Goal: Task Accomplishment & Management: Complete application form

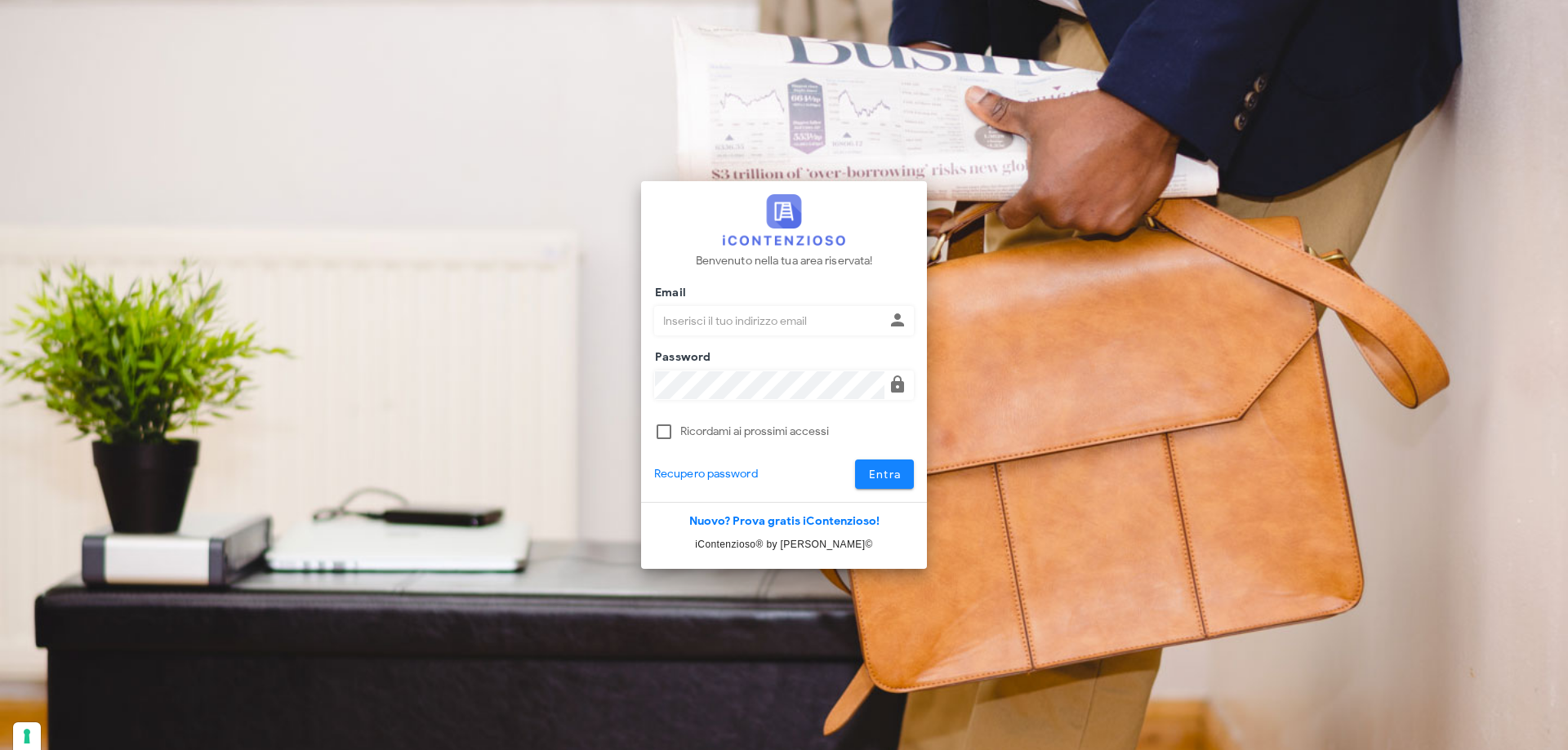
type input "p.rizza@studioassociatoadrev.it"
click at [870, 471] on span "Entra" at bounding box center [885, 475] width 33 height 14
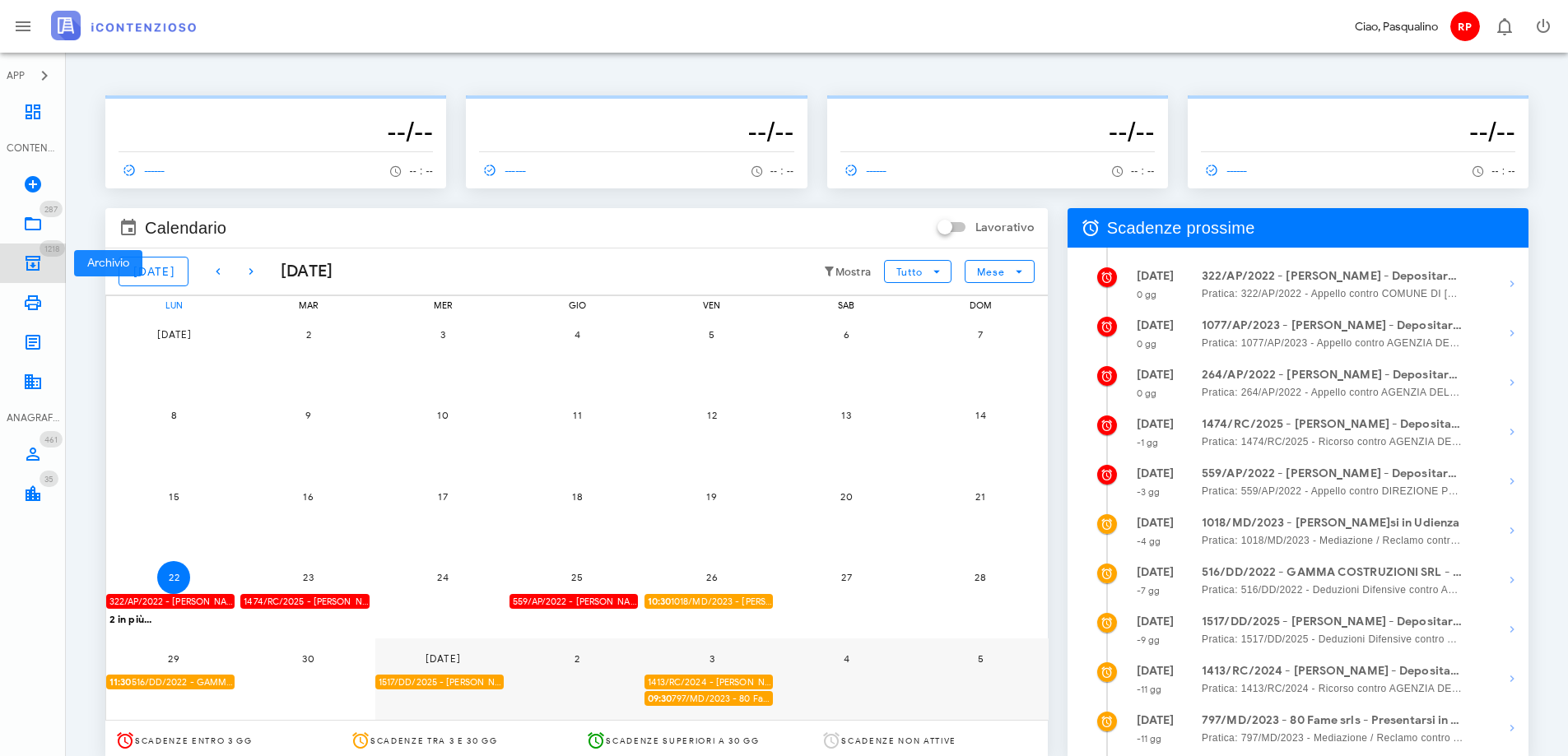
click at [28, 255] on icon at bounding box center [33, 263] width 20 height 20
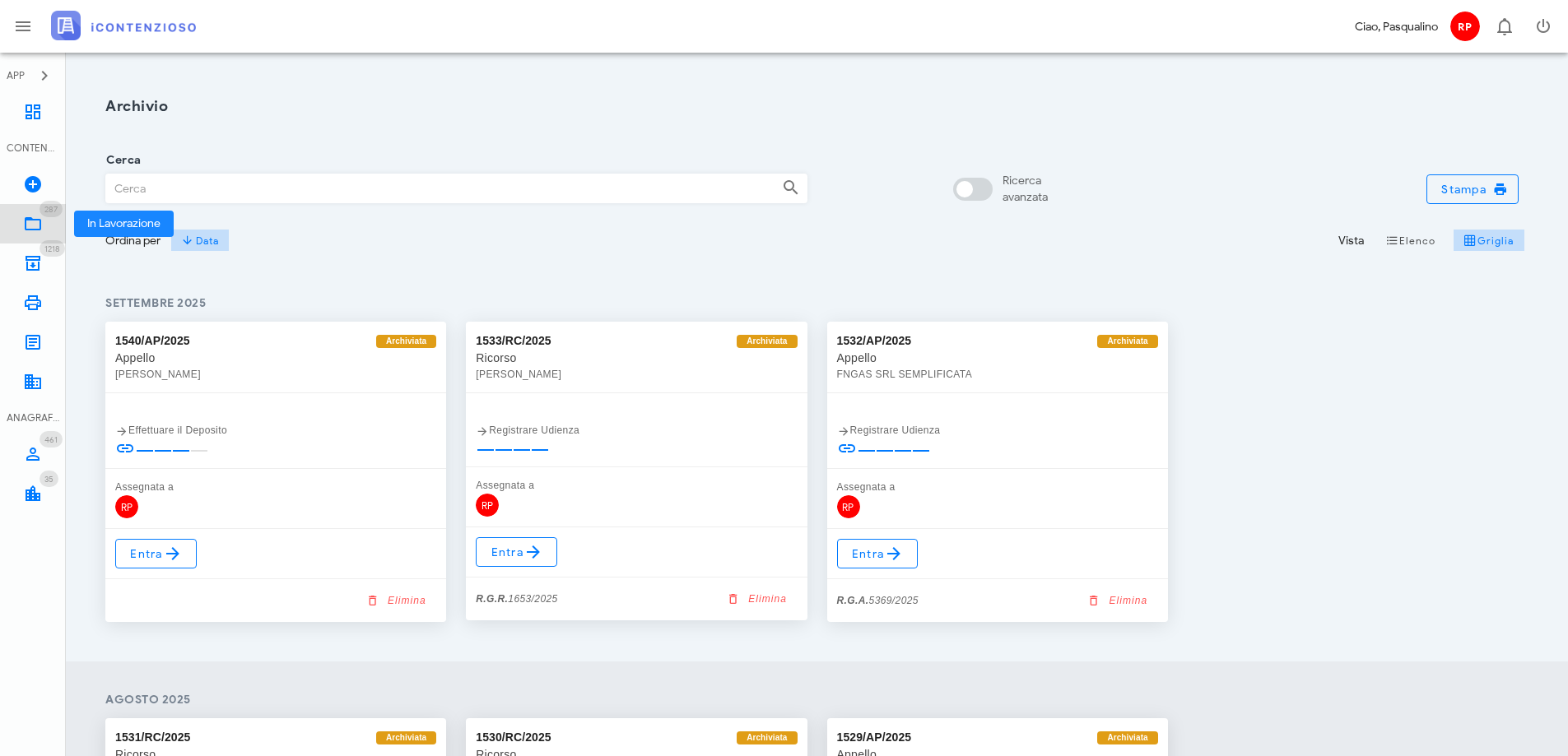
click at [43, 218] on link "287 In Lavorazione 287" at bounding box center [33, 223] width 66 height 39
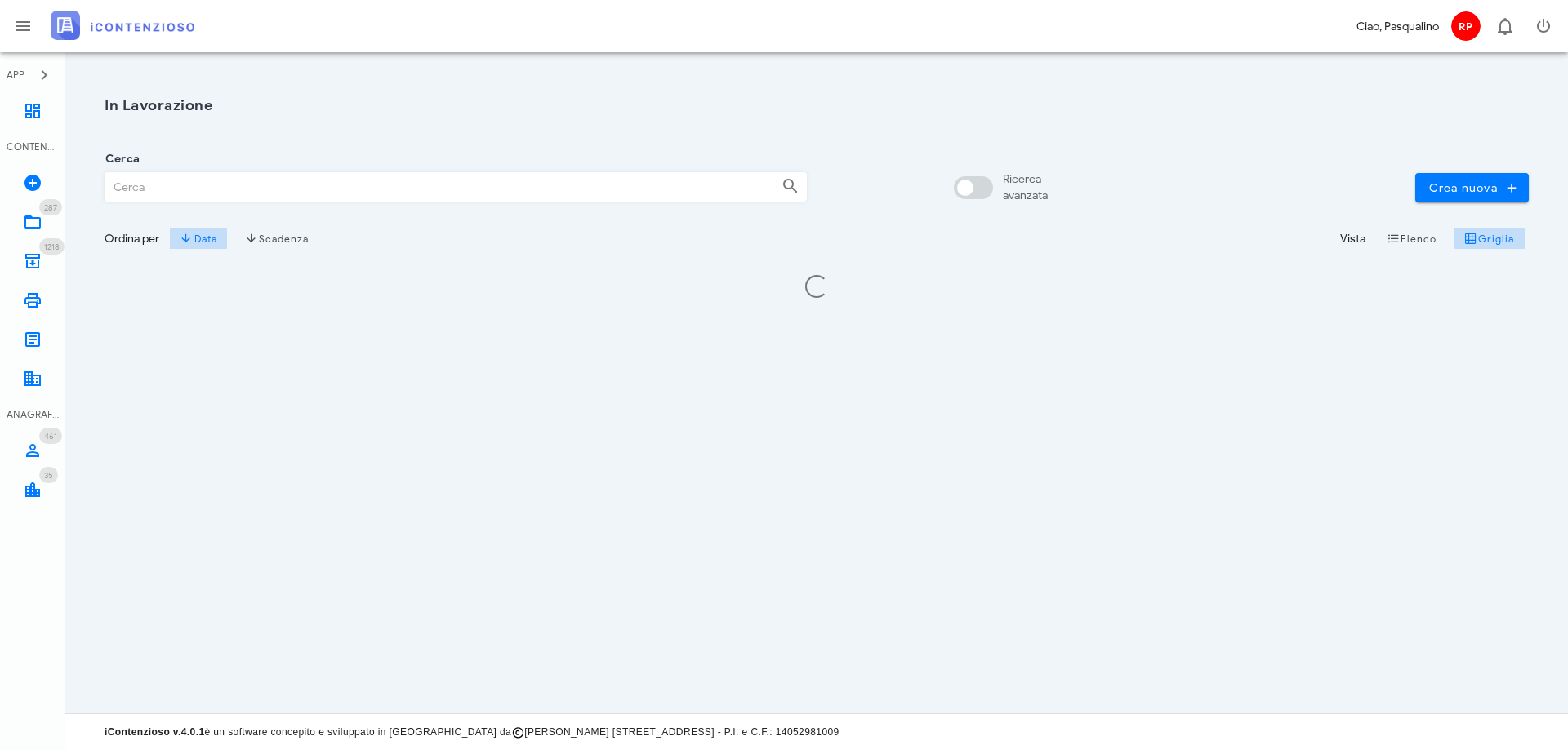
click at [227, 177] on input "Cerca" at bounding box center [436, 187] width 663 height 28
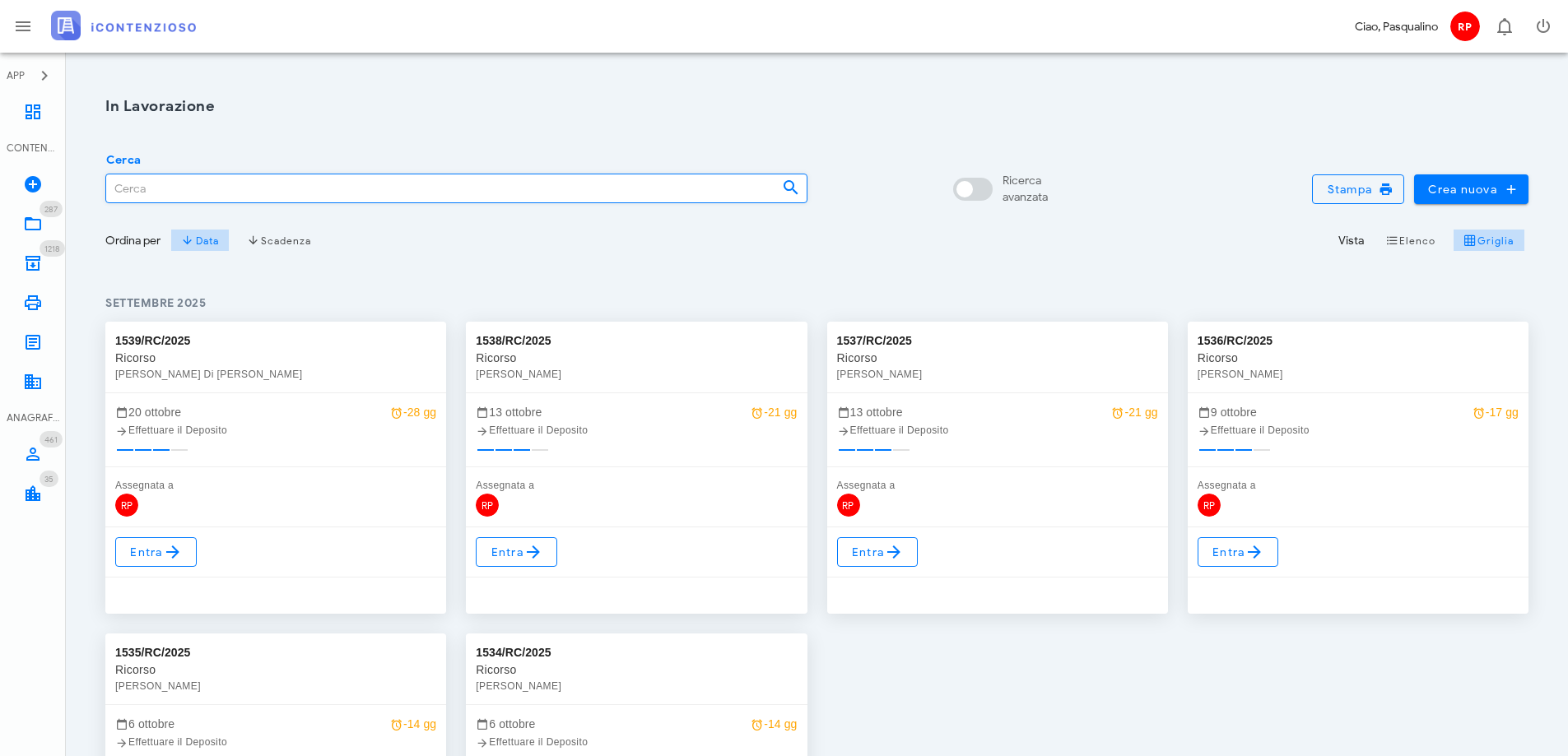
click at [123, 189] on input "Cerca" at bounding box center [437, 188] width 662 height 28
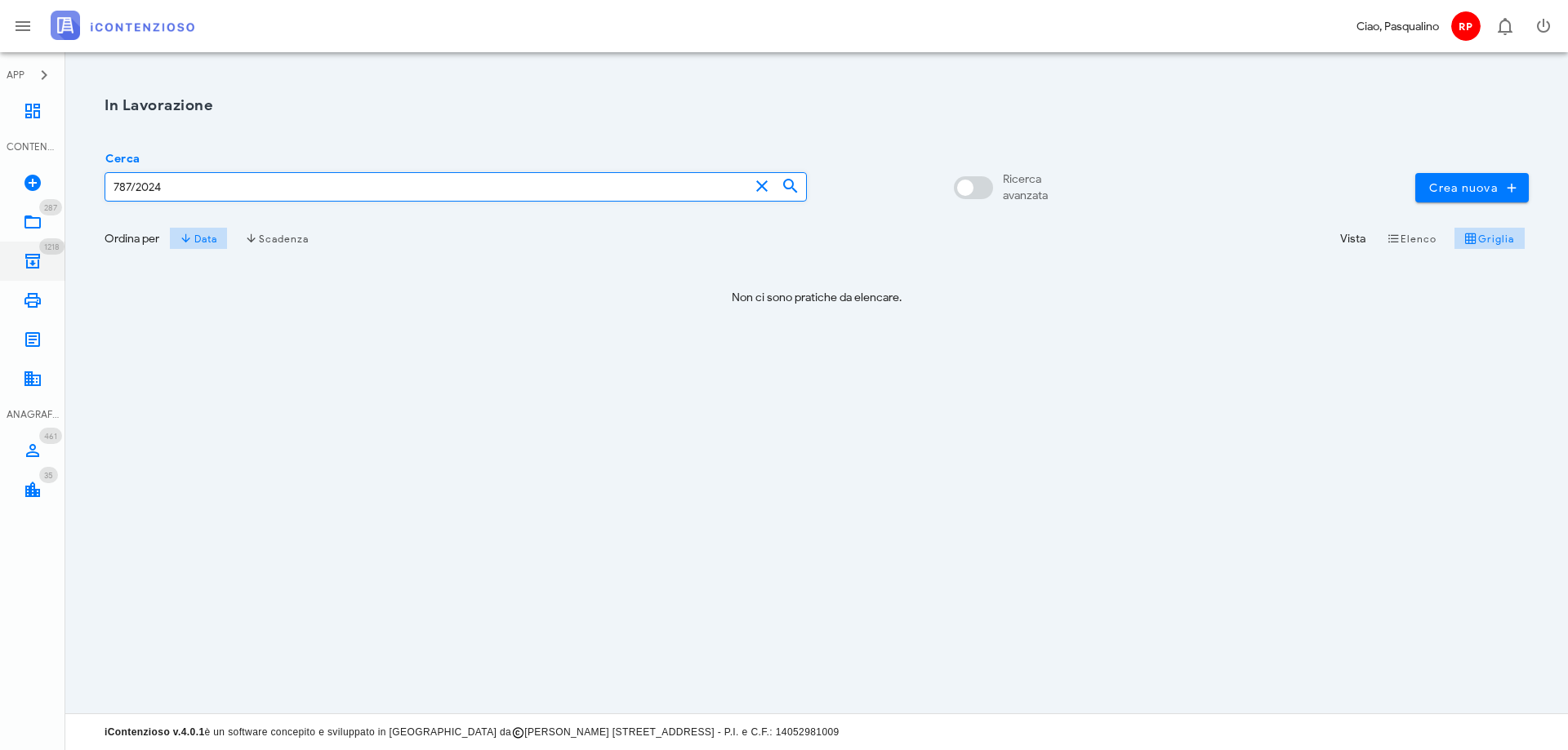
type input "787/2024"
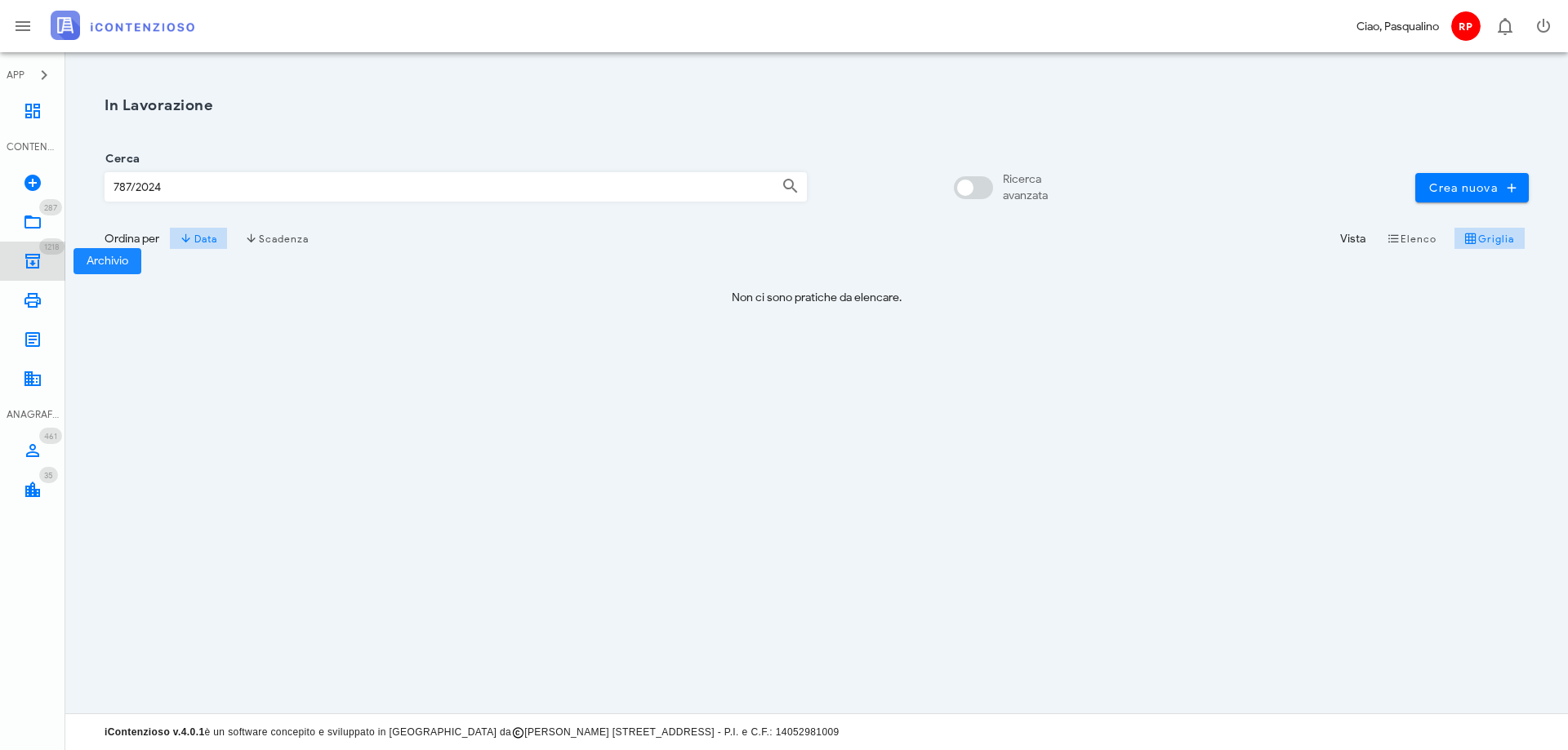
click at [37, 258] on icon at bounding box center [33, 261] width 20 height 20
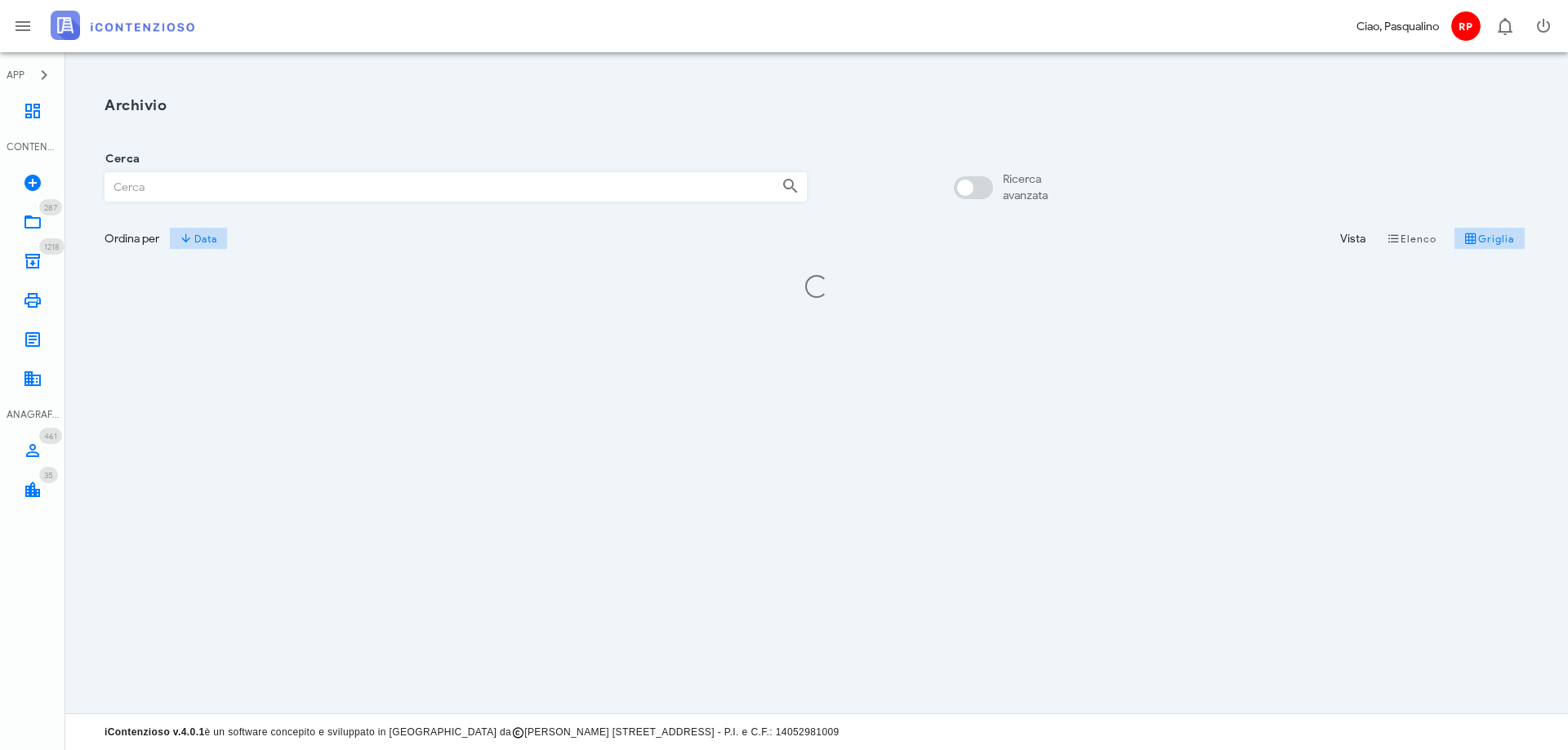
click at [180, 186] on input "Cerca" at bounding box center [436, 187] width 663 height 28
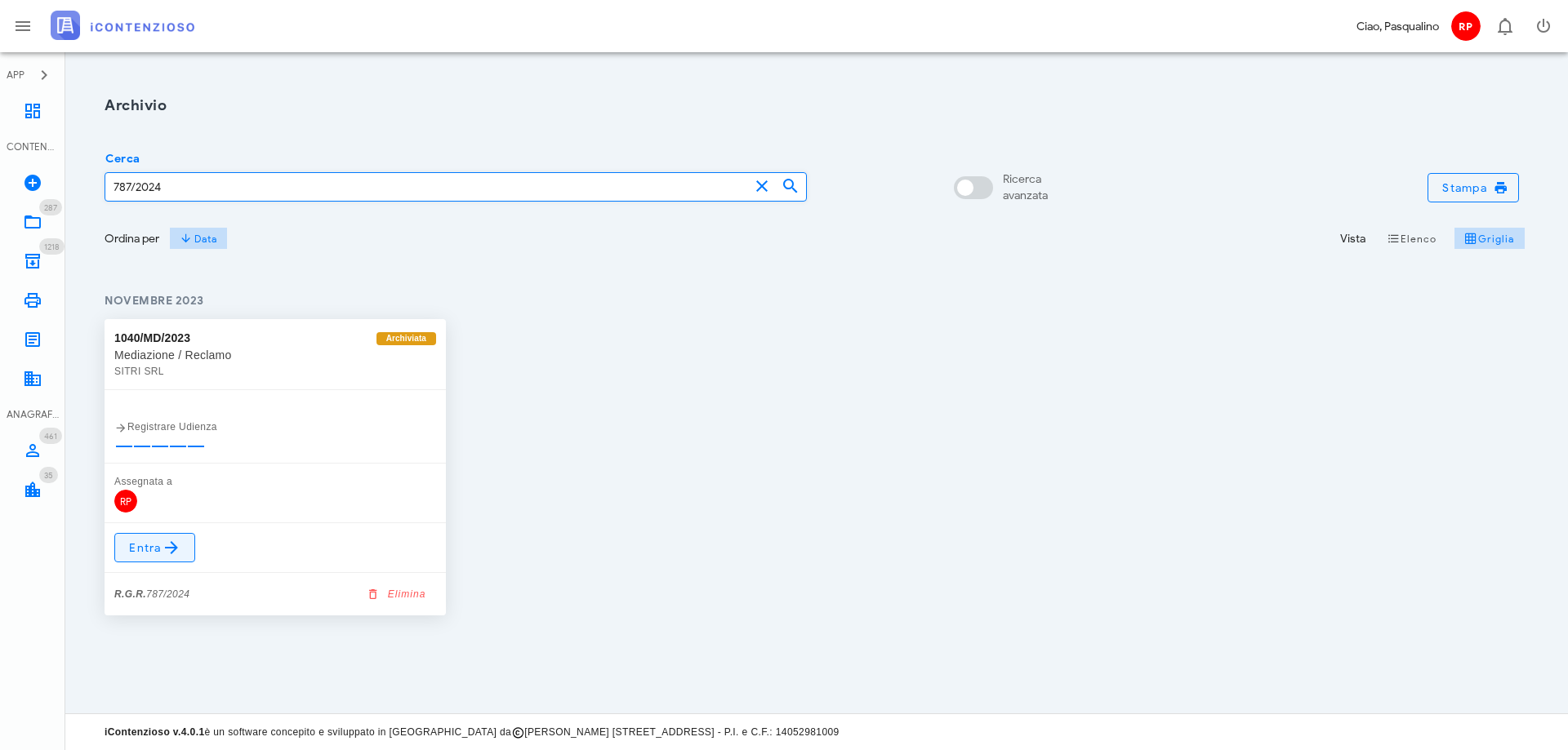
type input "787/2024"
click at [155, 539] on span "Entra" at bounding box center [155, 547] width 53 height 20
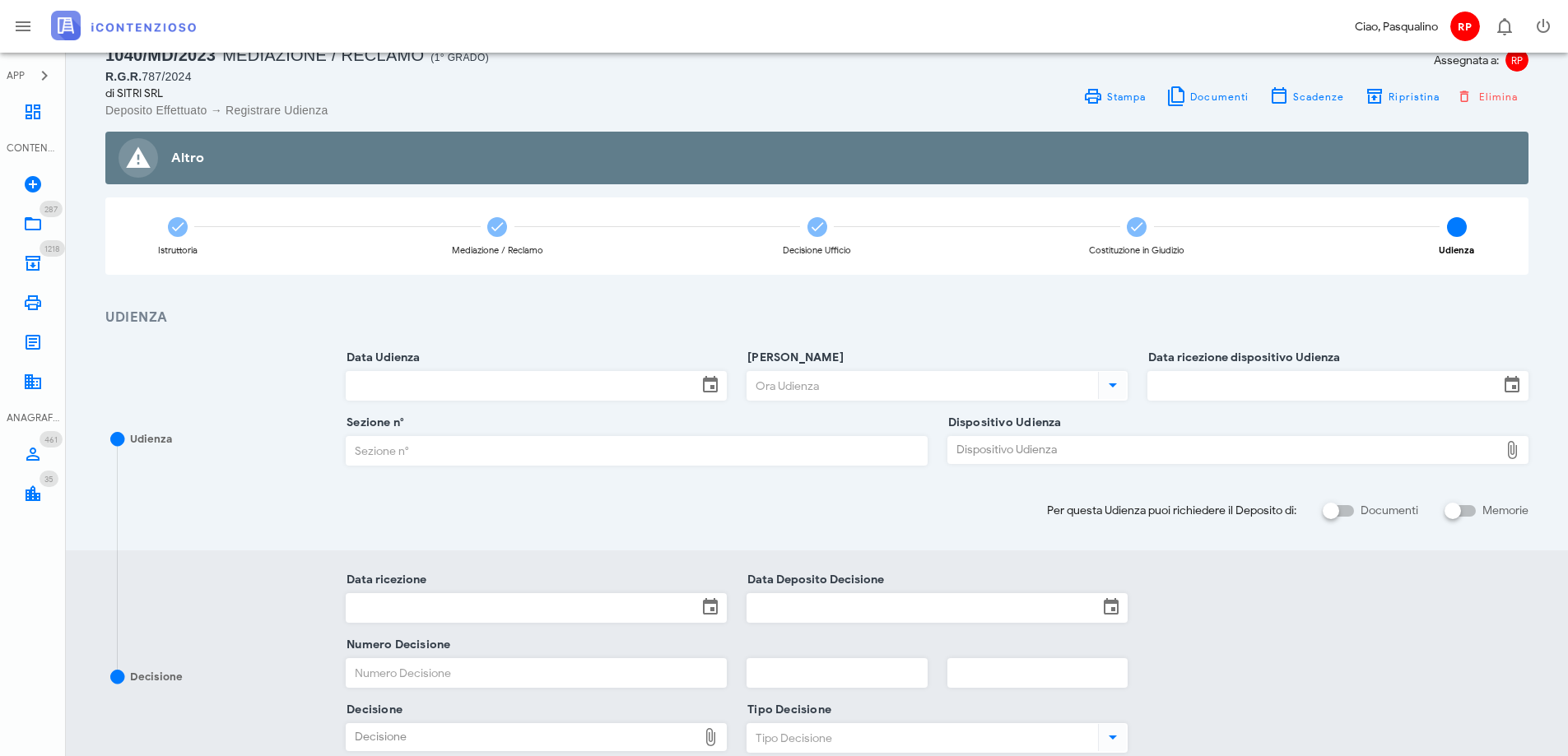
scroll to position [83, 0]
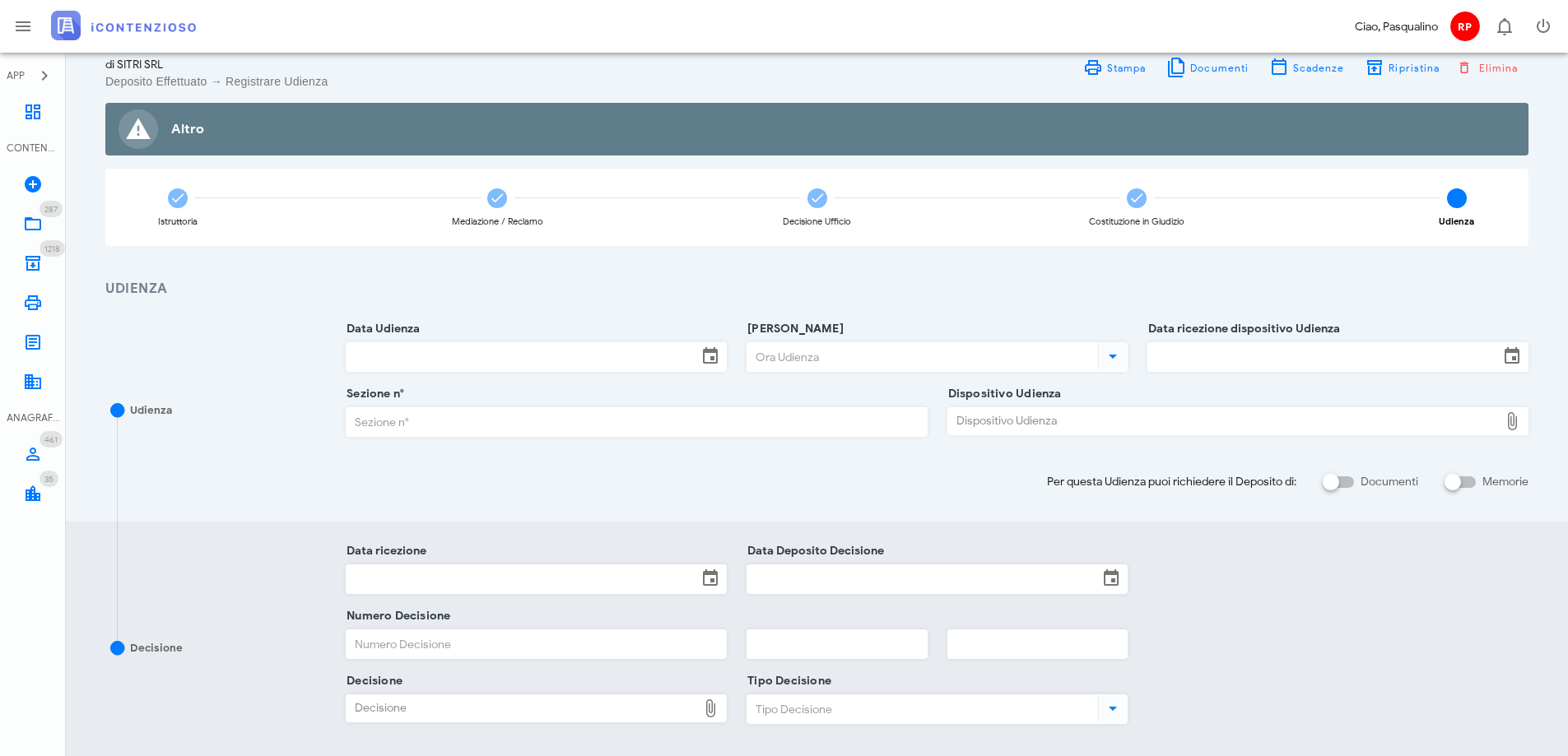
click at [490, 346] on input "Data Udienza" at bounding box center [522, 358] width 350 height 28
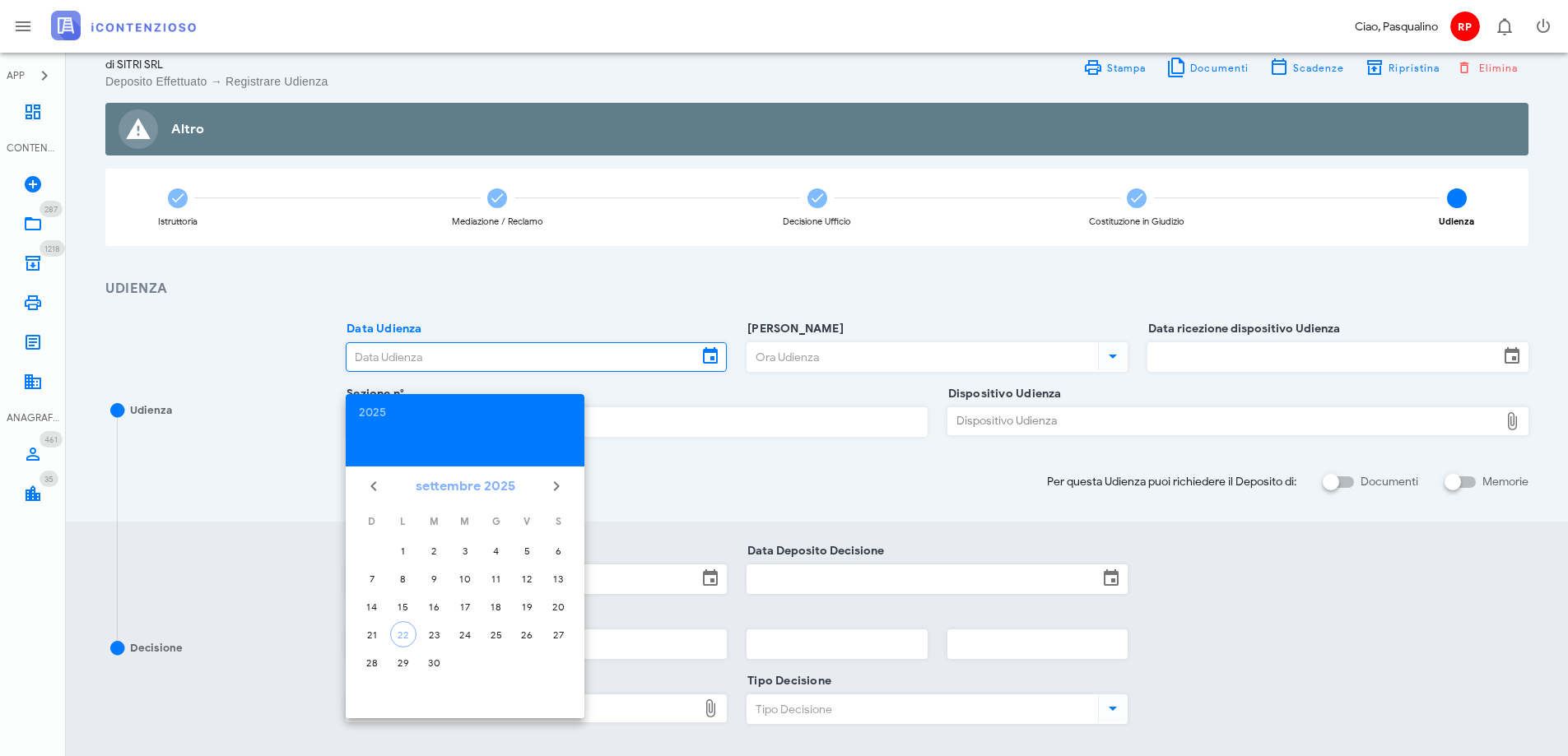
click at [435, 489] on button "settembre 2025" at bounding box center [465, 486] width 113 height 33
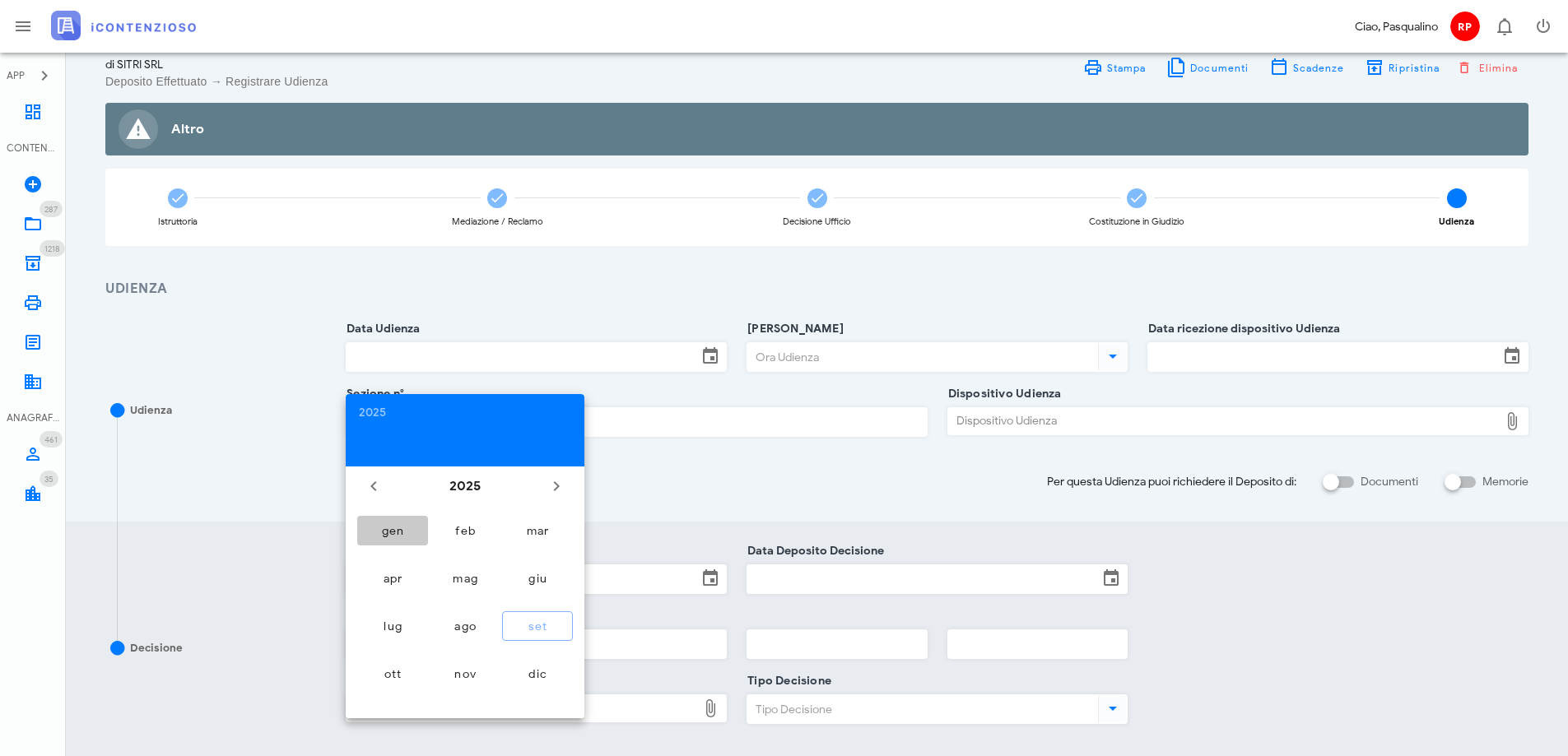
click at [403, 528] on div "gen" at bounding box center [392, 531] width 44 height 14
click at [427, 613] on button "14" at bounding box center [434, 607] width 27 height 27
type input "14/01/2025"
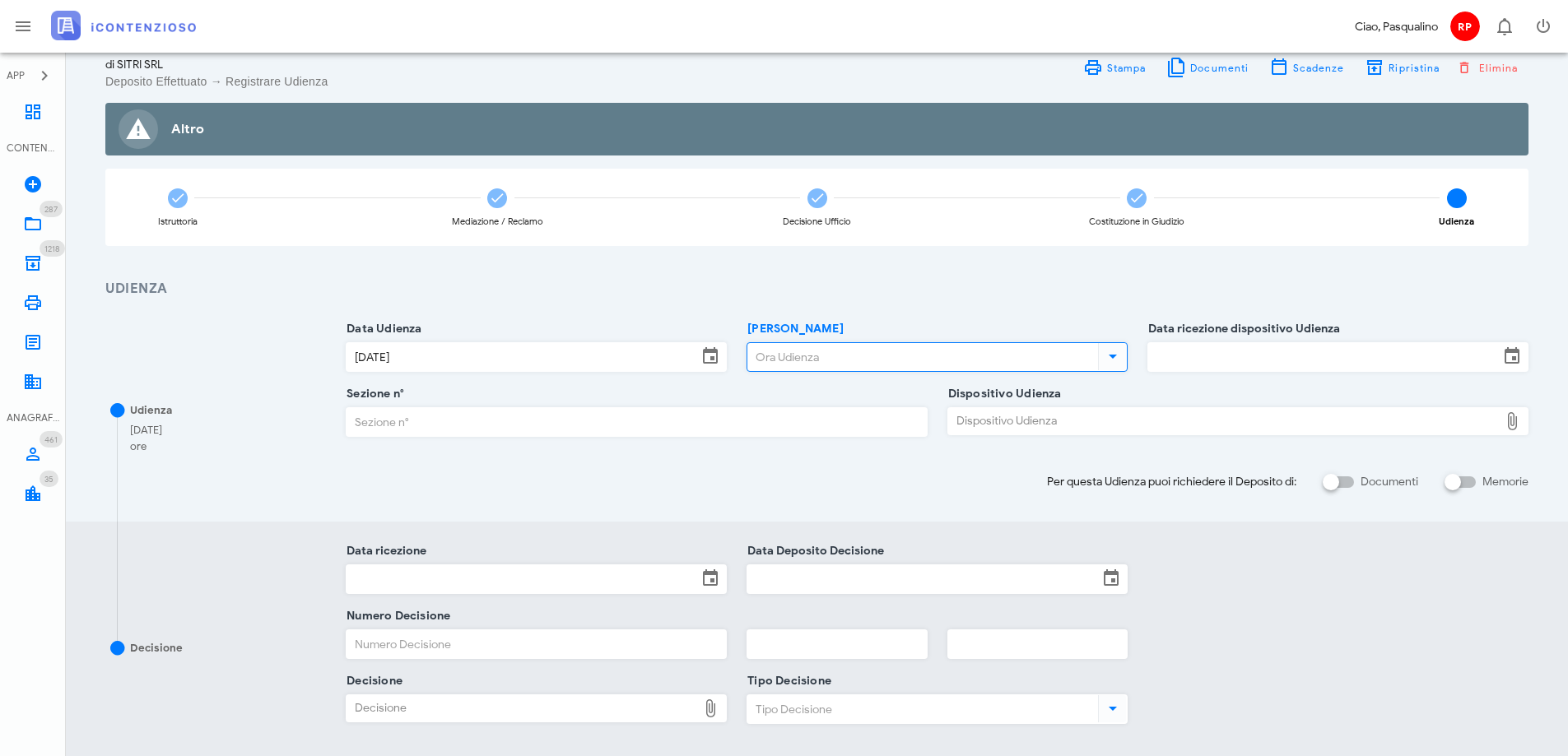
click at [781, 364] on input "Ora Udienza" at bounding box center [921, 358] width 347 height 28
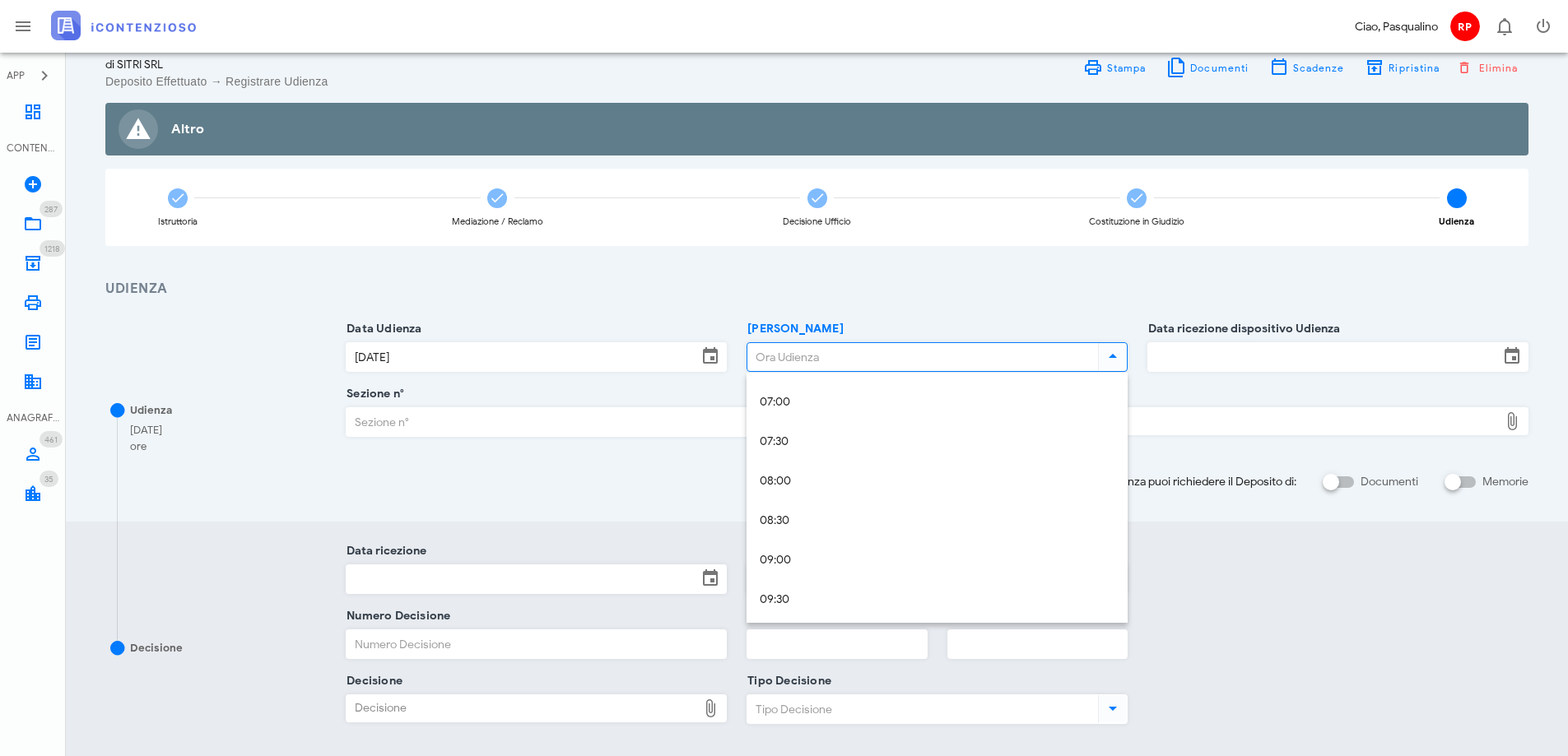
scroll to position [553, 0]
click at [790, 523] on div "08:30" at bounding box center [937, 518] width 354 height 14
type input "08:30"
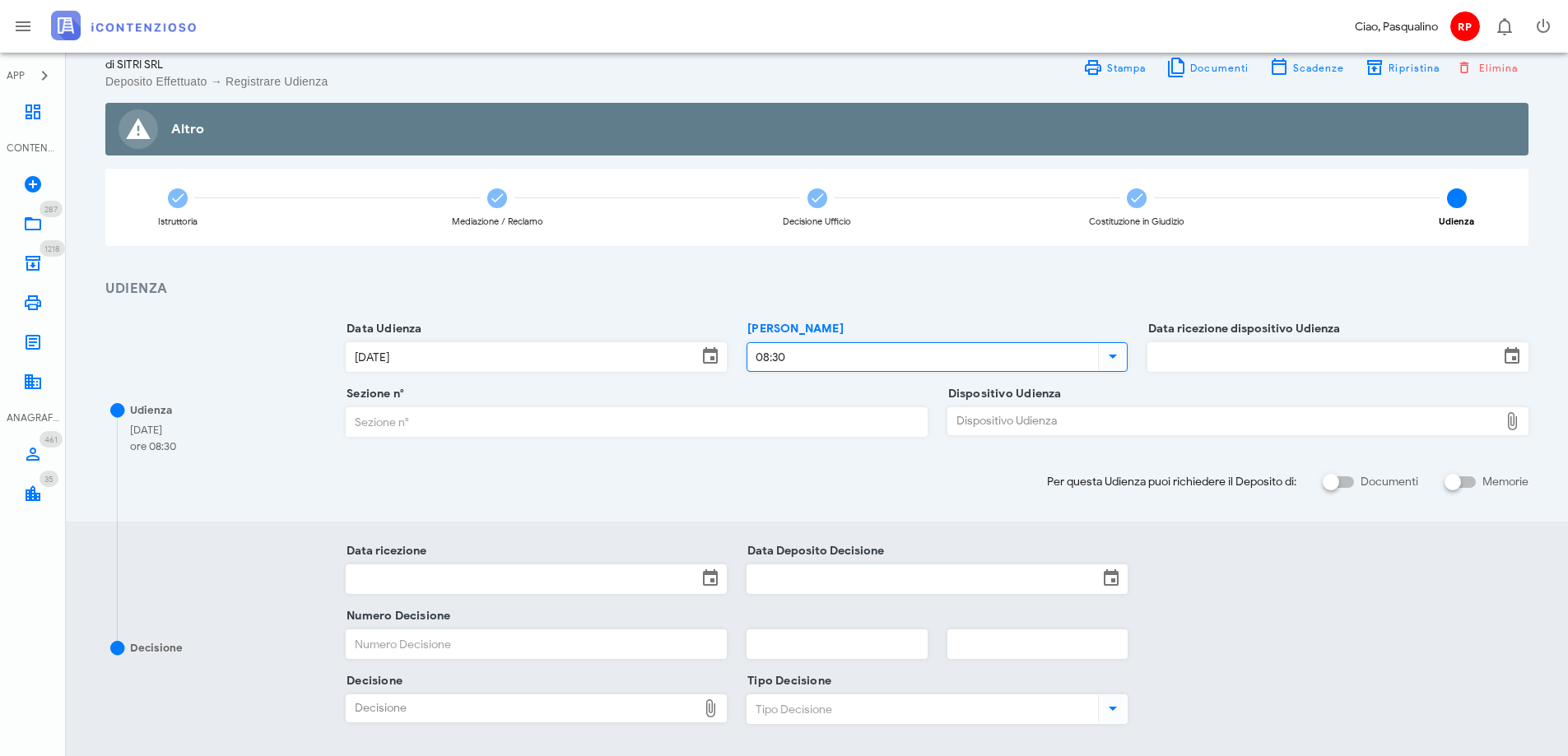
click at [1197, 361] on input "Data ricezione dispositivo Udienza" at bounding box center [1324, 358] width 350 height 28
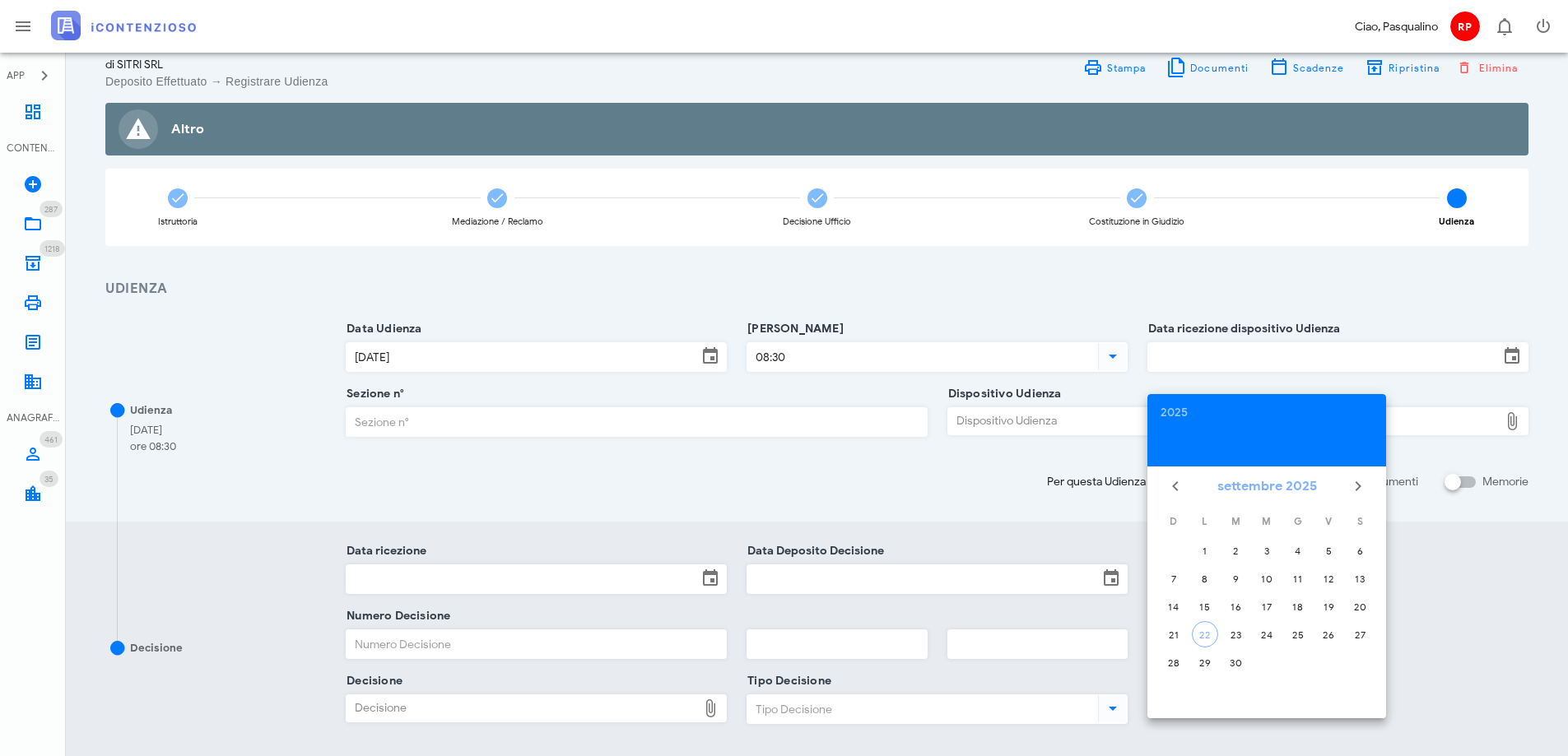
click at [1277, 478] on button "settembre 2025" at bounding box center [1267, 486] width 113 height 33
click at [1188, 528] on div "gen" at bounding box center [1194, 531] width 44 height 14
click at [1334, 660] on div "31" at bounding box center [1329, 663] width 27 height 13
type input "31/01/2025"
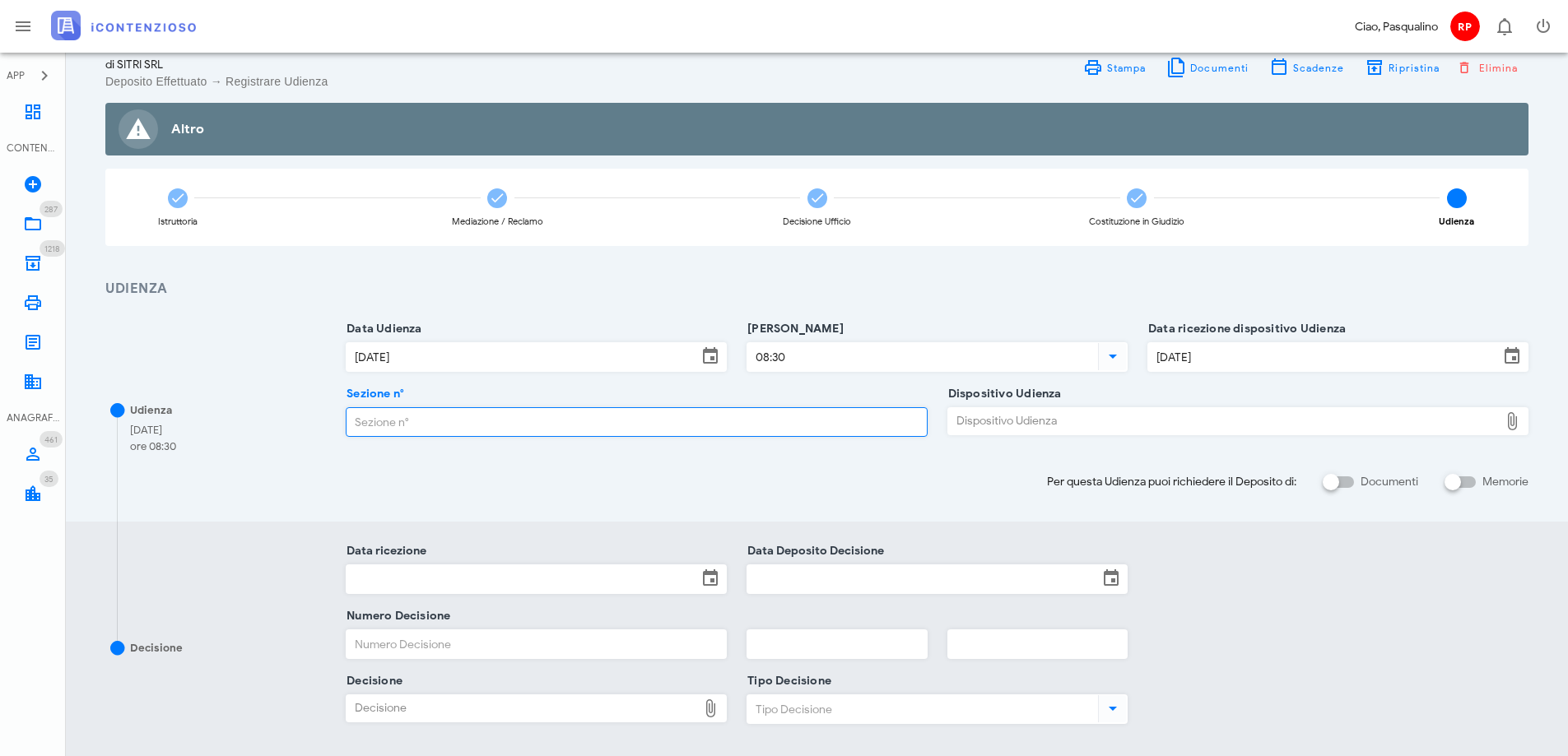
click at [486, 432] on input "Sezione n°" at bounding box center [636, 423] width 580 height 28
type input "3"
click at [981, 429] on div "Dispositivo Udienza" at bounding box center [1224, 422] width 550 height 27
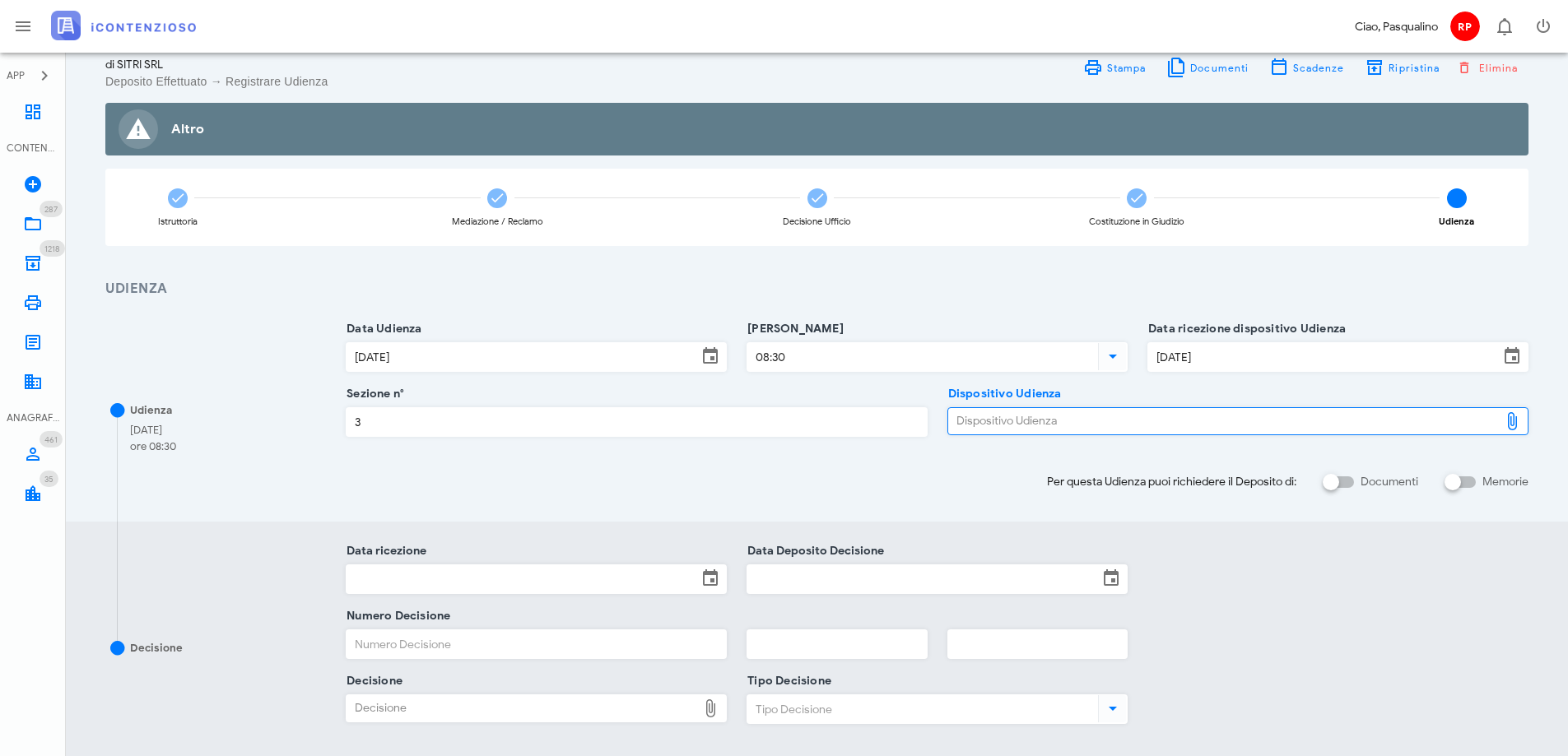
type input "C:\fakepath\Sentenza_RG_000787_2024_UD_14012025.pdf"
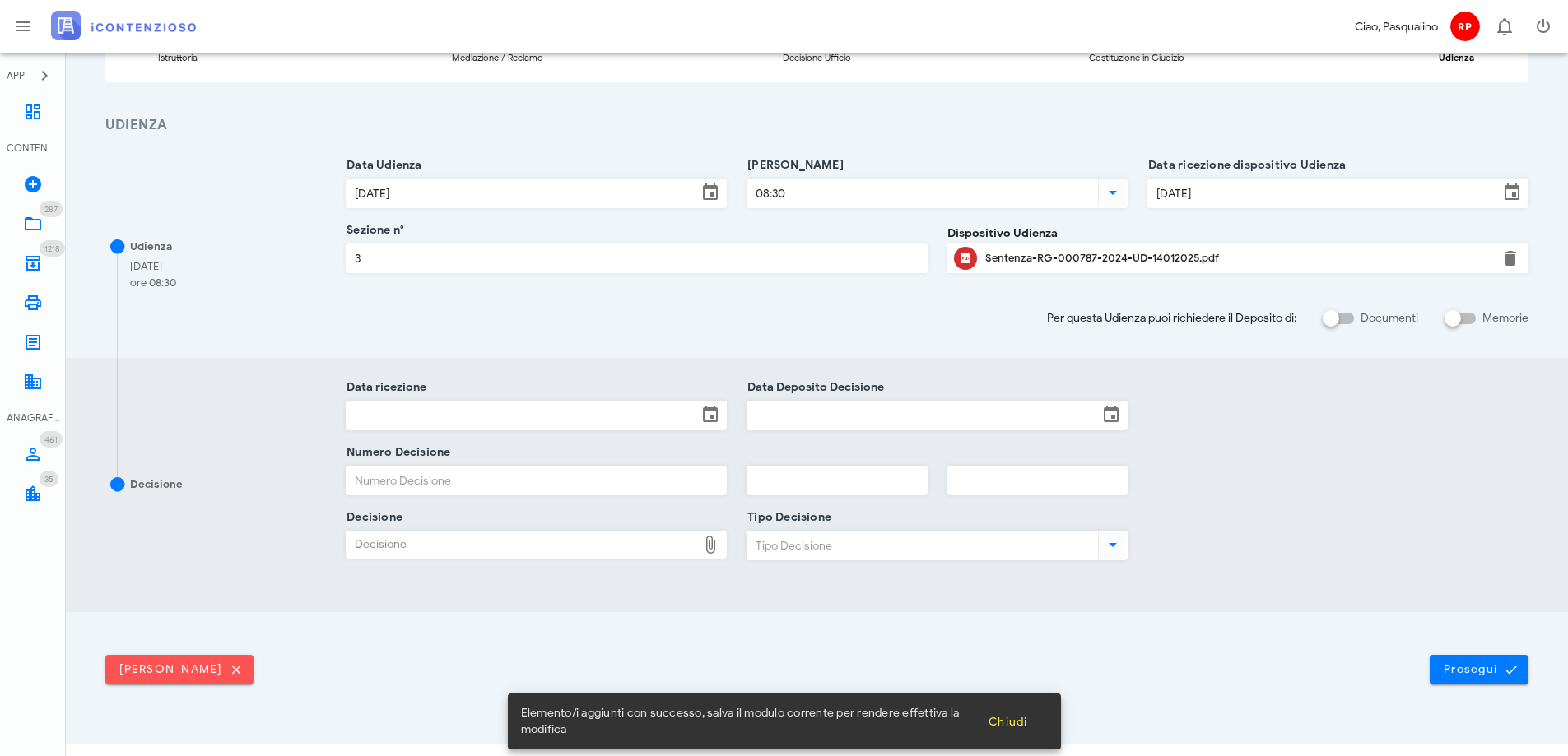
scroll to position [271, 0]
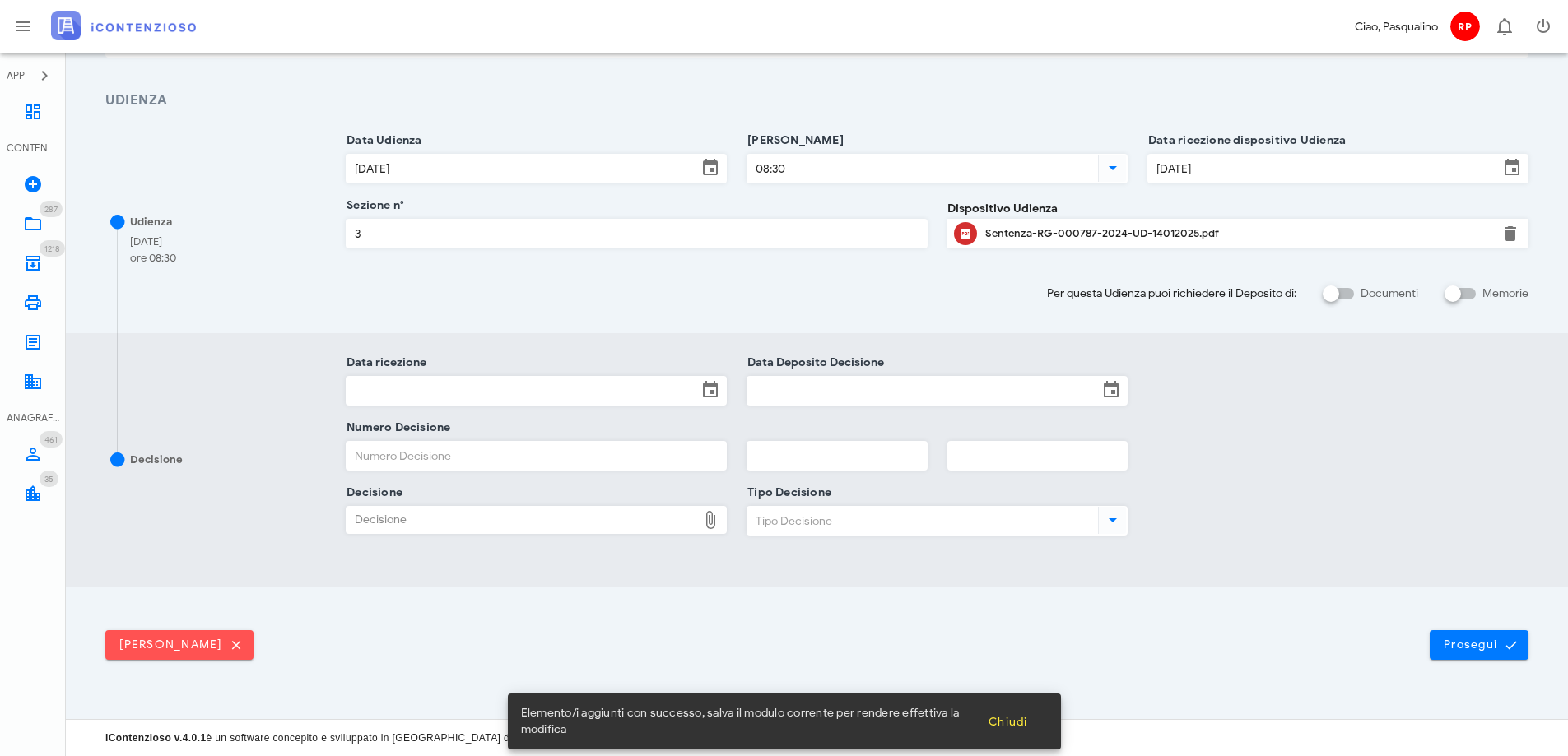
click at [388, 374] on div "Data ricezione" at bounding box center [536, 395] width 381 height 65
click at [388, 385] on input "Data ricezione" at bounding box center [522, 391] width 350 height 28
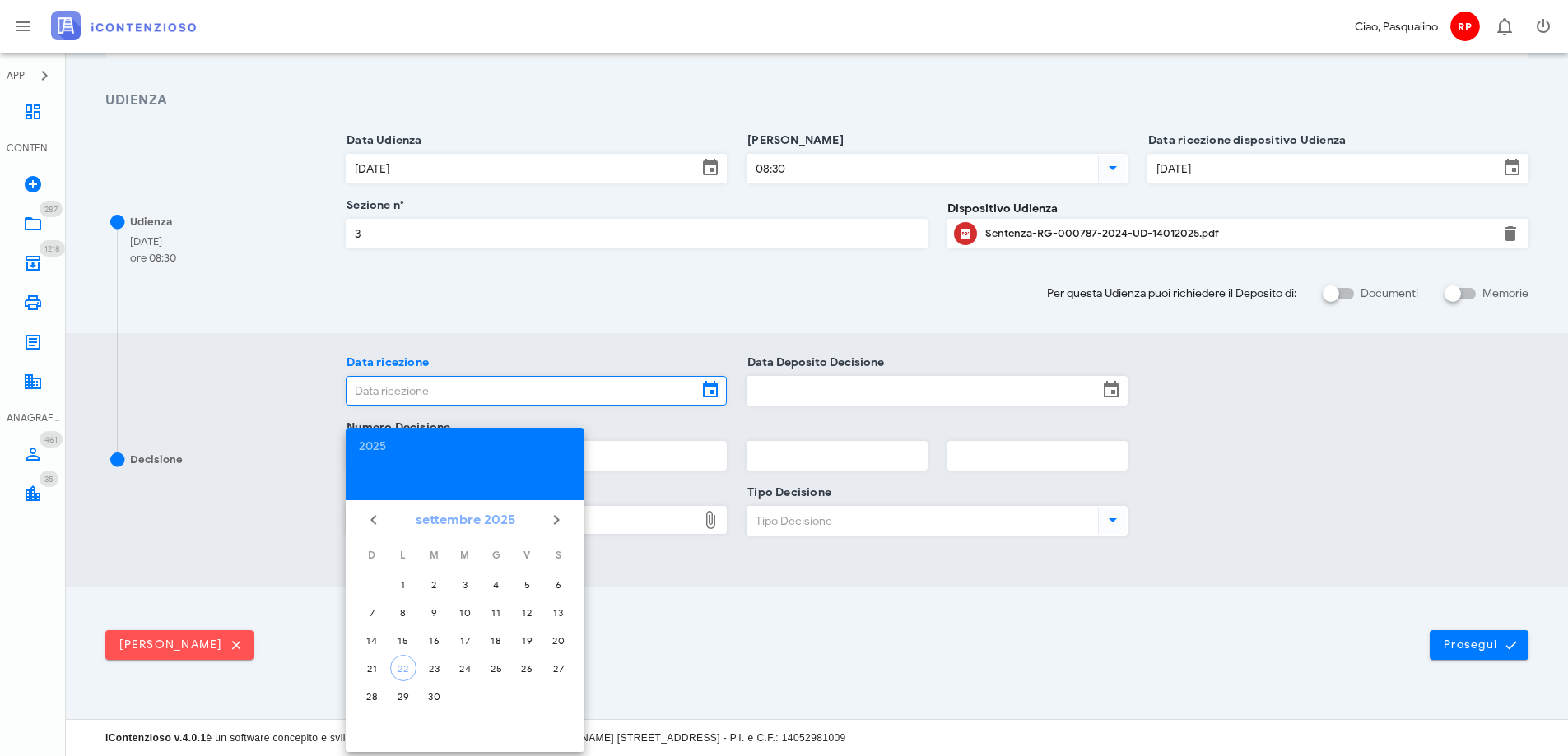
click at [430, 528] on button "settembre 2025" at bounding box center [465, 519] width 113 height 33
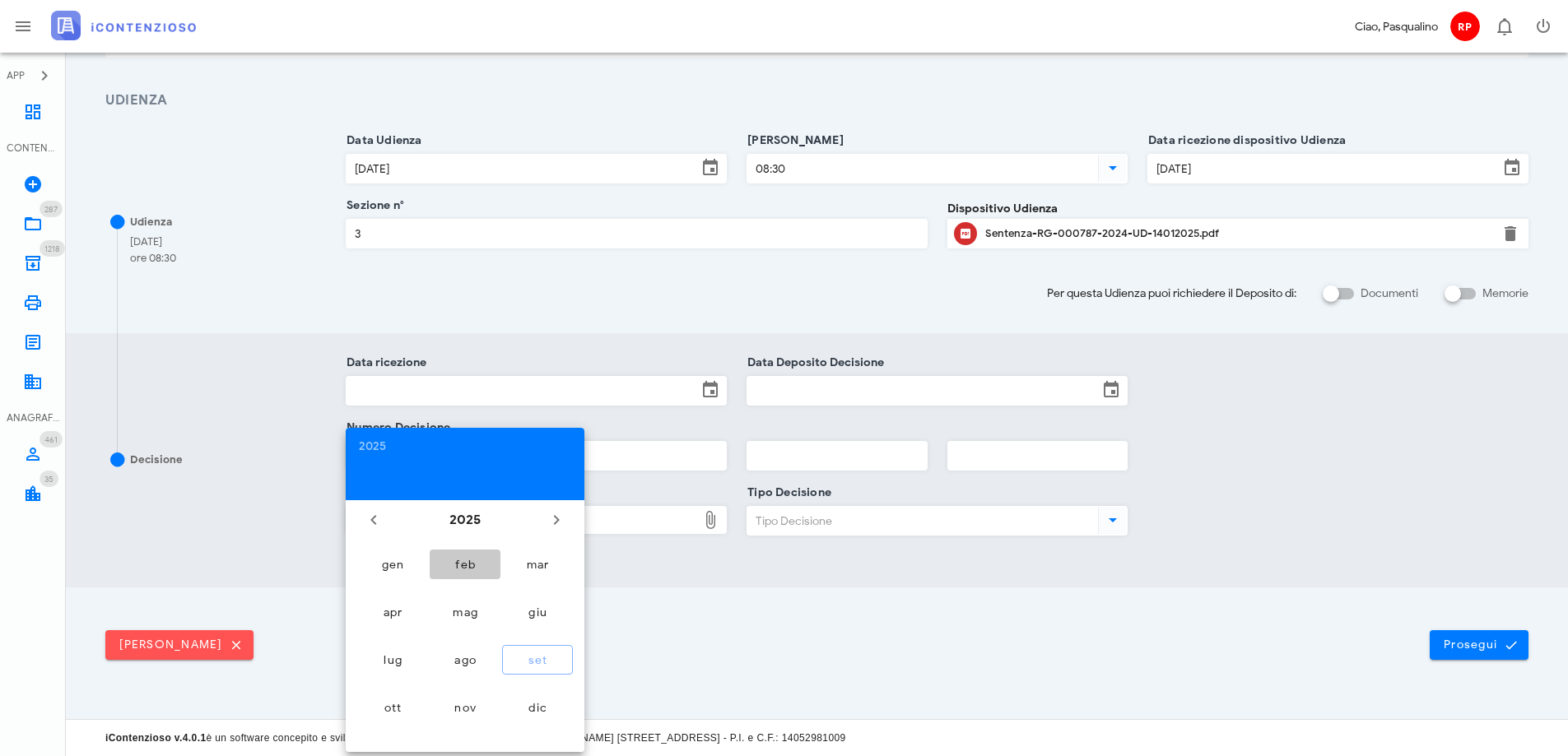
click at [470, 552] on button "feb" at bounding box center [465, 564] width 71 height 30
click at [471, 631] on button "12" at bounding box center [465, 640] width 27 height 27
type input "12/02/2025"
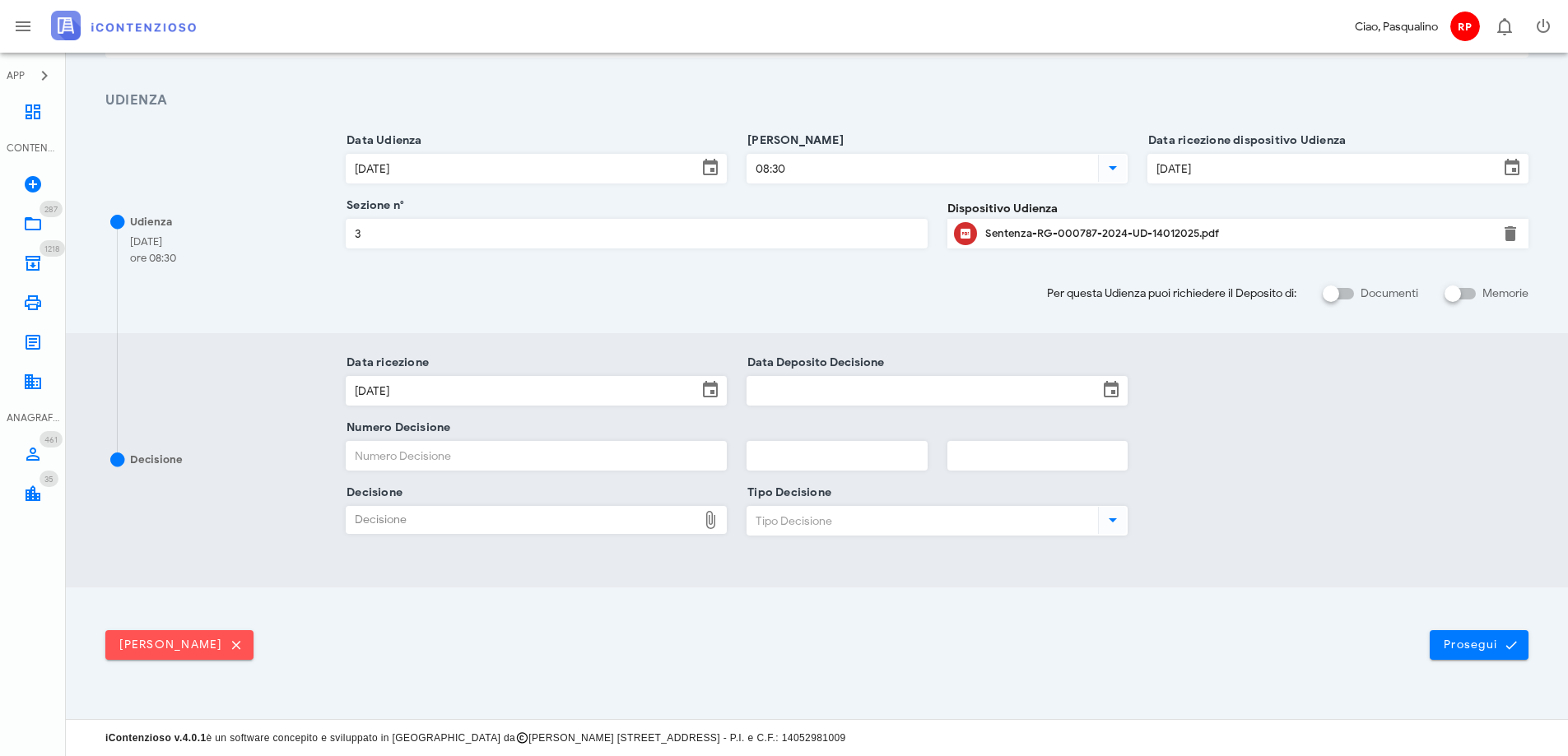
click at [864, 385] on input "Data Deposito Decisione" at bounding box center [922, 391] width 350 height 28
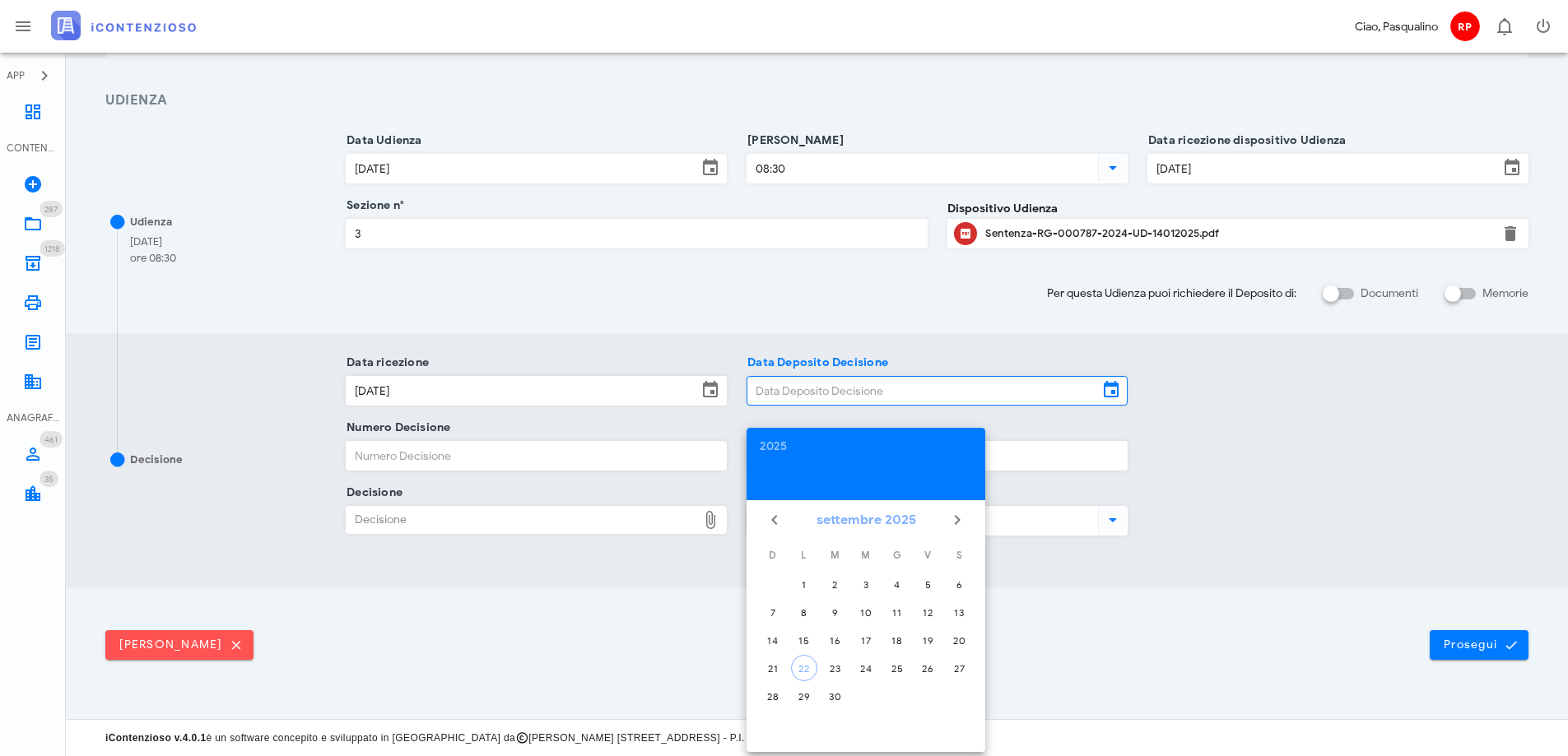
click at [880, 513] on button "settembre 2025" at bounding box center [866, 519] width 113 height 33
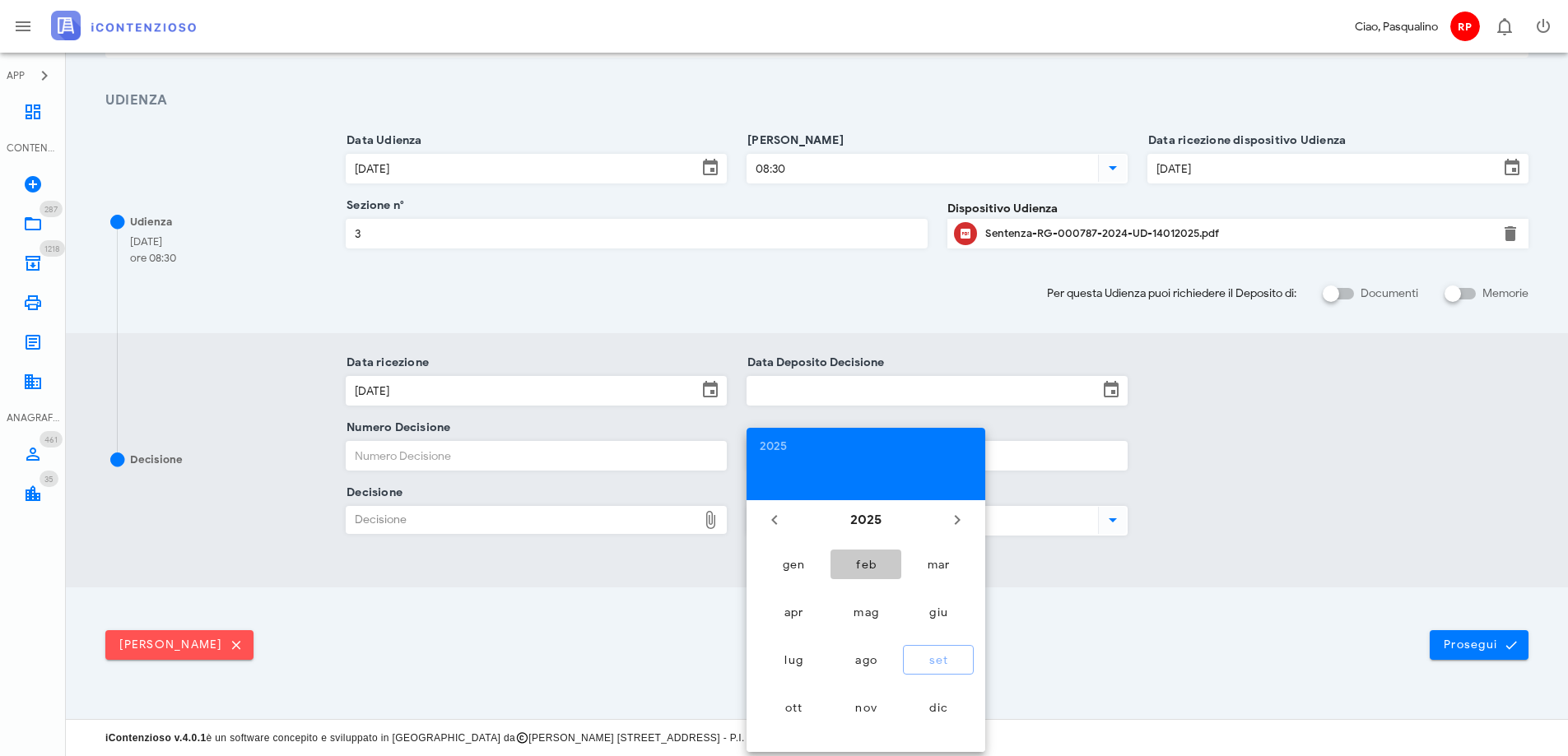
click at [866, 569] on div "feb" at bounding box center [866, 564] width 44 height 14
click at [858, 645] on div "12" at bounding box center [866, 640] width 27 height 13
type input "12/02/2025"
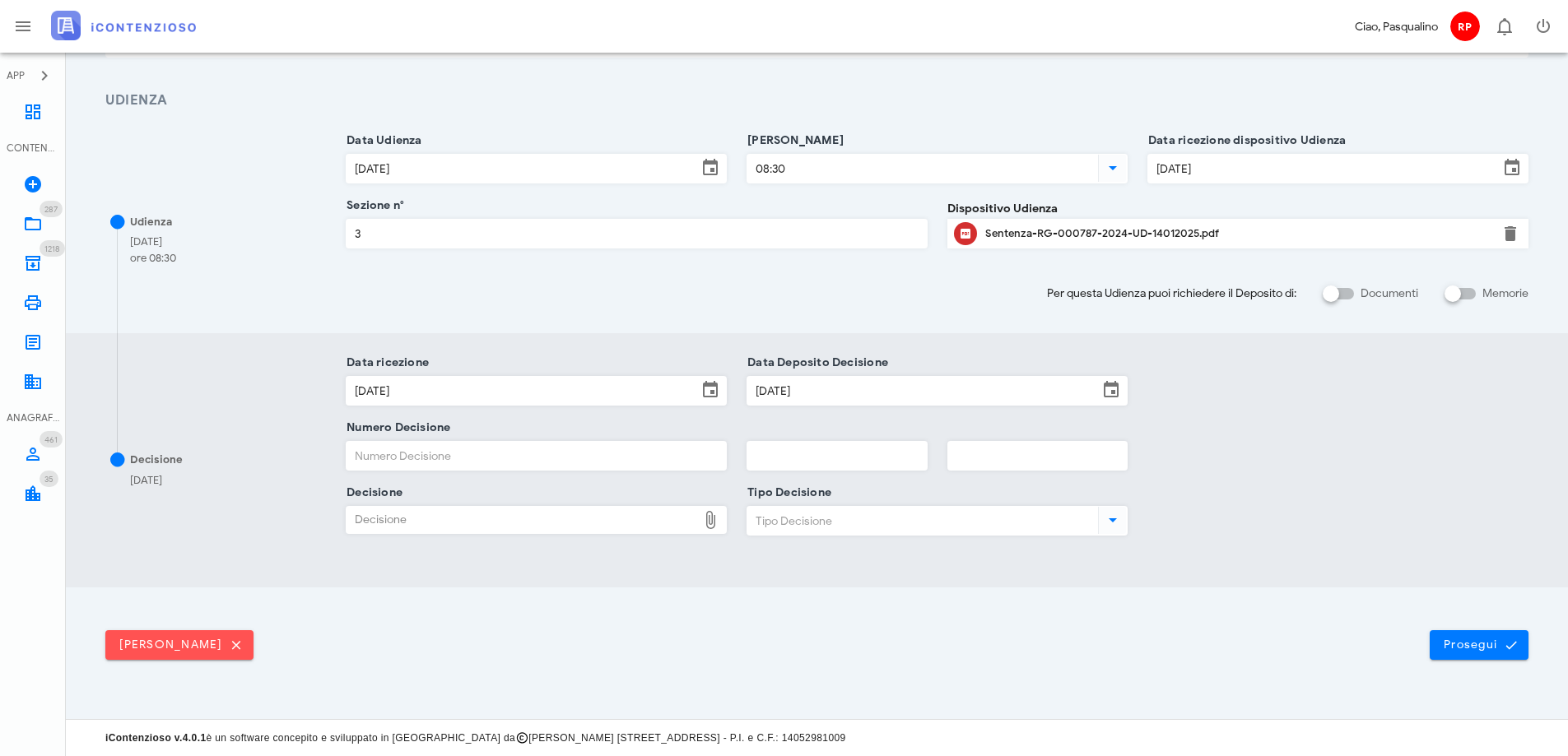
click at [548, 455] on input "Numero Decisione" at bounding box center [536, 456] width 379 height 28
type input "314"
type input "2025"
click at [526, 511] on div "Decisione" at bounding box center [522, 520] width 350 height 27
type input "C:\fakepath\Sentenza_RG_000787_2024_UD_14012025.pdf"
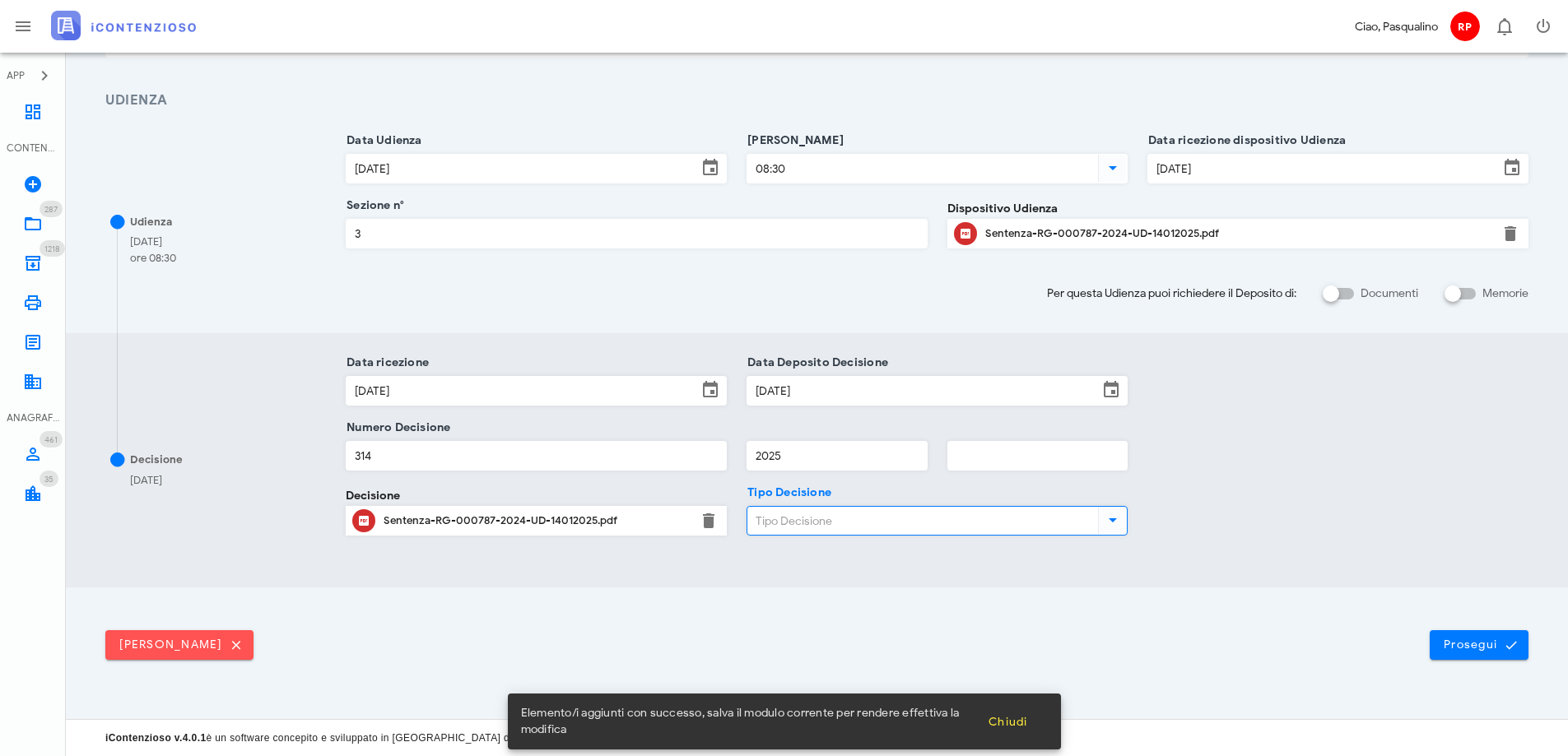
click at [871, 525] on input "Tipo Decisione" at bounding box center [921, 521] width 347 height 28
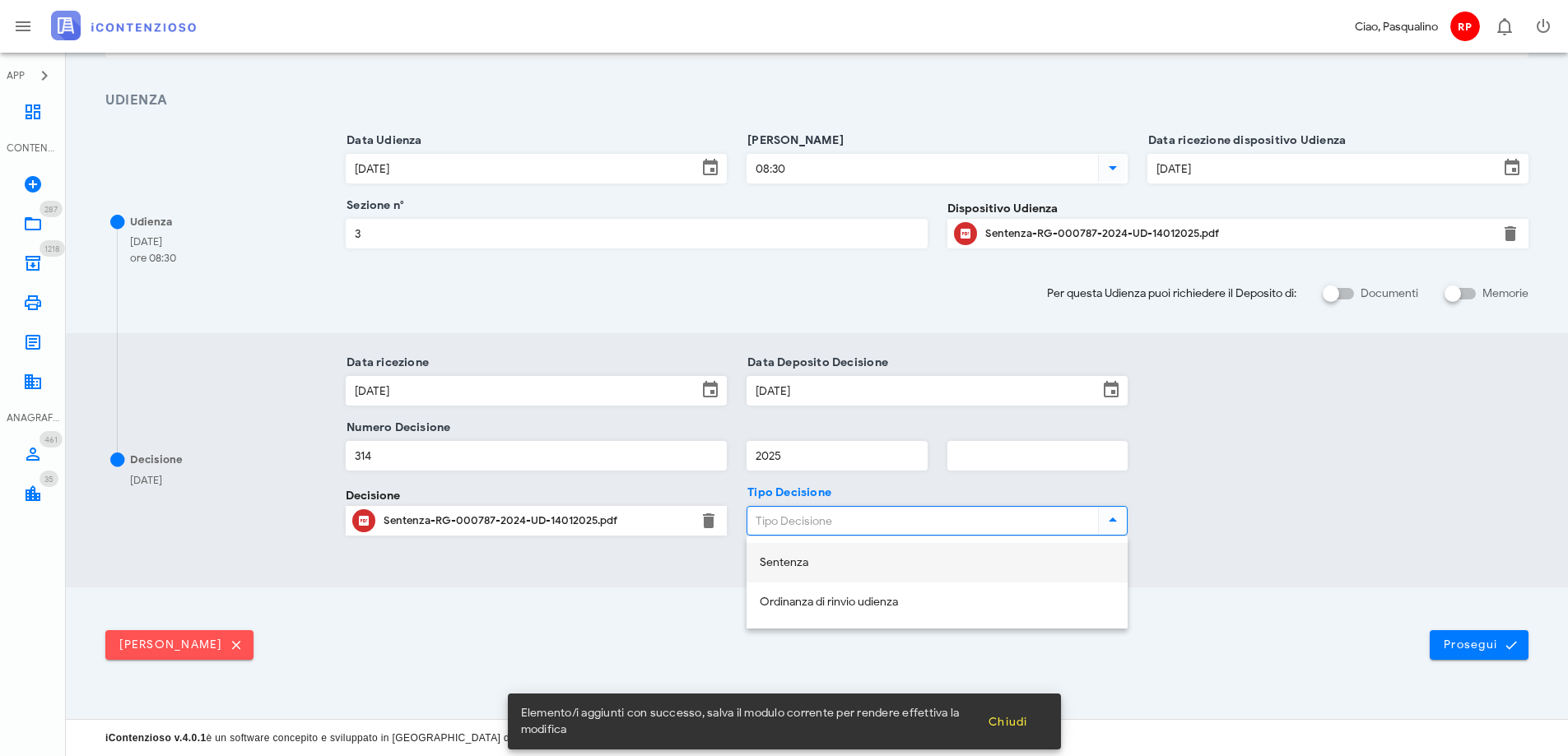
click at [832, 556] on div "Sentenza" at bounding box center [937, 563] width 354 height 14
type input "Sentenza"
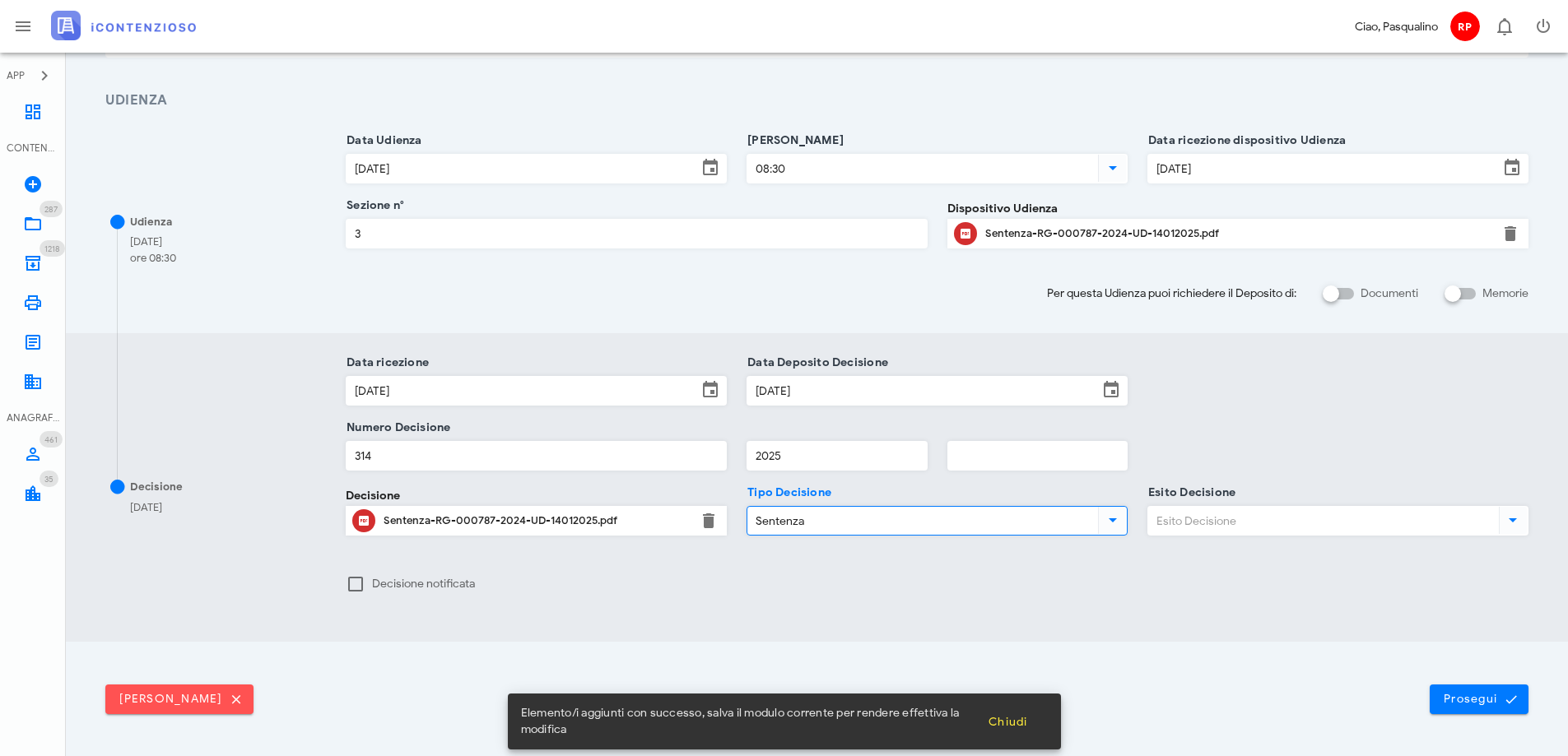
click at [1226, 523] on input "Esito Decisione" at bounding box center [1322, 521] width 347 height 28
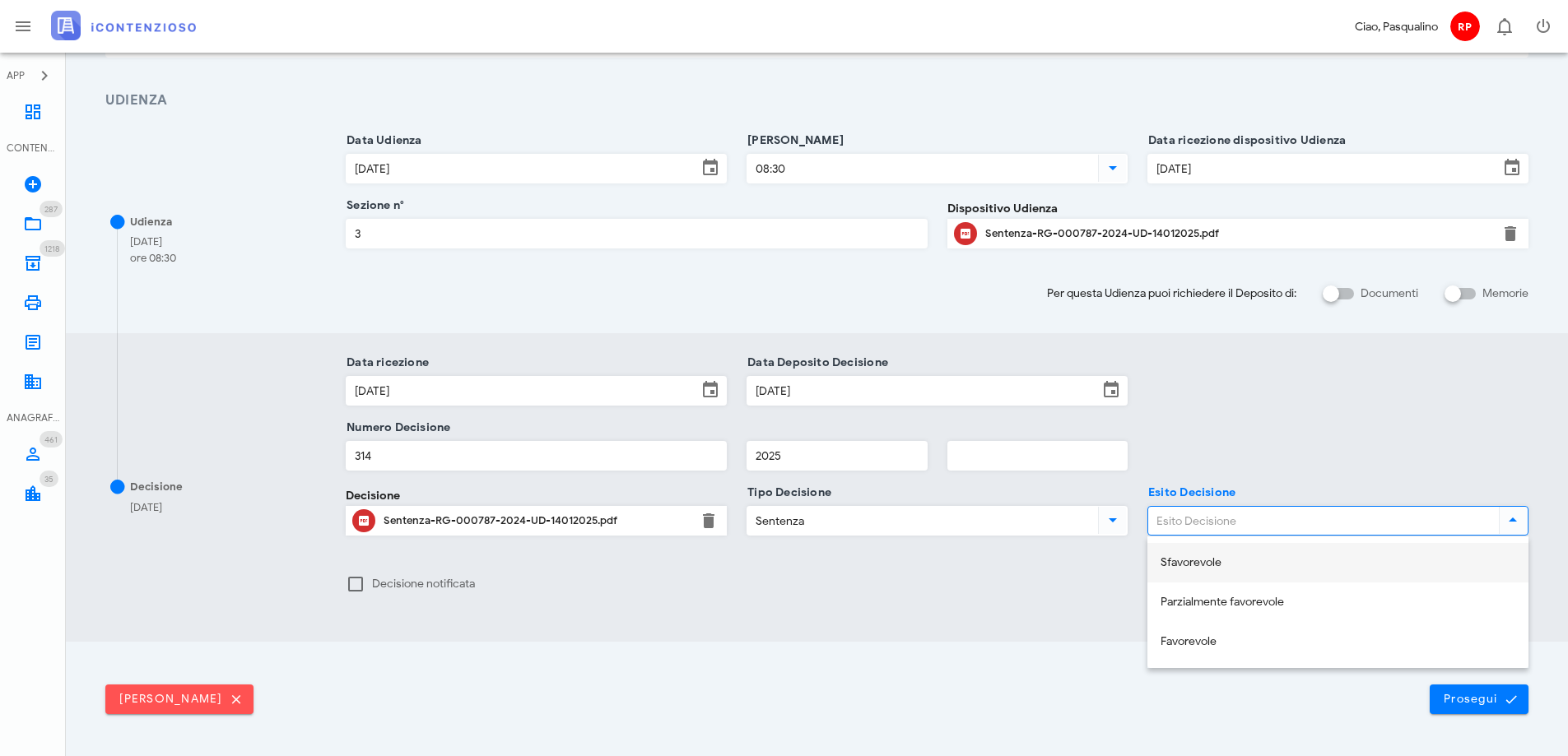
click at [1221, 568] on div "Sfavorevole" at bounding box center [1338, 563] width 354 height 14
type input "Sfavorevole"
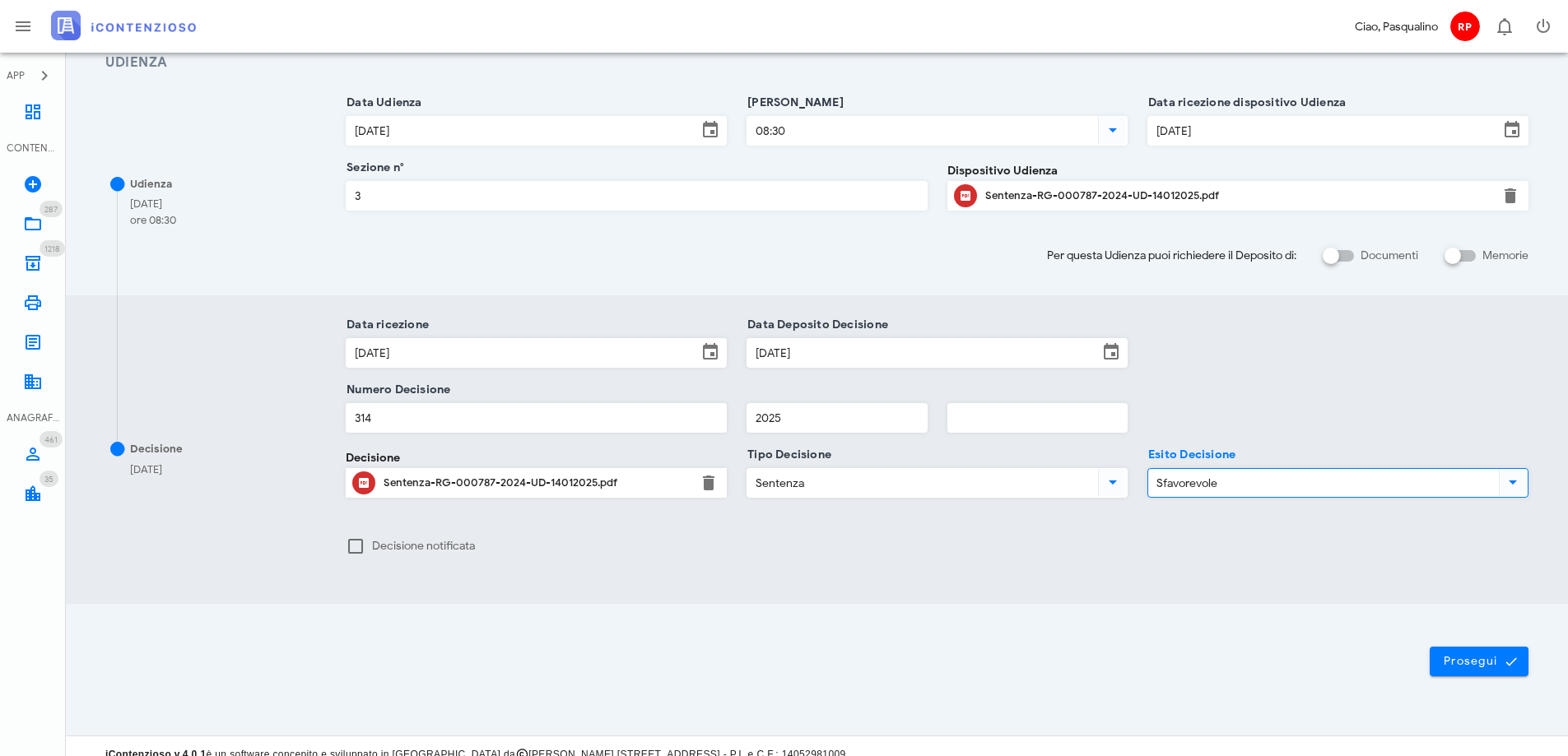
scroll to position [325, 0]
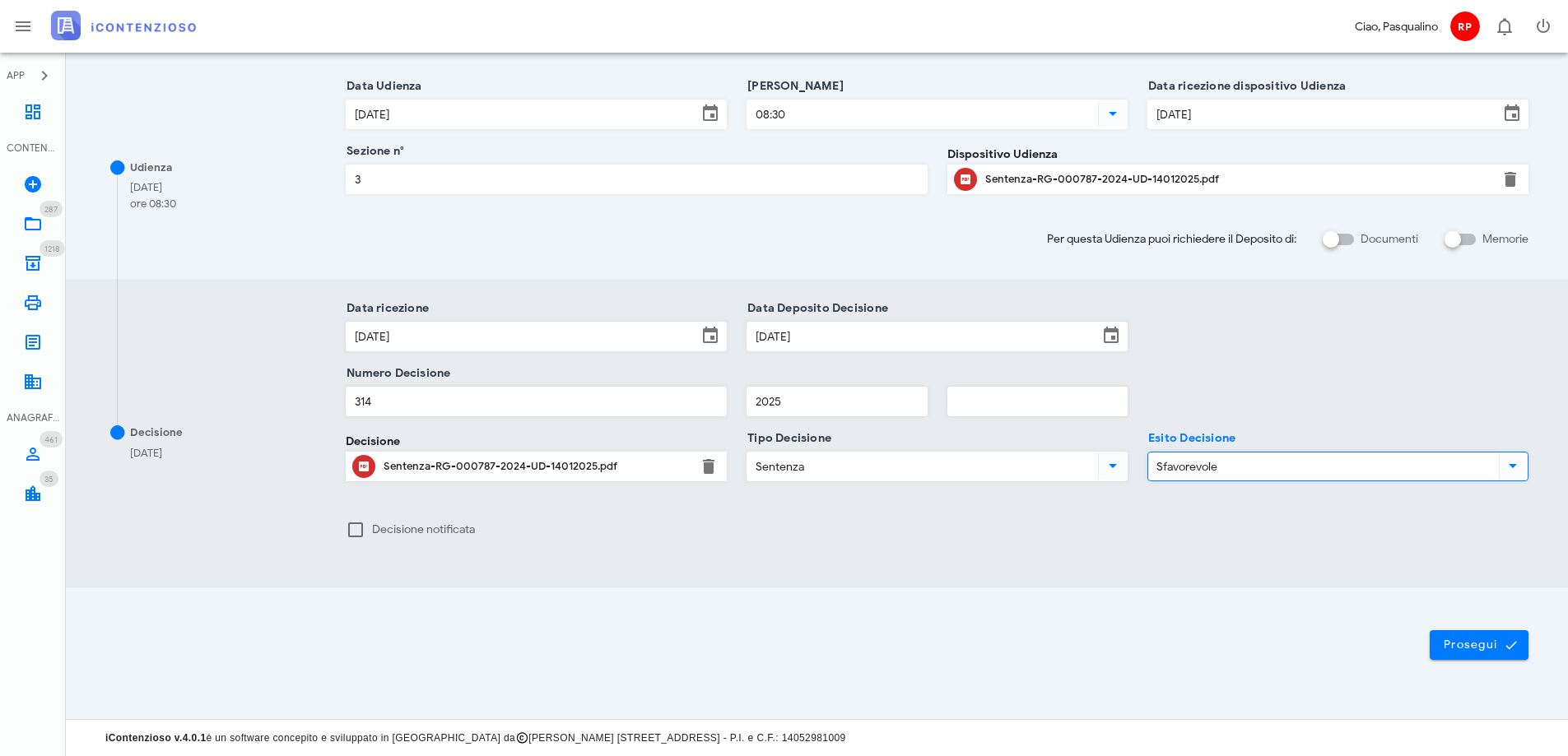
click at [1489, 628] on div "Prosegui" at bounding box center [817, 638] width 1443 height 43
click at [1494, 639] on span "Prosegui" at bounding box center [1479, 645] width 73 height 15
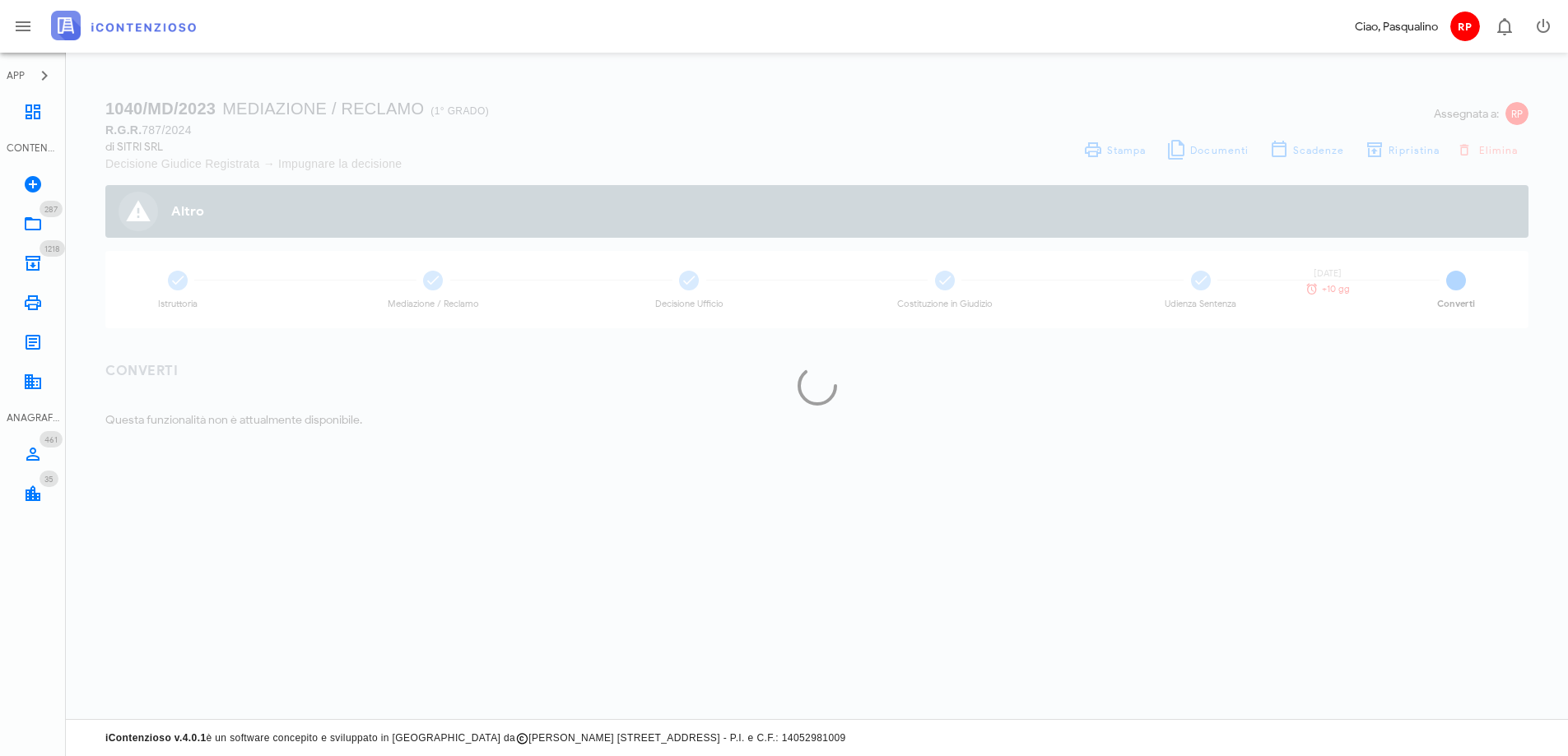
scroll to position [0, 0]
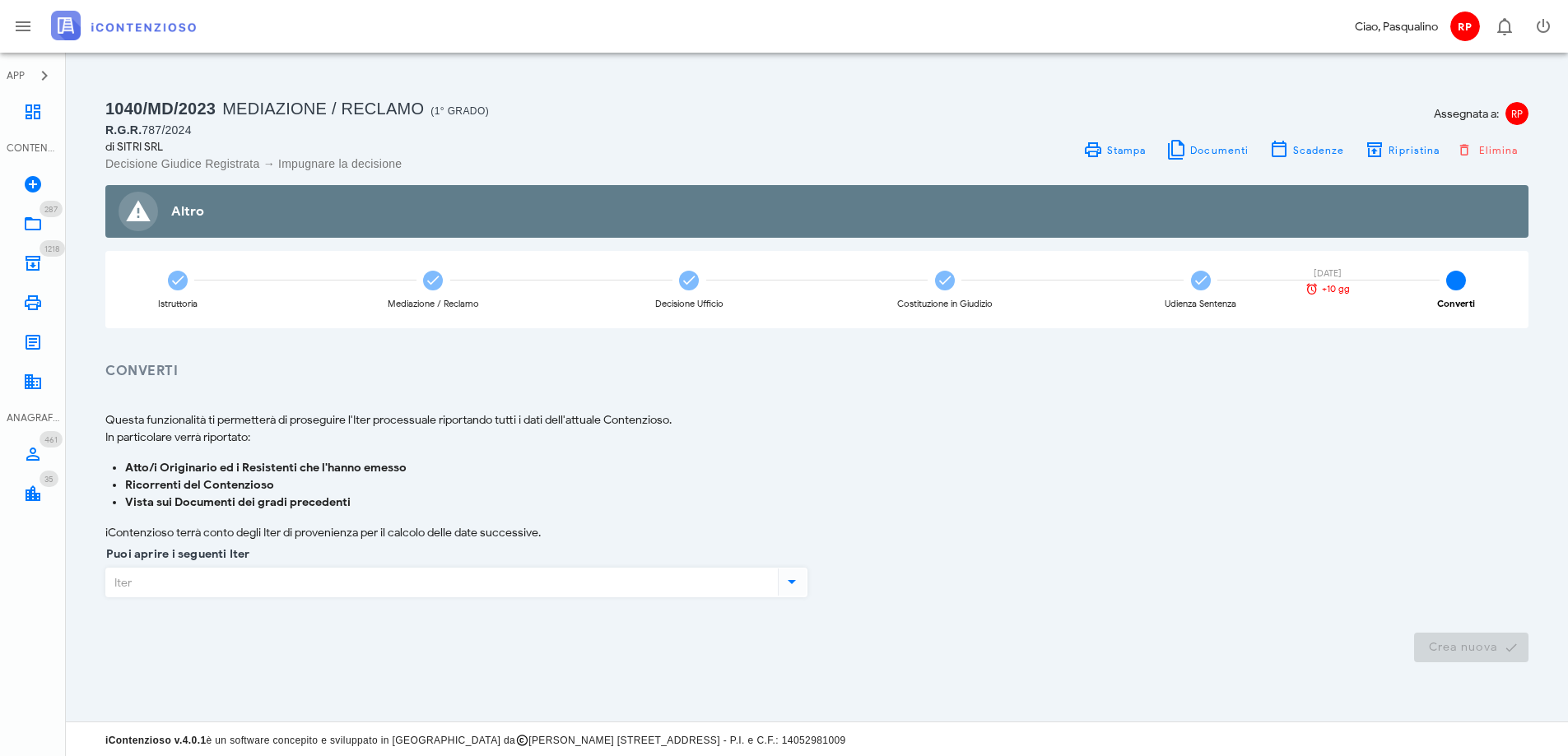
click at [348, 571] on input "Puoi aprire i seguenti Iter" at bounding box center [440, 583] width 668 height 28
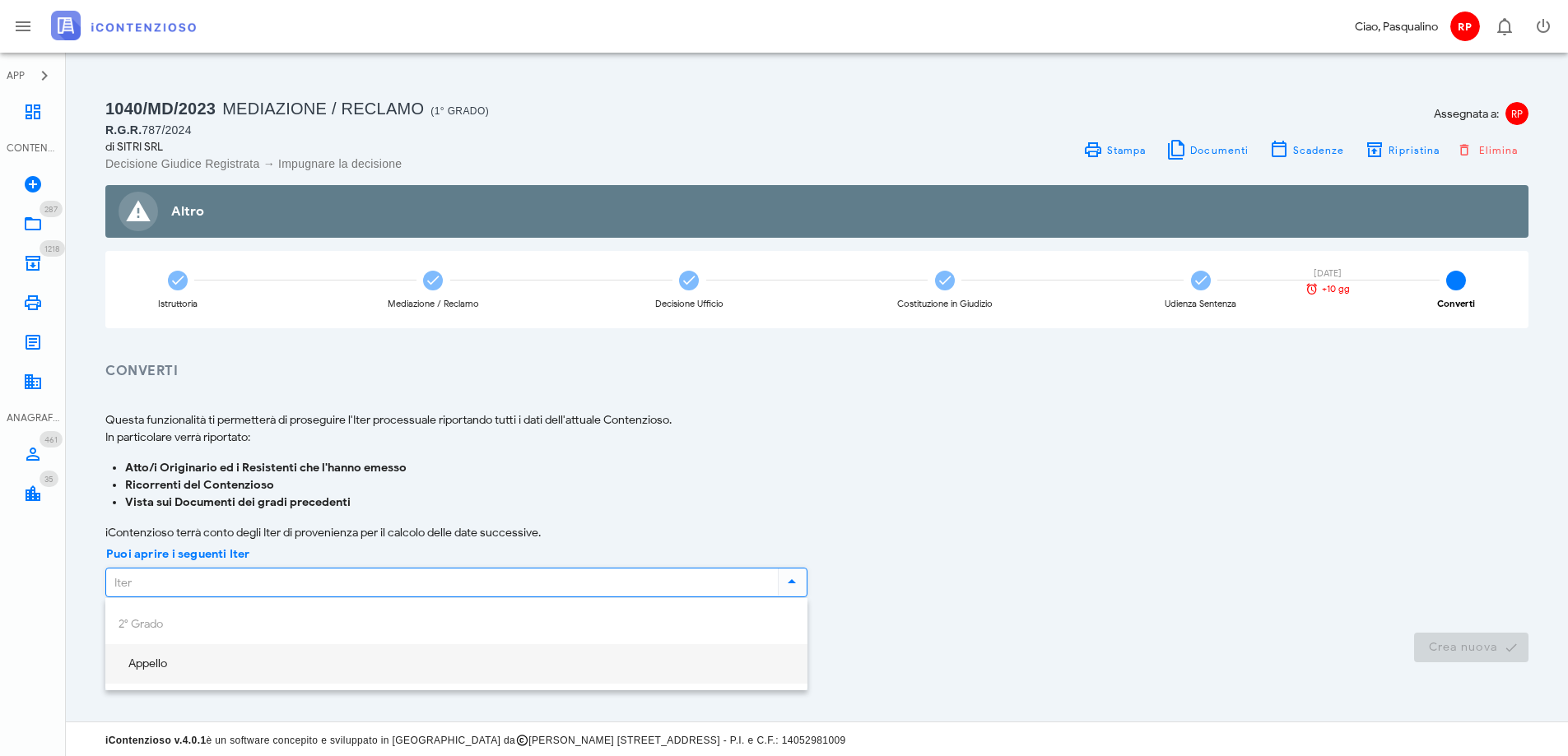
click at [315, 666] on div "Appello" at bounding box center [456, 664] width 676 height 14
type input "Appello"
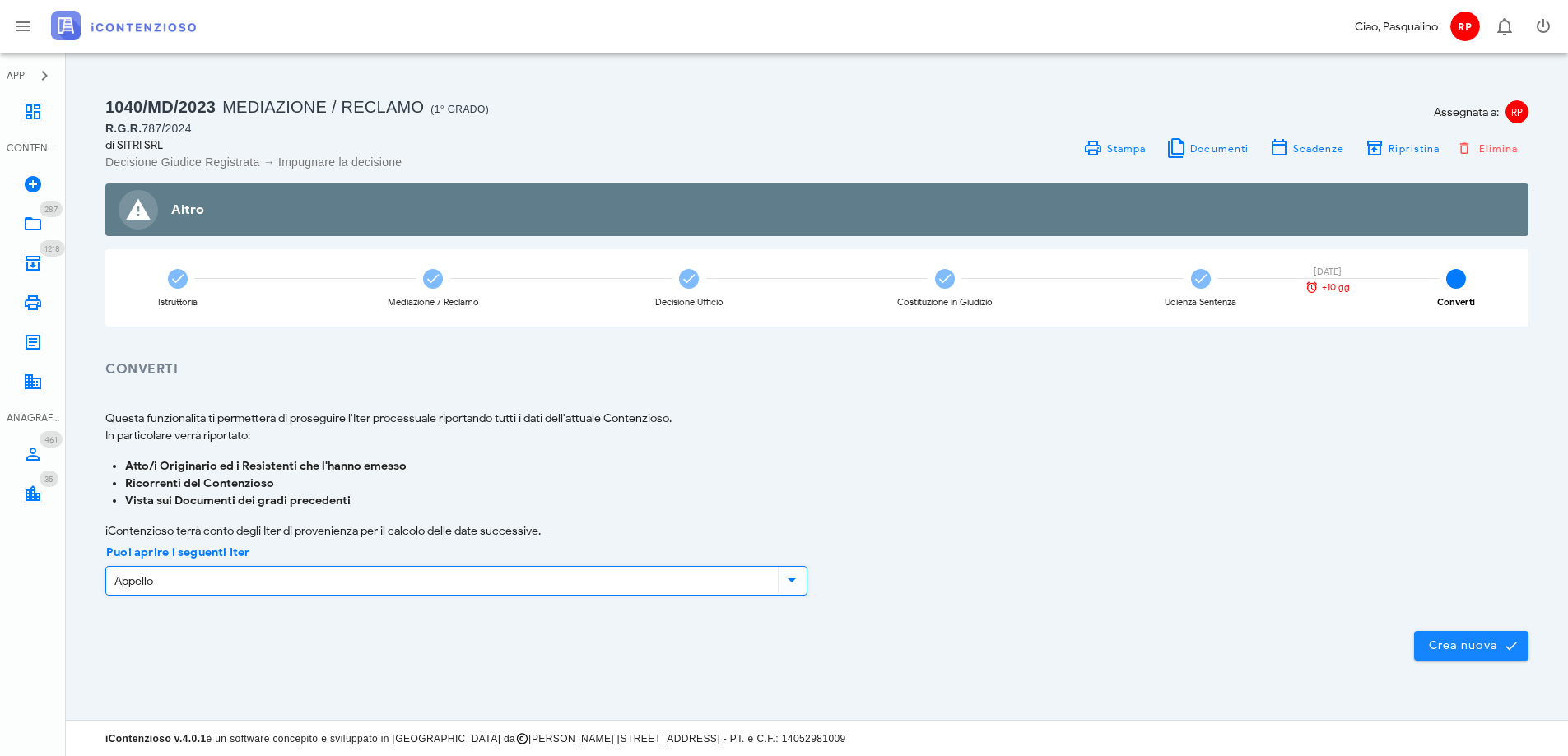
scroll to position [3, 0]
click at [1430, 651] on span "Crea nuova" at bounding box center [1471, 645] width 88 height 15
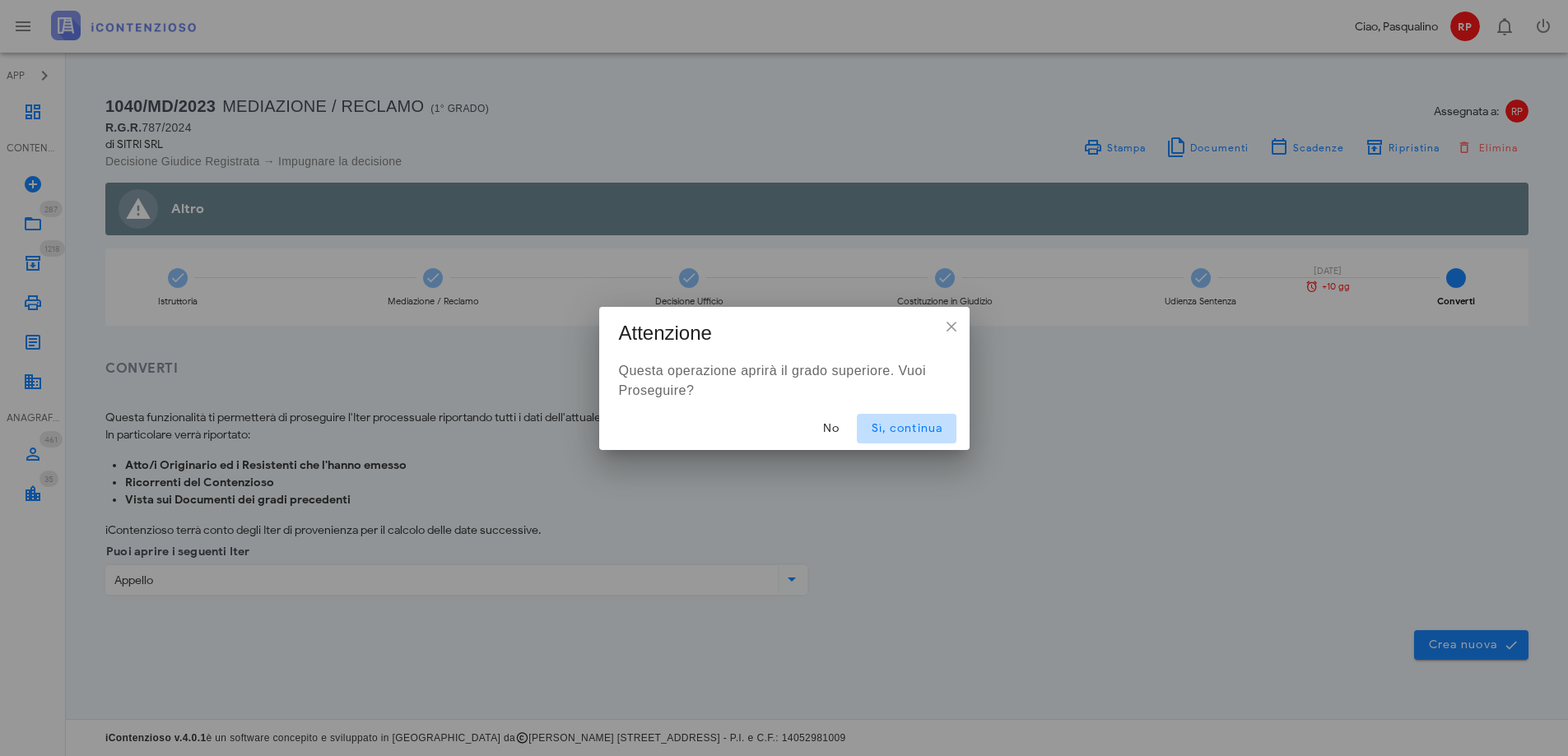
click at [921, 437] on button "Sì, continua" at bounding box center [906, 428] width 98 height 30
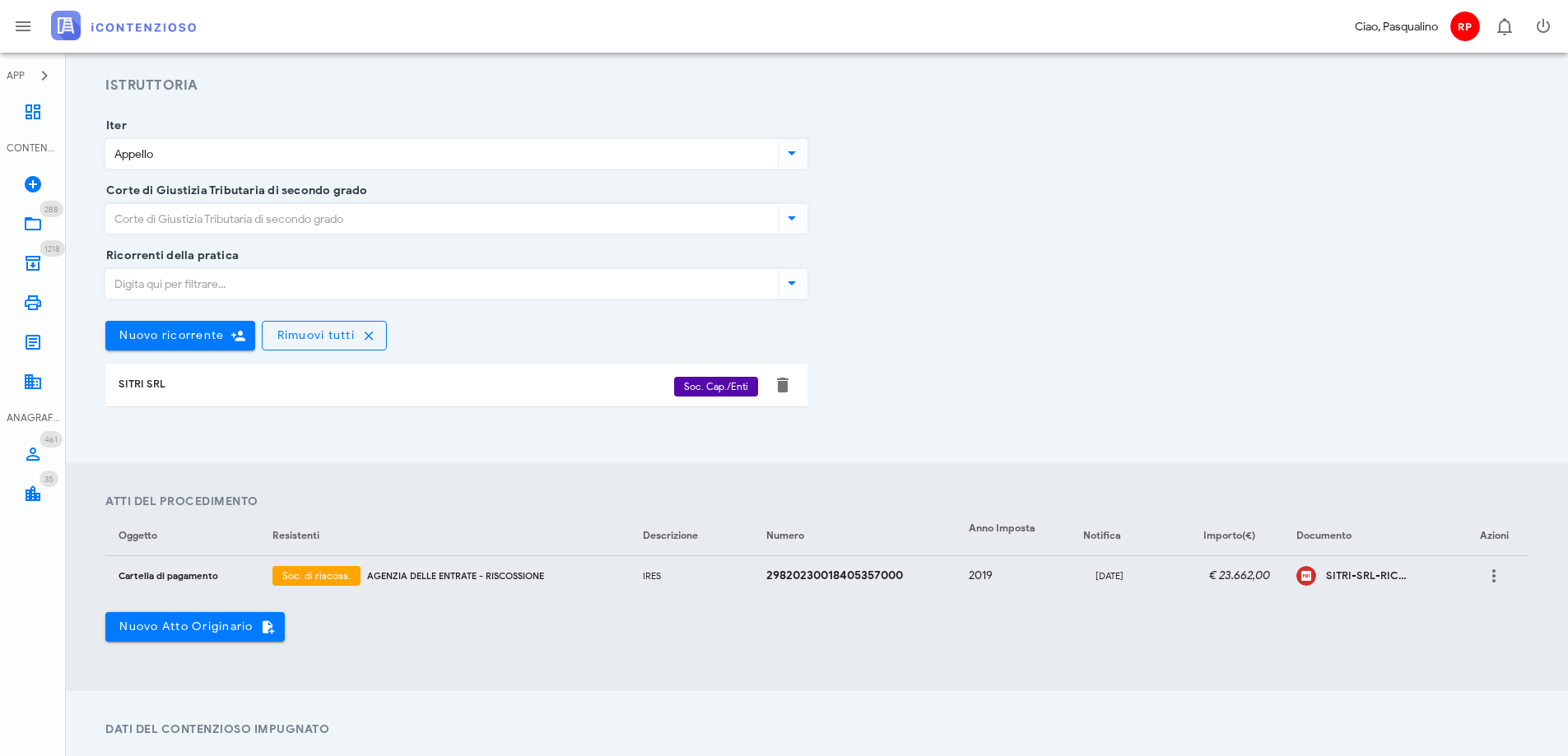
scroll to position [247, 0]
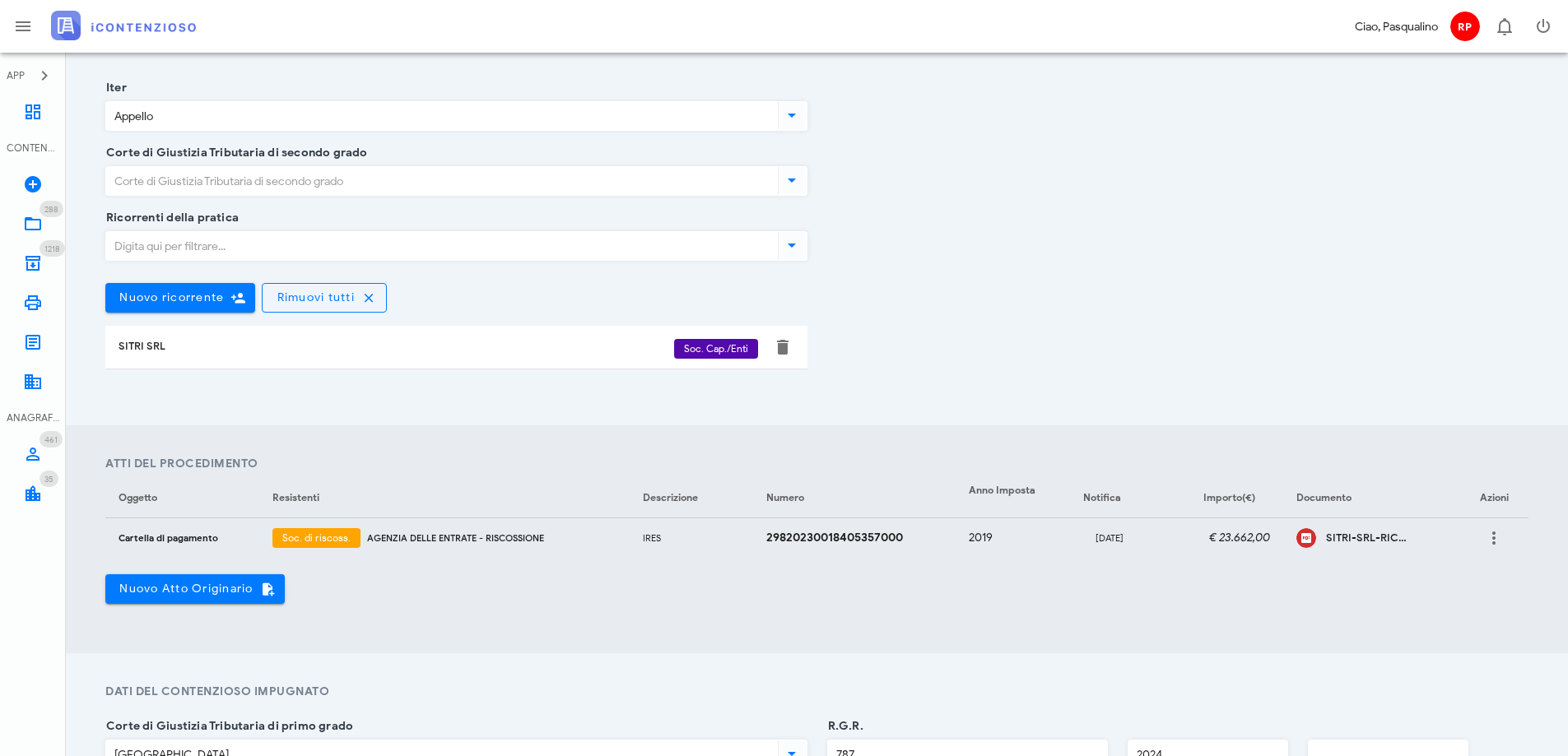
click at [407, 183] on input "Corte di Giustizia Tributaria di secondo grado" at bounding box center [440, 181] width 668 height 28
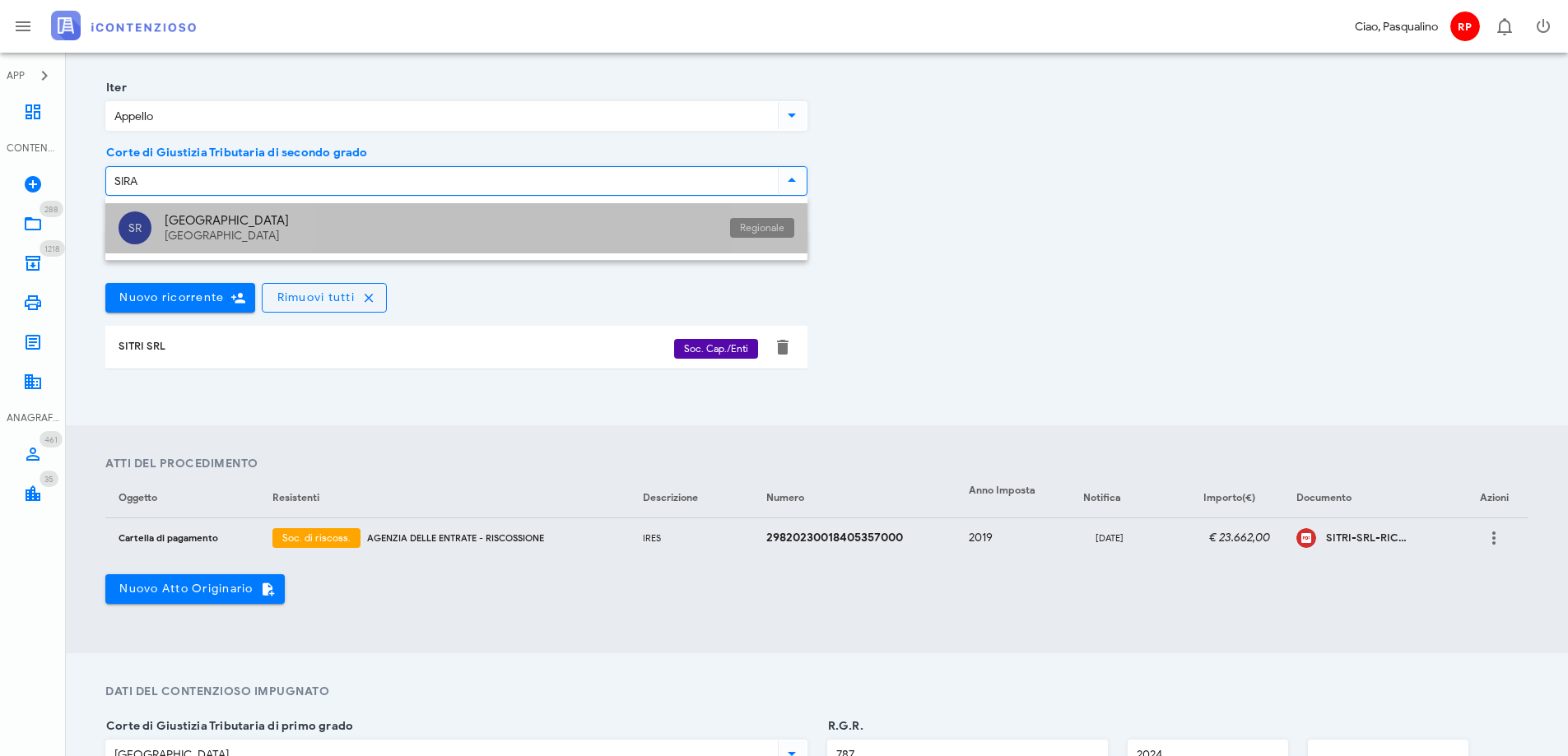
click at [382, 234] on div "[GEOGRAPHIC_DATA]" at bounding box center [440, 236] width 552 height 14
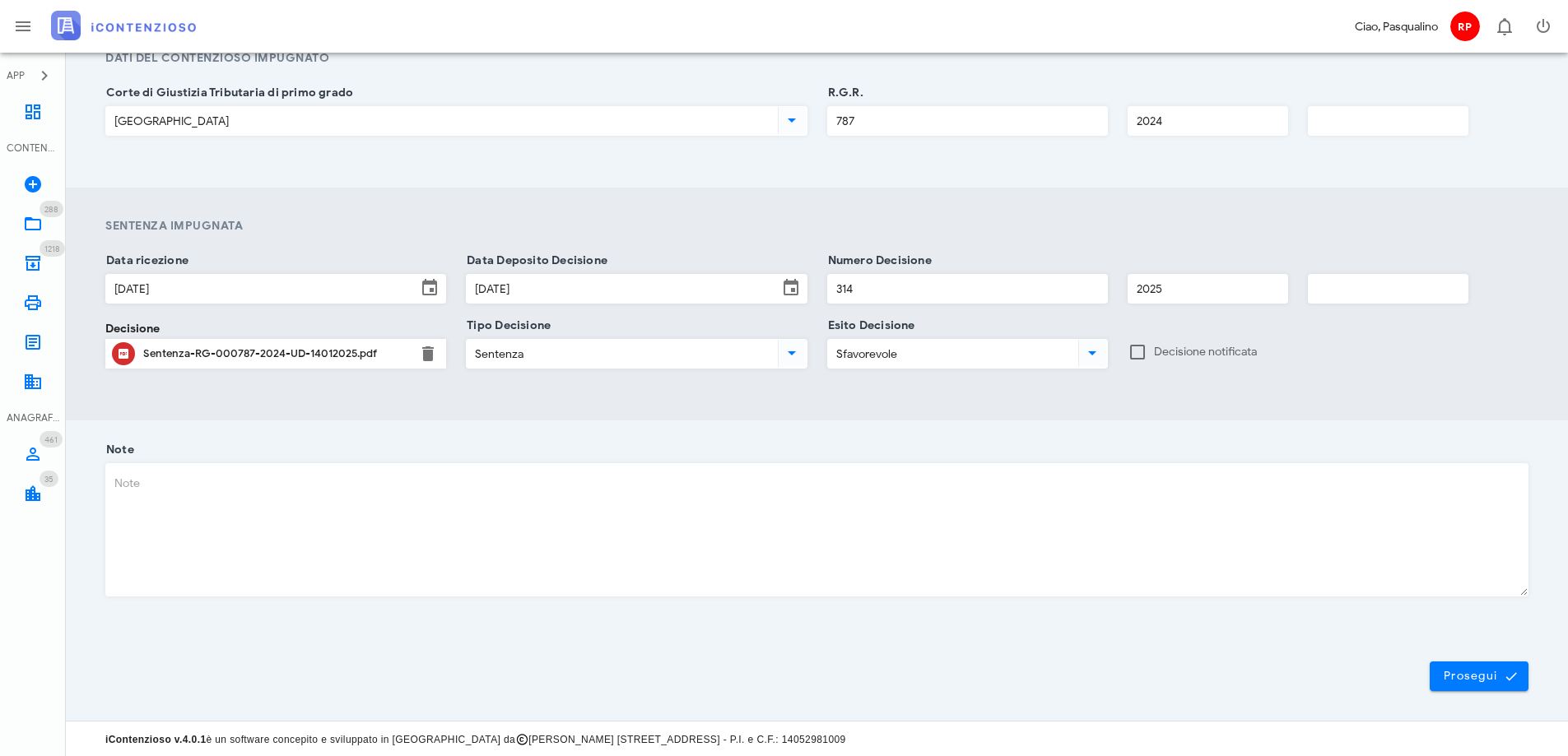
scroll to position [882, 0]
type input "Sicilia - [GEOGRAPHIC_DATA]"
click at [1458, 685] on button "Prosegui" at bounding box center [1479, 675] width 98 height 30
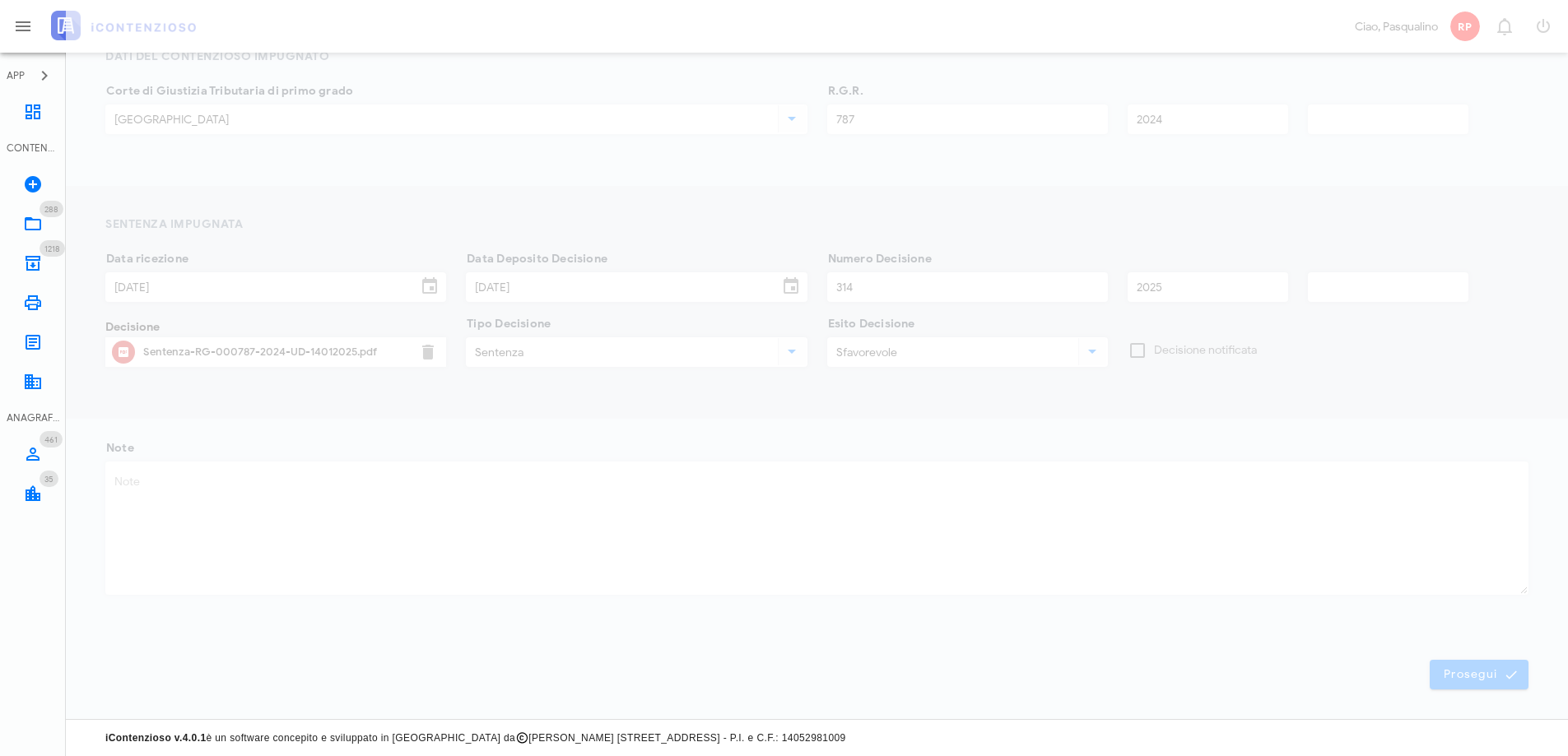
scroll to position [0, 0]
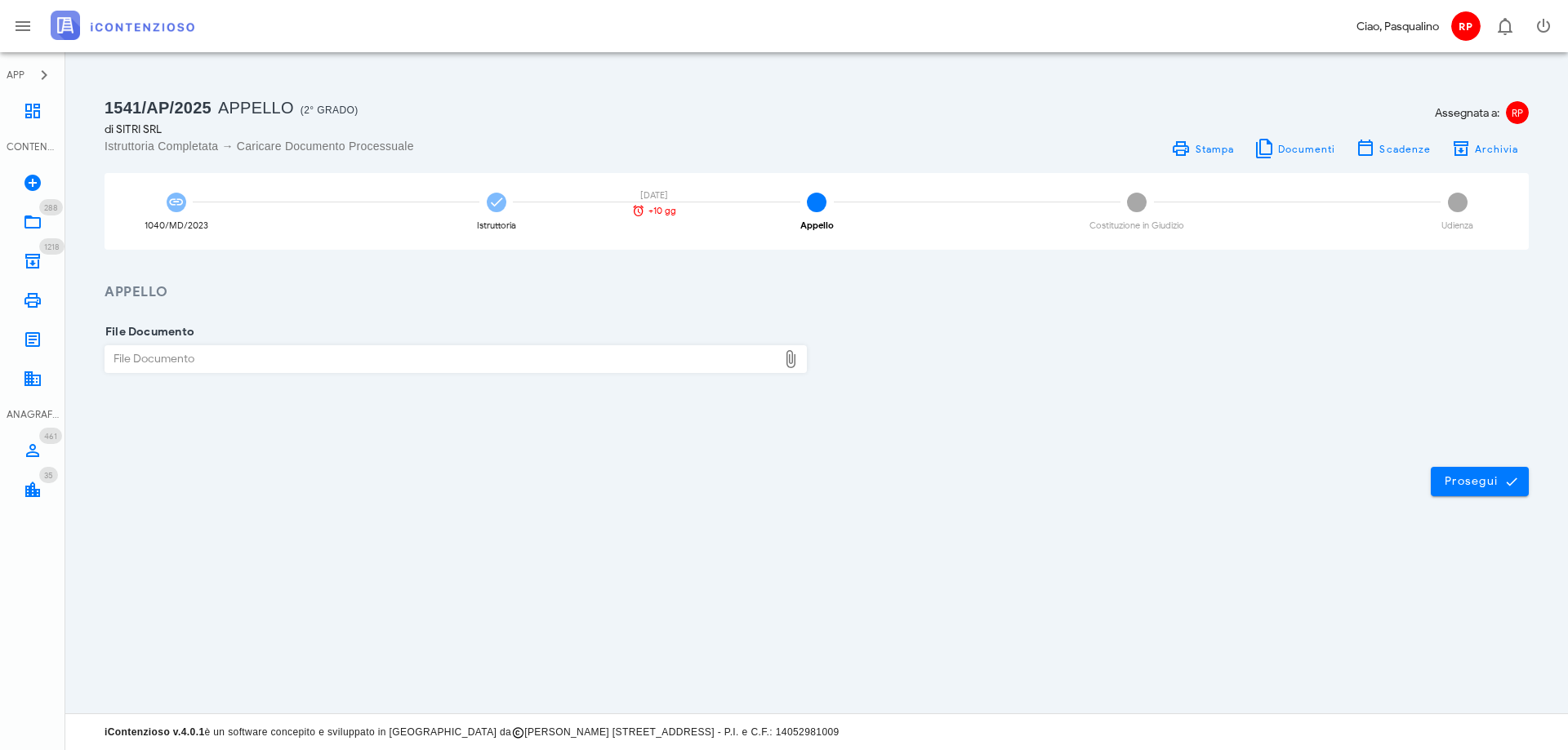
click at [219, 363] on div "File Documento" at bounding box center [441, 359] width 672 height 26
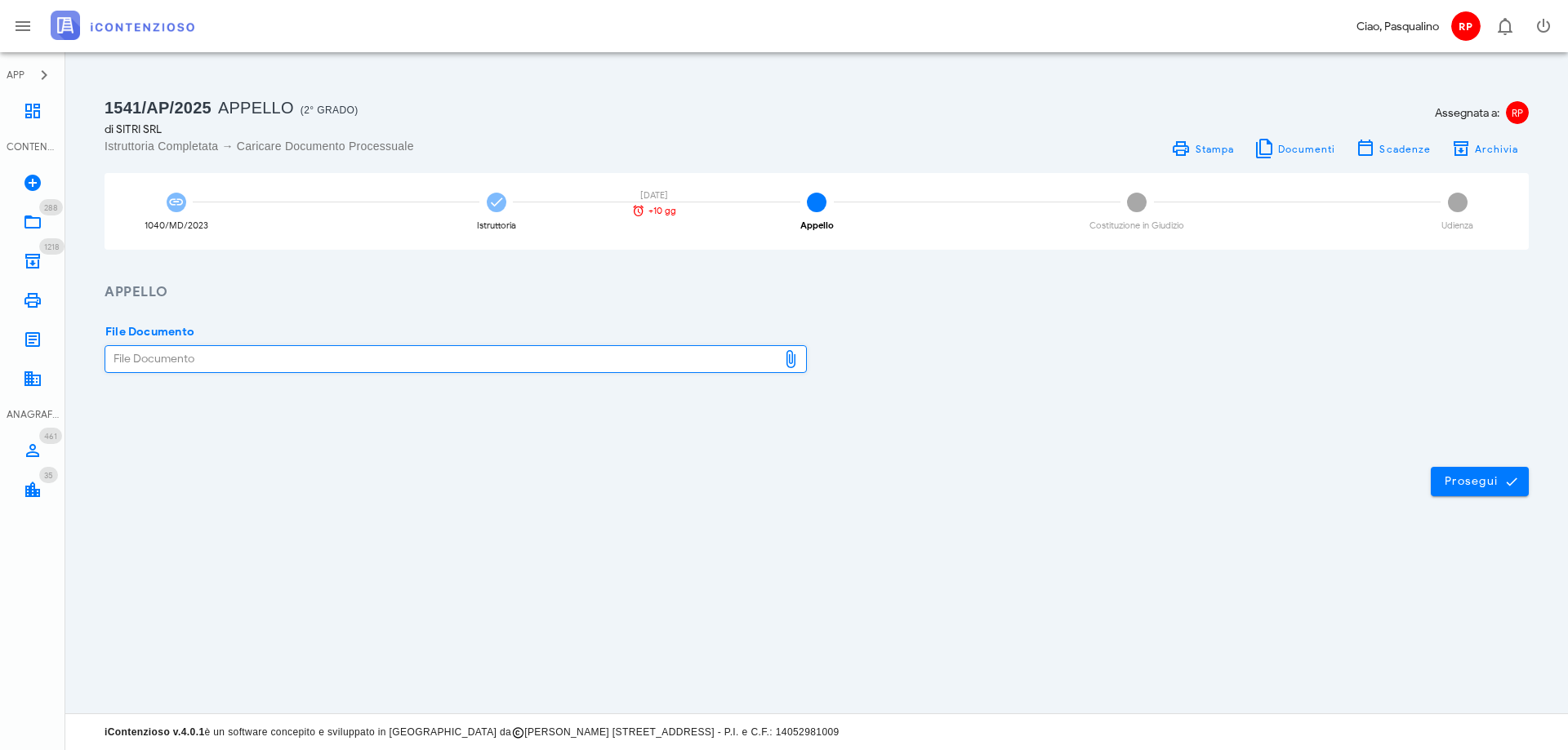
type input "C:\fakepath\SITRI SRL APPELLO SENTENZA 314 2025.pdf"
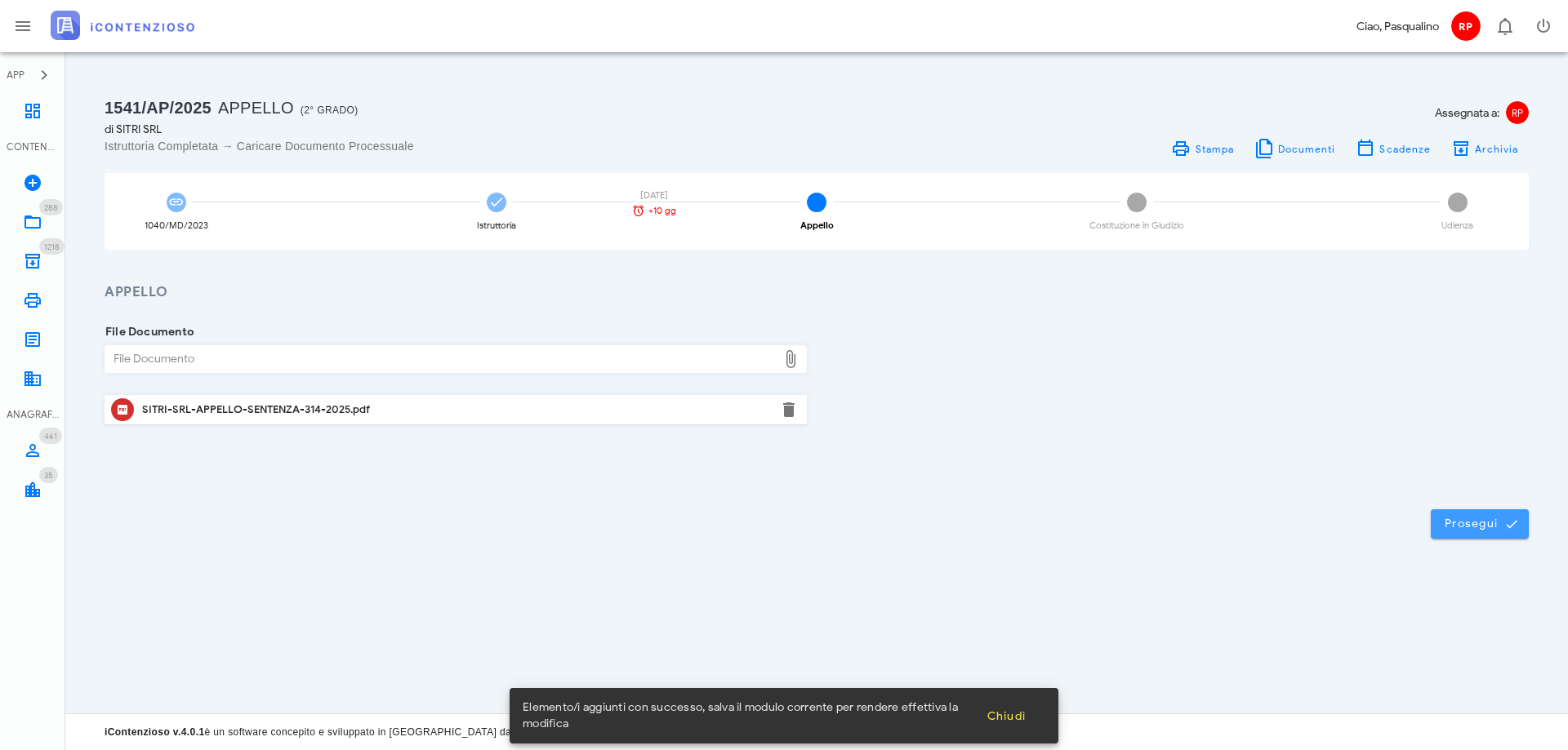
click at [1481, 517] on span "Prosegui" at bounding box center [1479, 524] width 72 height 15
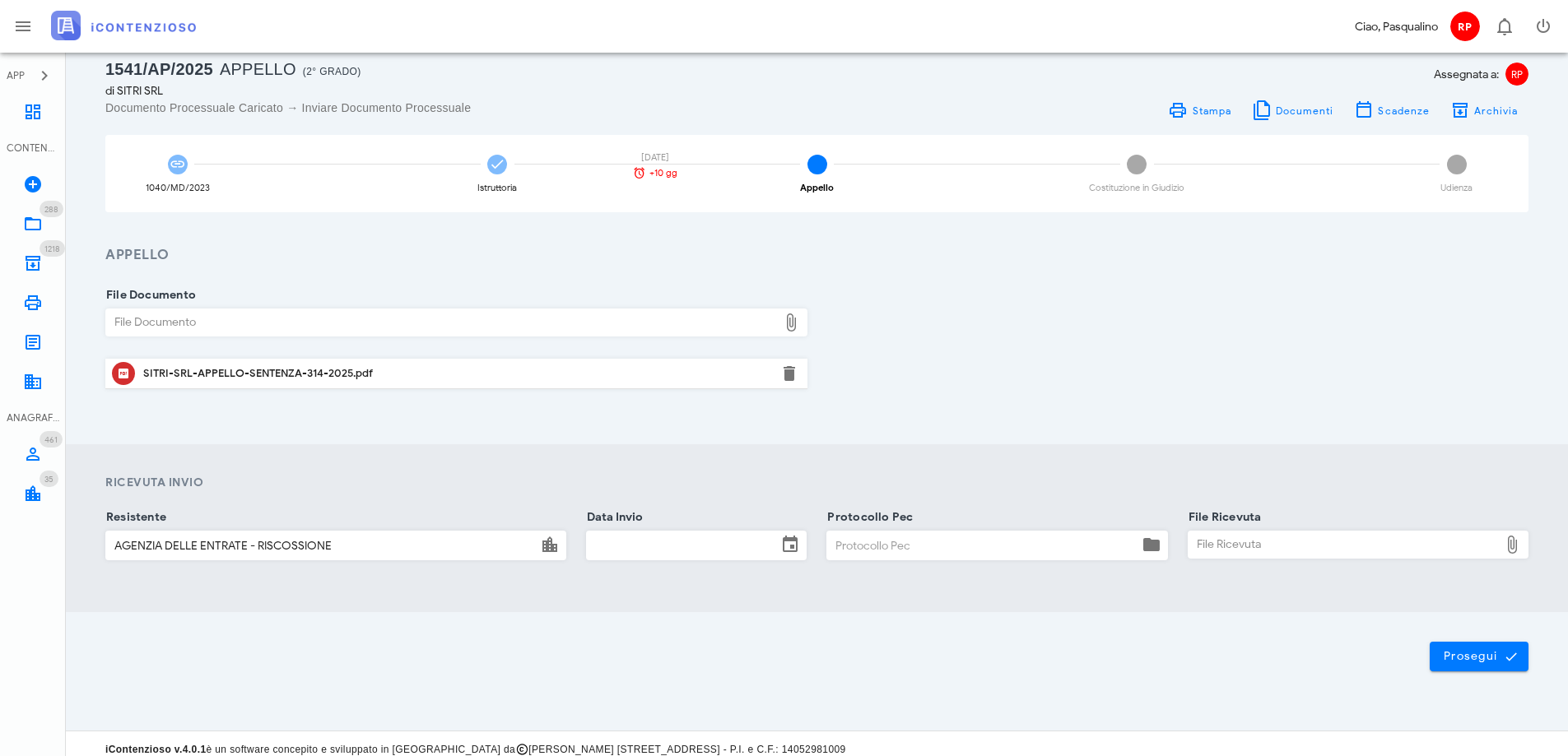
scroll to position [51, 0]
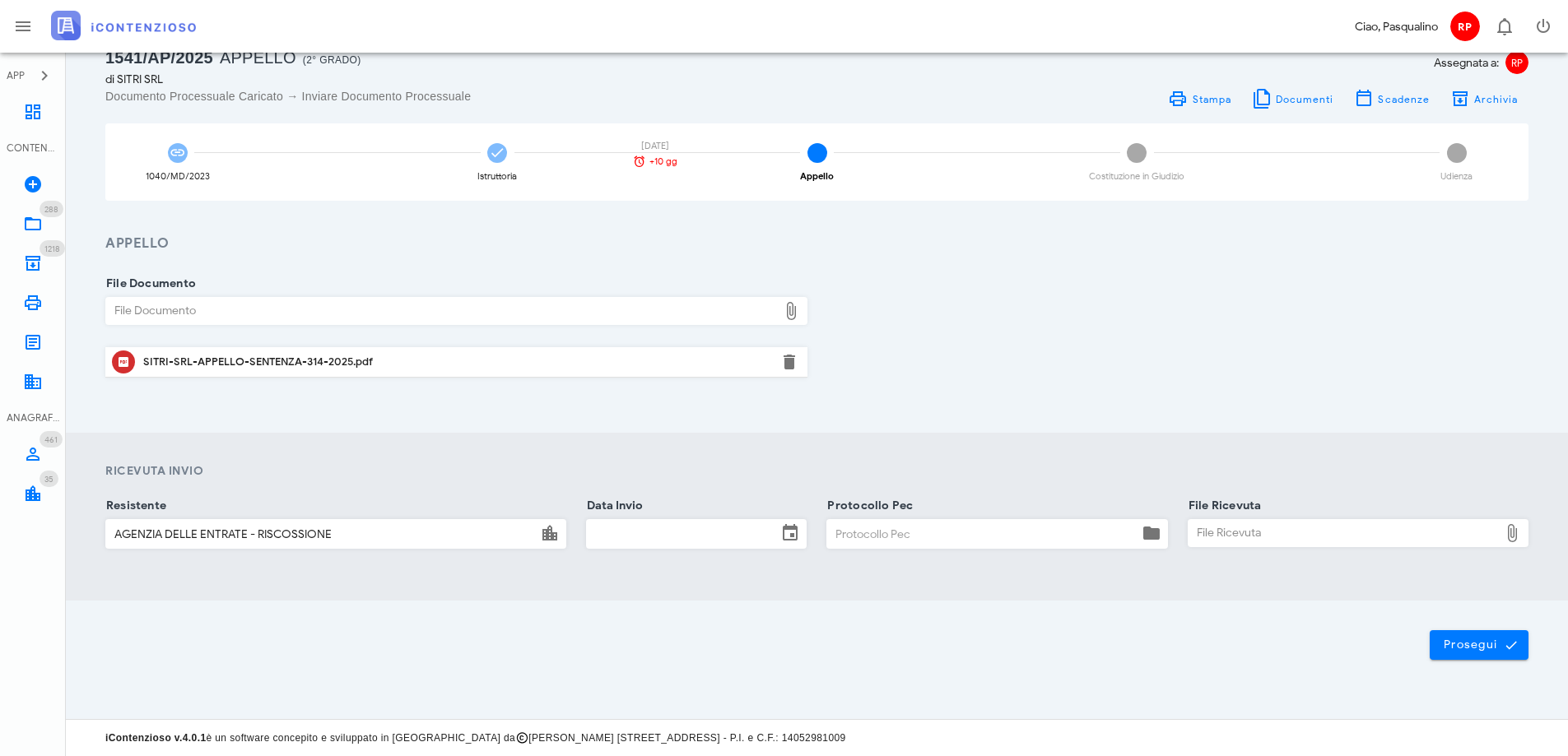
click at [671, 544] on input "Data Invio" at bounding box center [682, 534] width 190 height 28
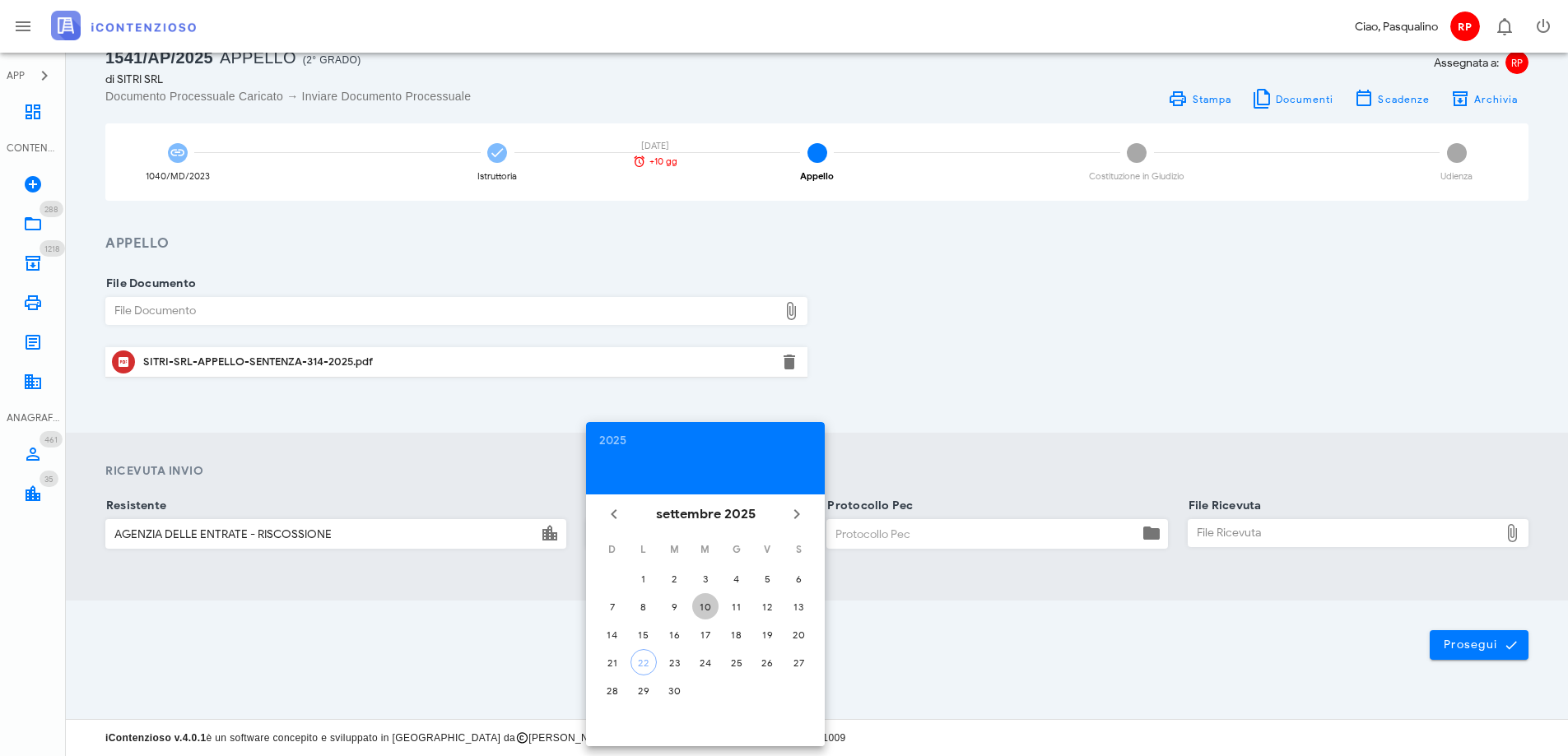
click at [703, 608] on div "10" at bounding box center [706, 606] width 27 height 13
type input "10/09/2025"
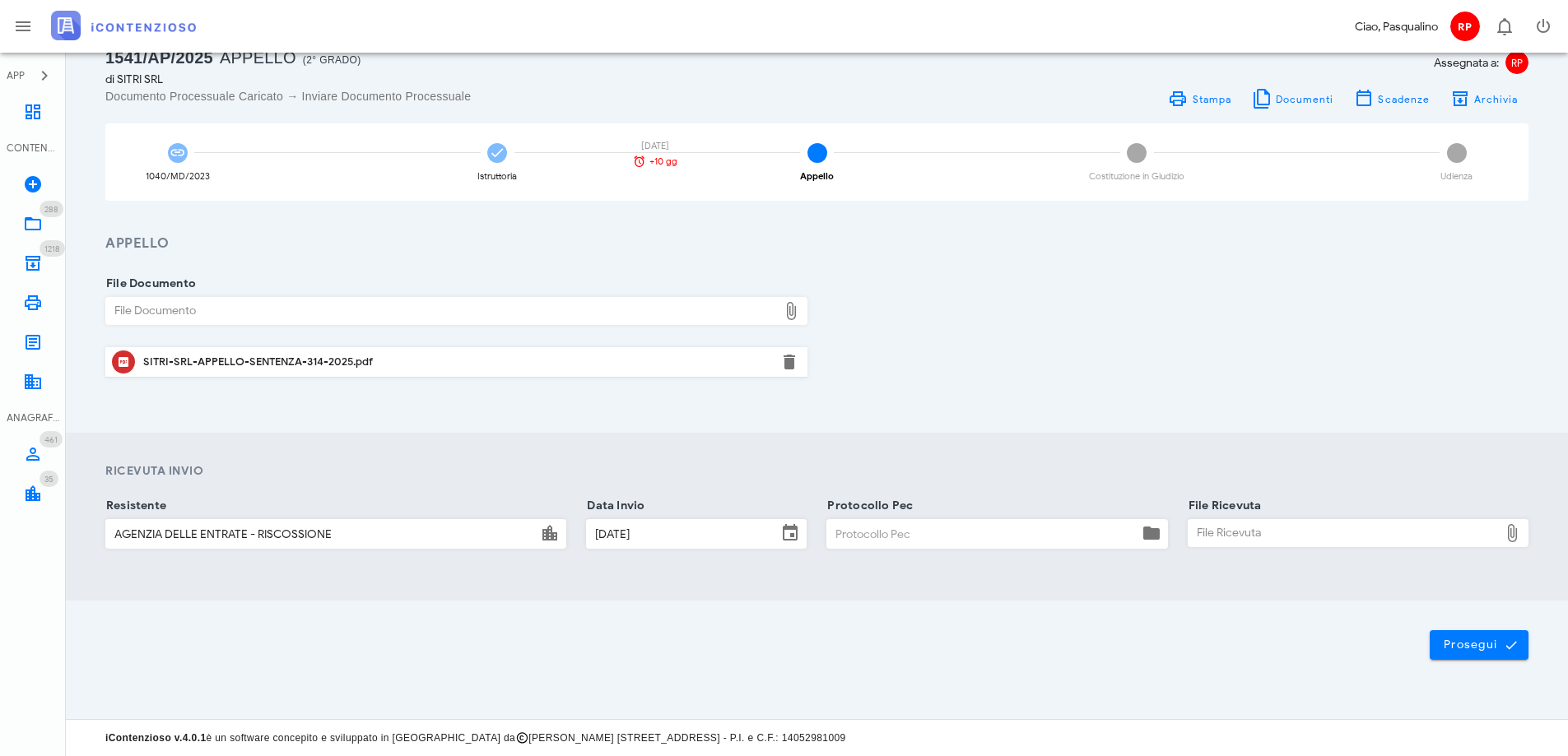
click at [945, 533] on input "Protocollo Pec" at bounding box center [983, 534] width 310 height 28
type input "1009"
click at [1234, 540] on div "File Ricevuta" at bounding box center [1344, 533] width 310 height 27
type input "C:\fakepath\RICEVUTA DI CONSEGNA DP.eml"
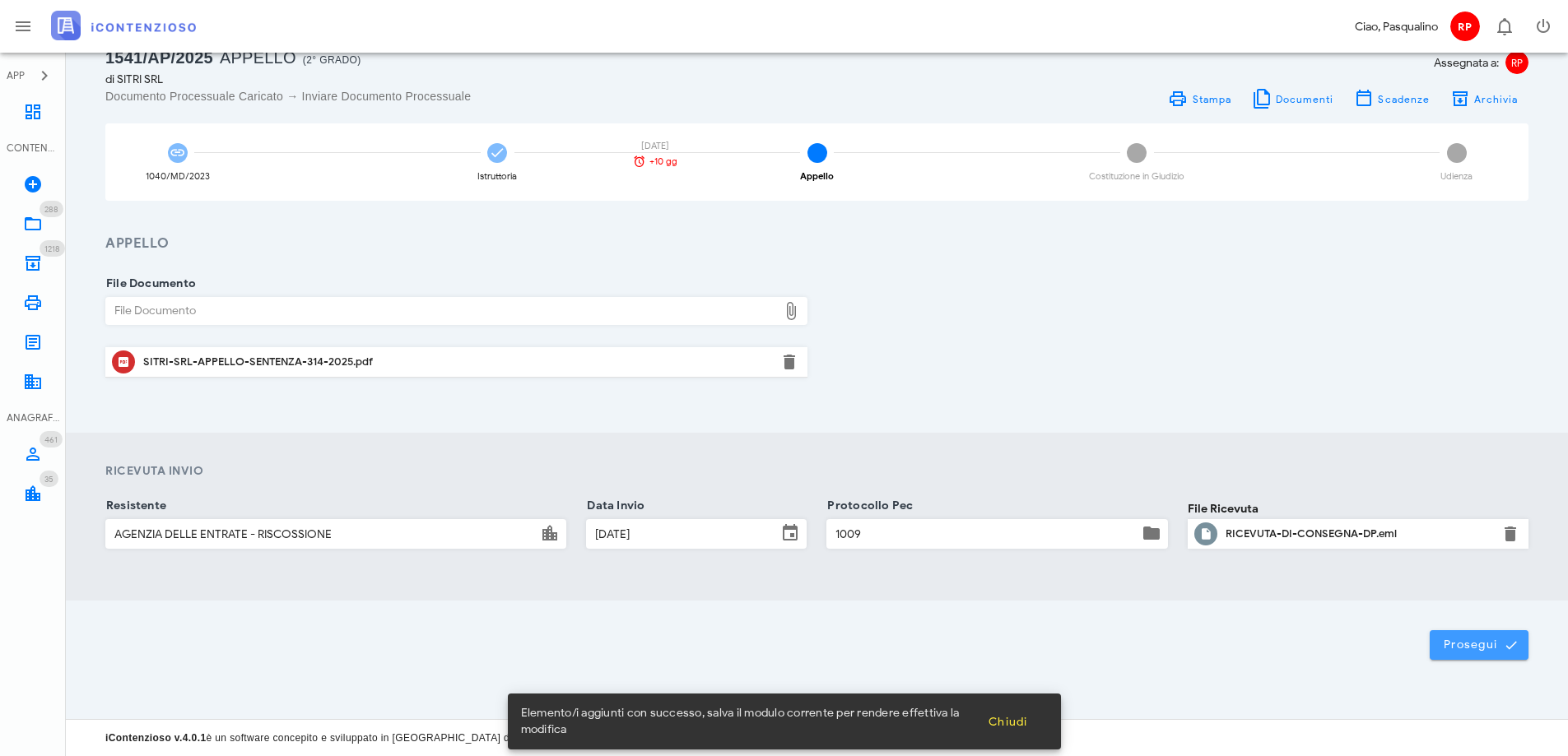
click at [1516, 643] on icon "submit" at bounding box center [1511, 645] width 15 height 15
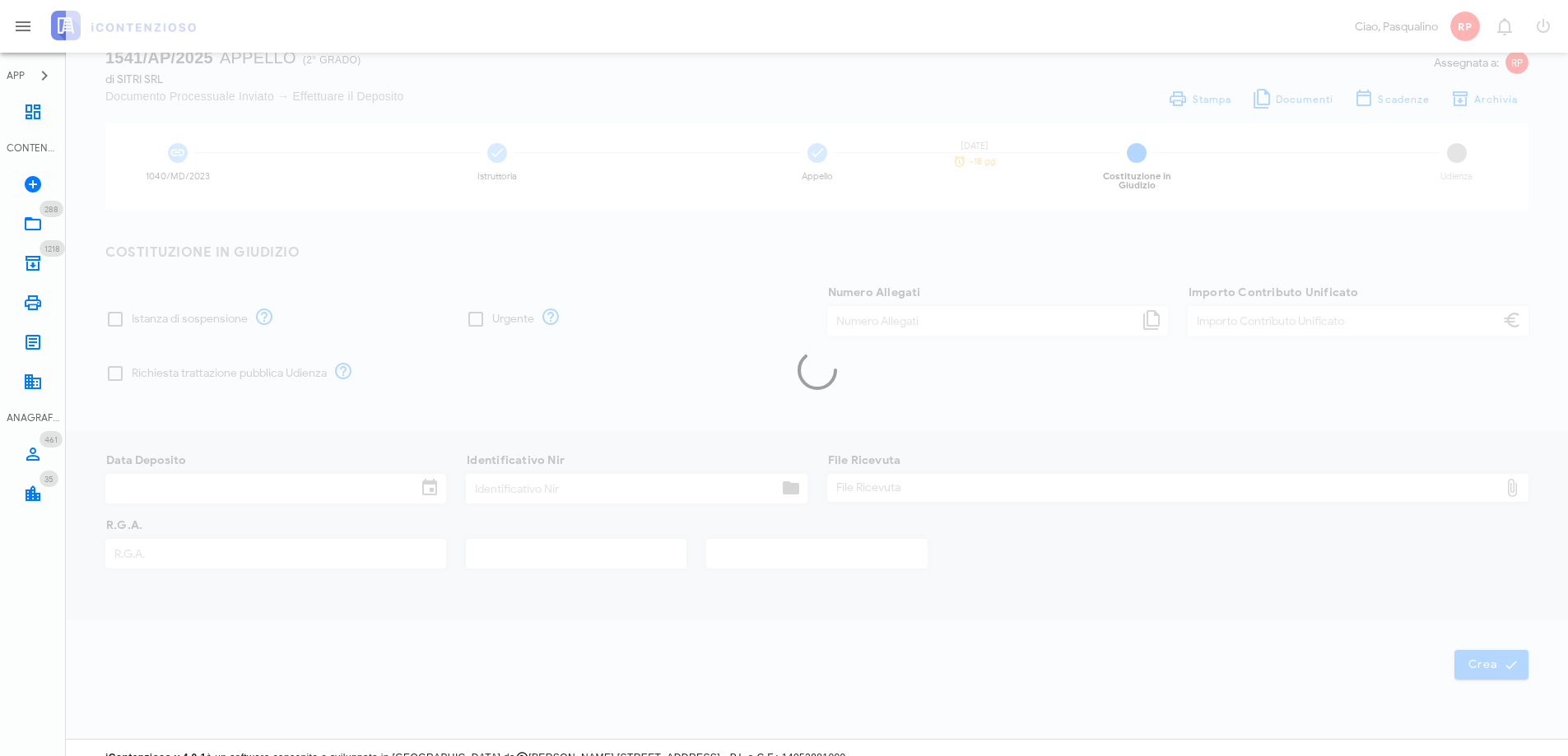
type input "120,00"
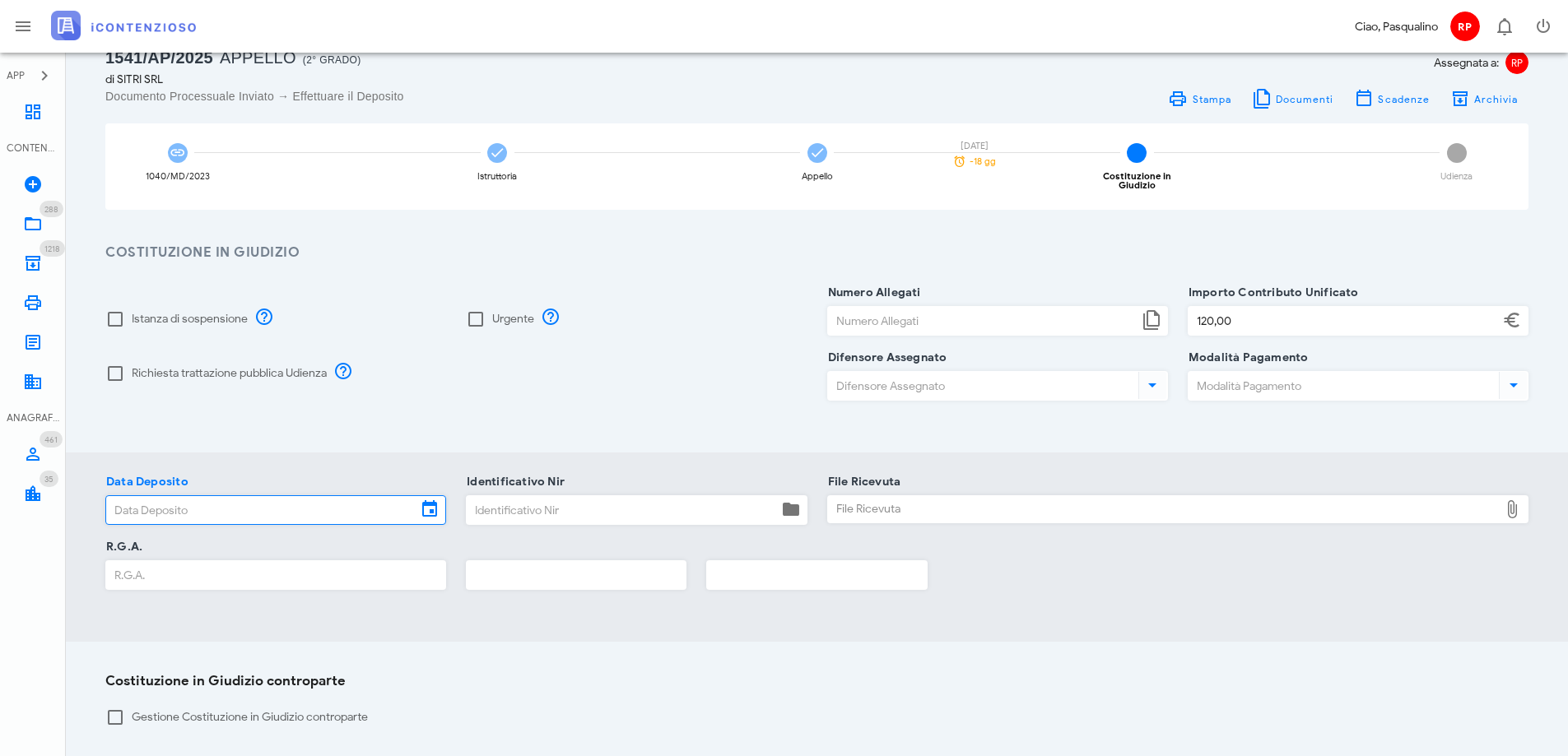
click at [308, 496] on input "Data Deposito" at bounding box center [261, 510] width 310 height 28
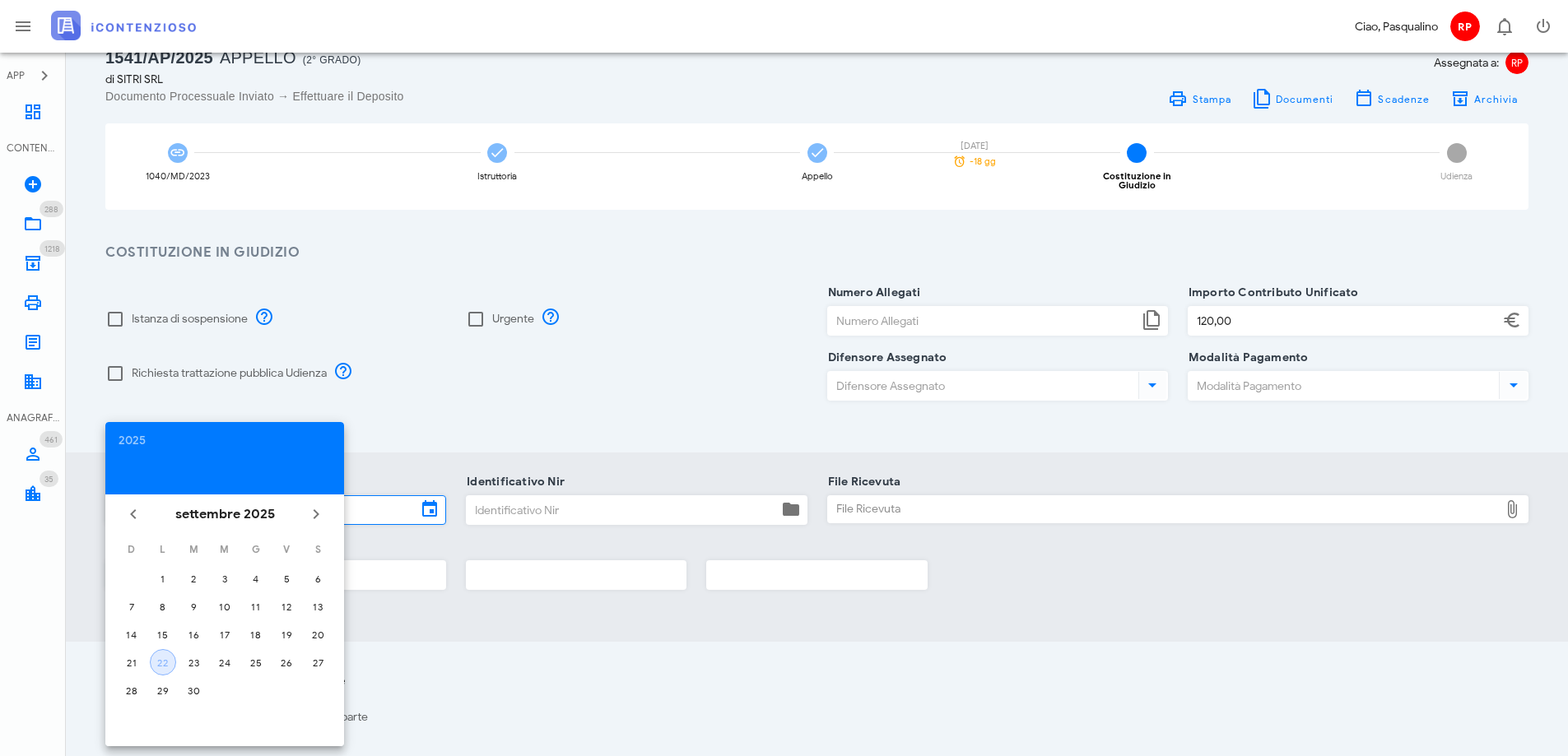
click at [161, 663] on div "22" at bounding box center [163, 663] width 25 height 13
type input "22/09/2025"
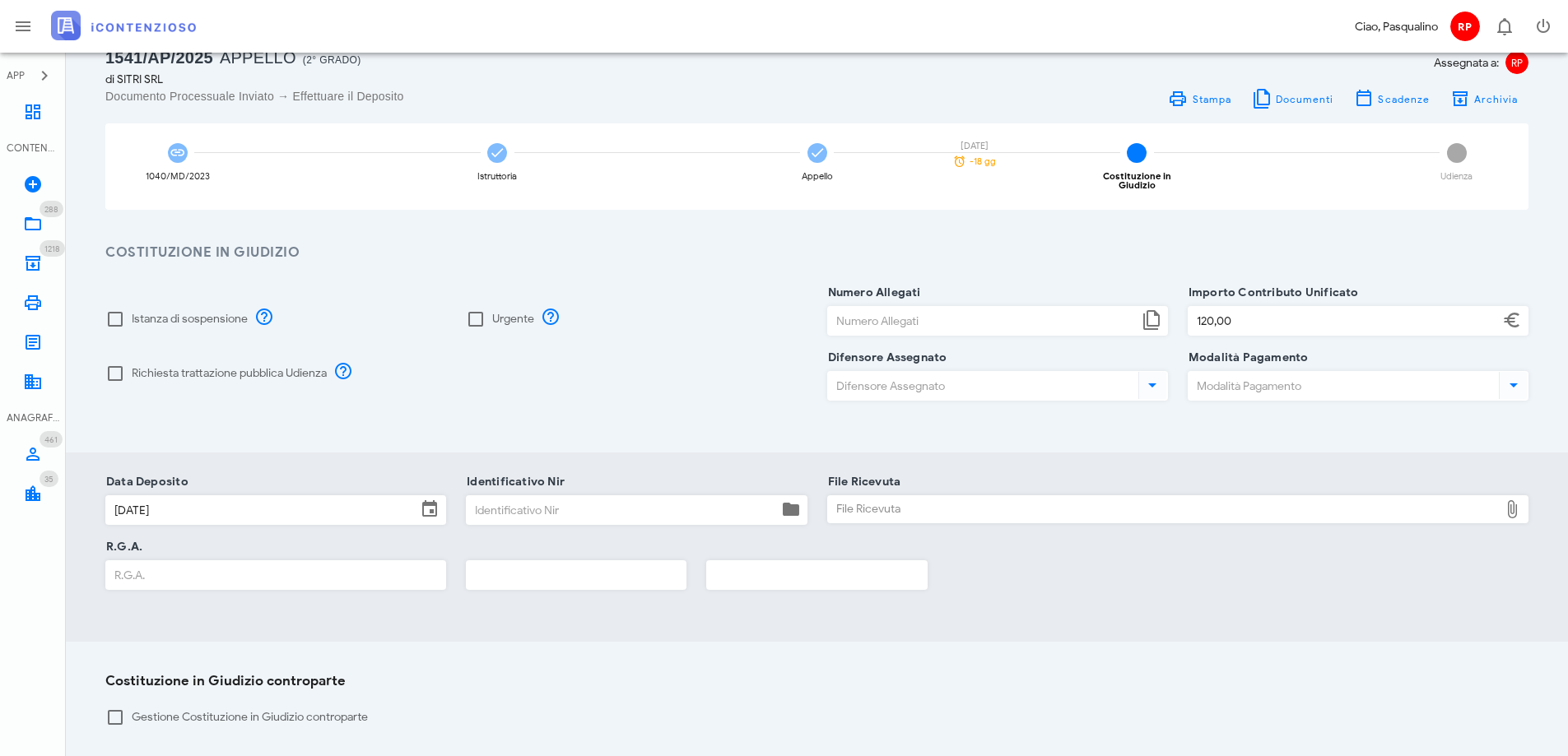
click at [504, 500] on input "Identificativo Nir" at bounding box center [622, 510] width 310 height 28
type input "336"
click at [977, 501] on div "File Ricevuta" at bounding box center [1163, 509] width 671 height 27
type input "C:\fakepath\Ricevuta_NIR_T-1382309-2025.pdf"
click at [143, 561] on input "R.G.A." at bounding box center [275, 575] width 339 height 28
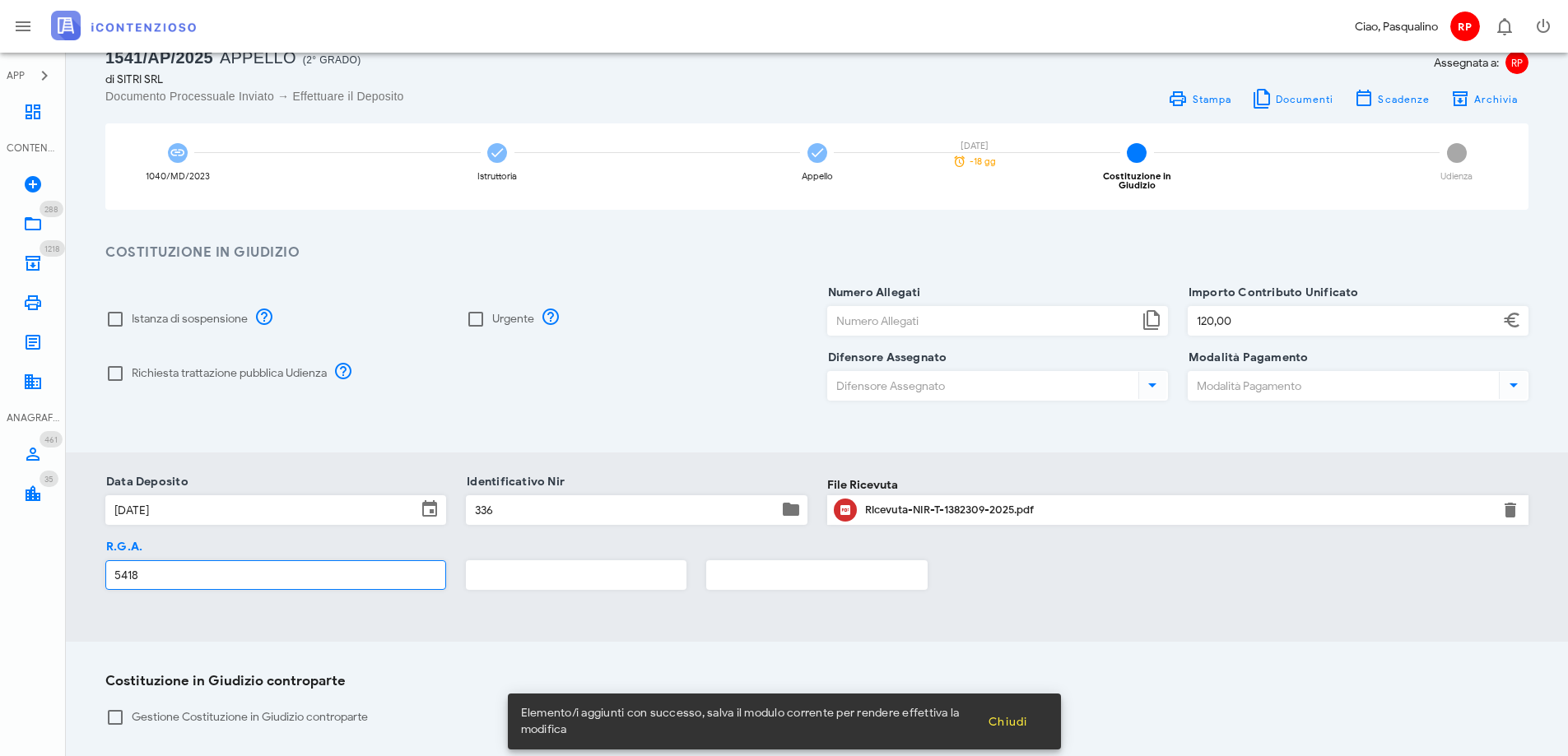
type input "5418"
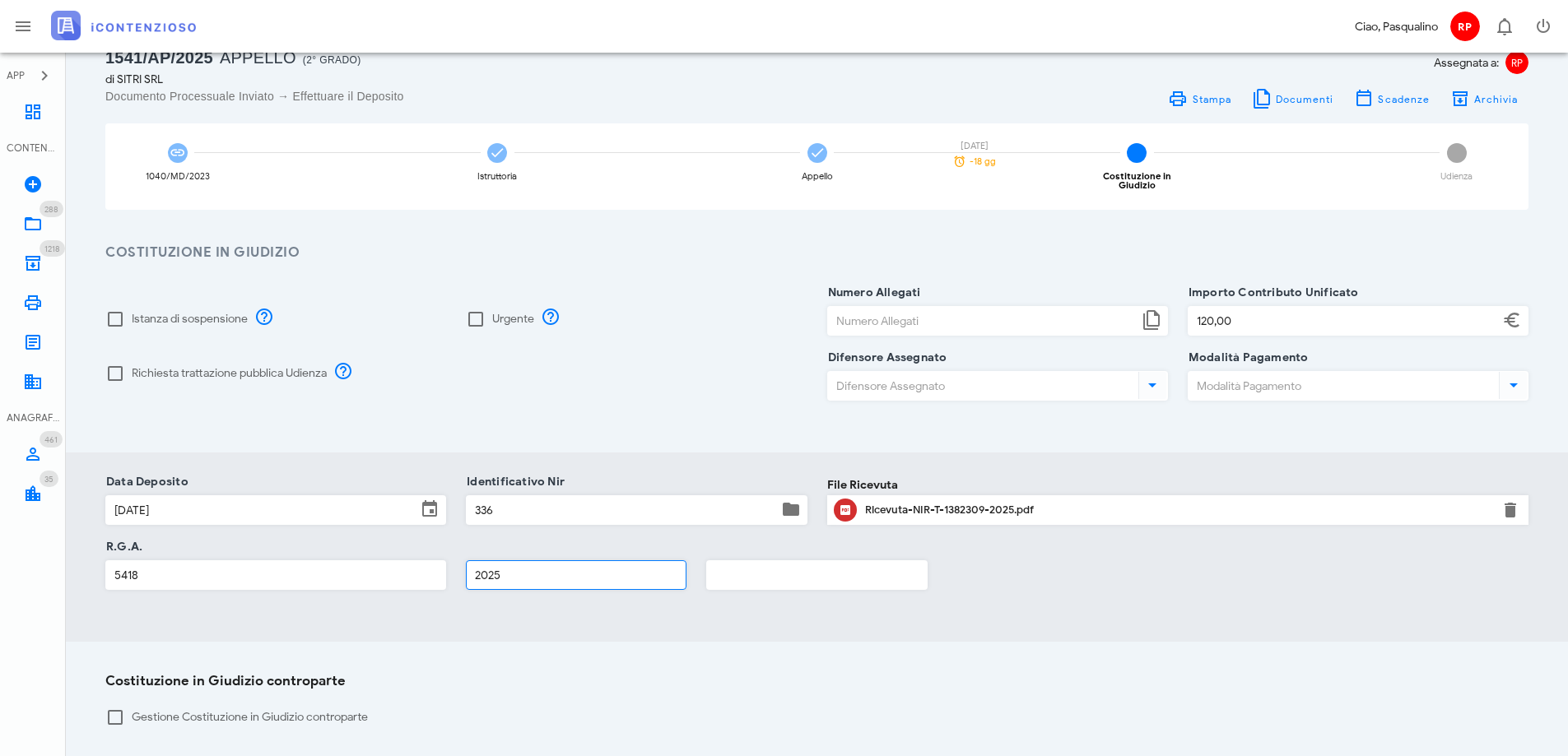
type input "2025"
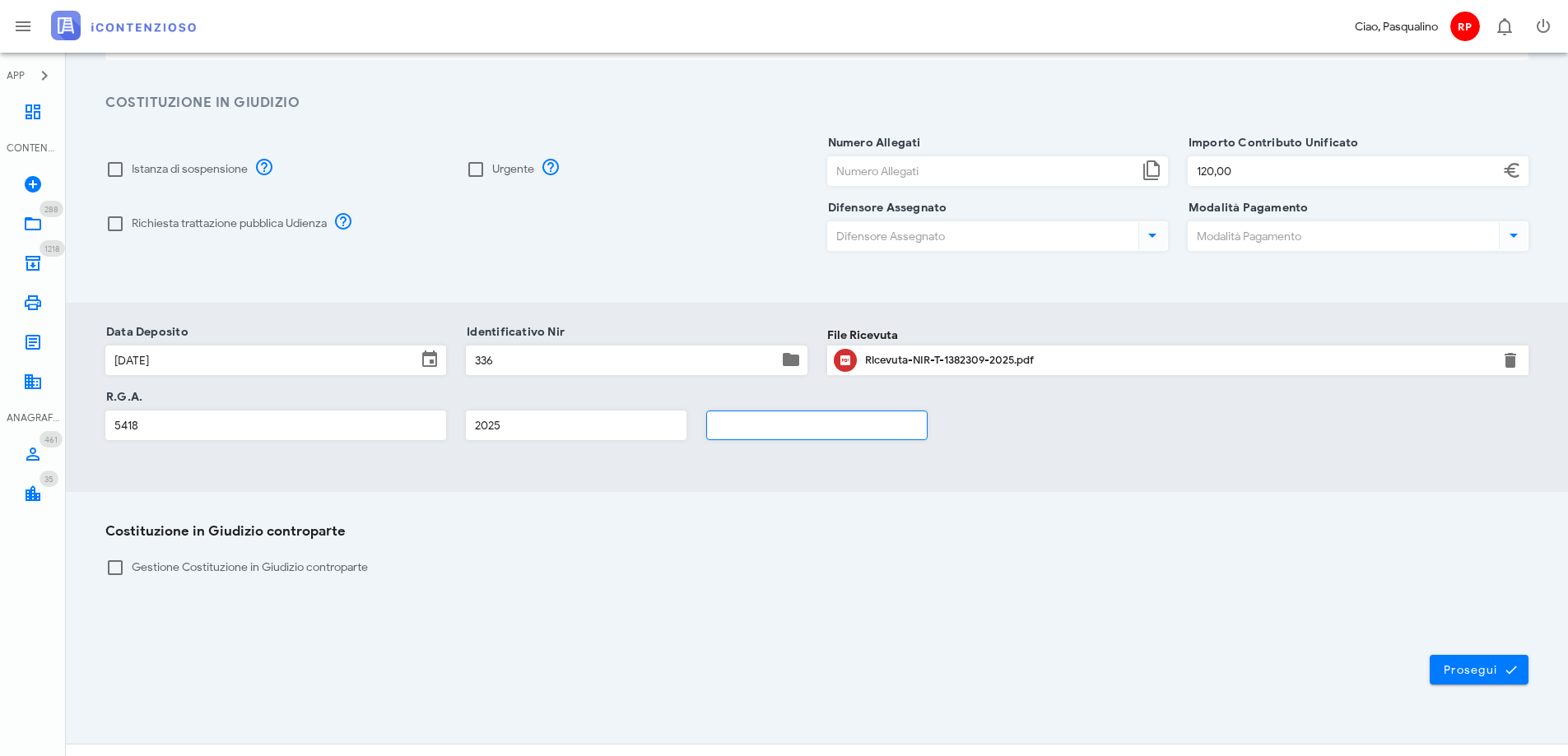
scroll to position [217, 0]
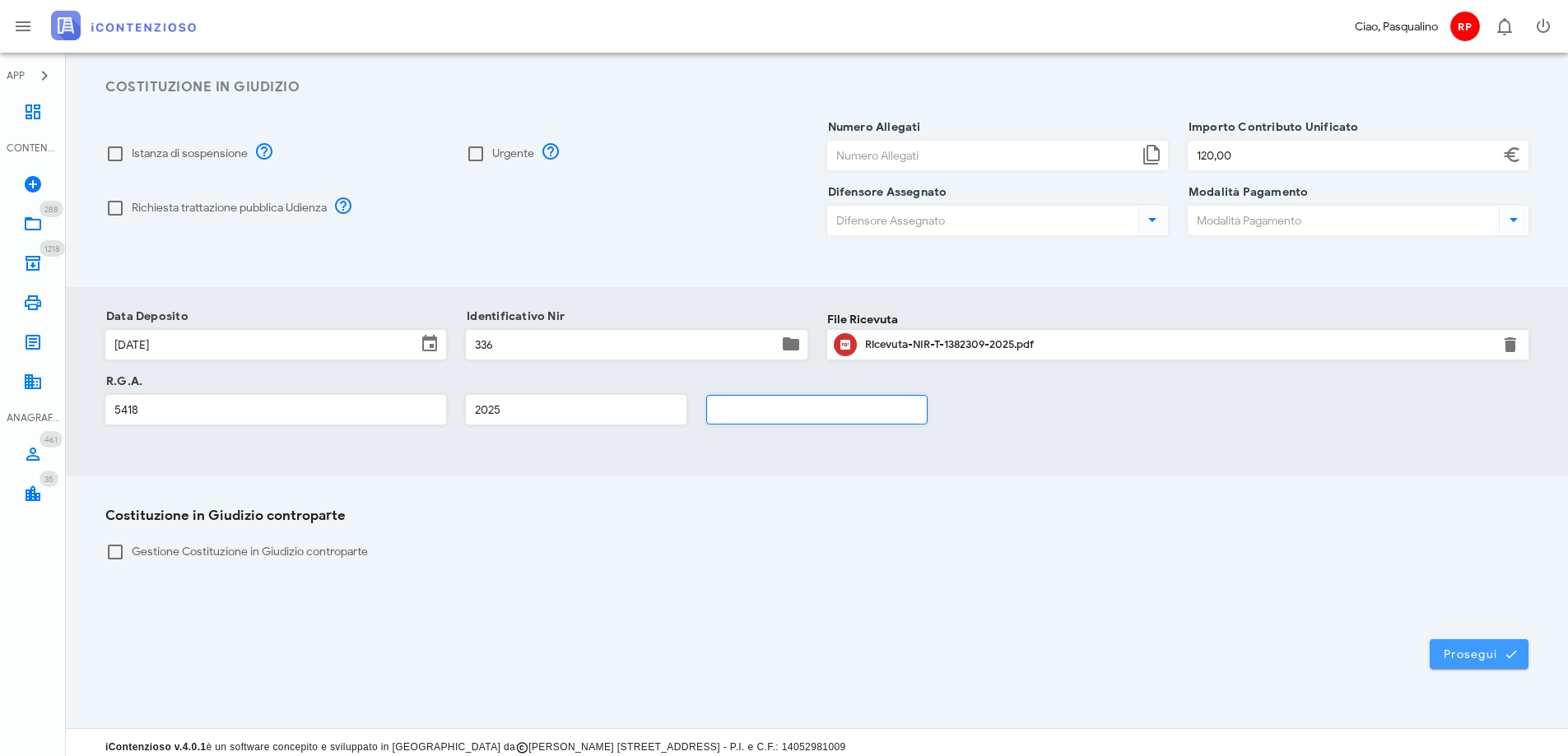
click at [1459, 647] on span "Prosegui" at bounding box center [1479, 654] width 73 height 15
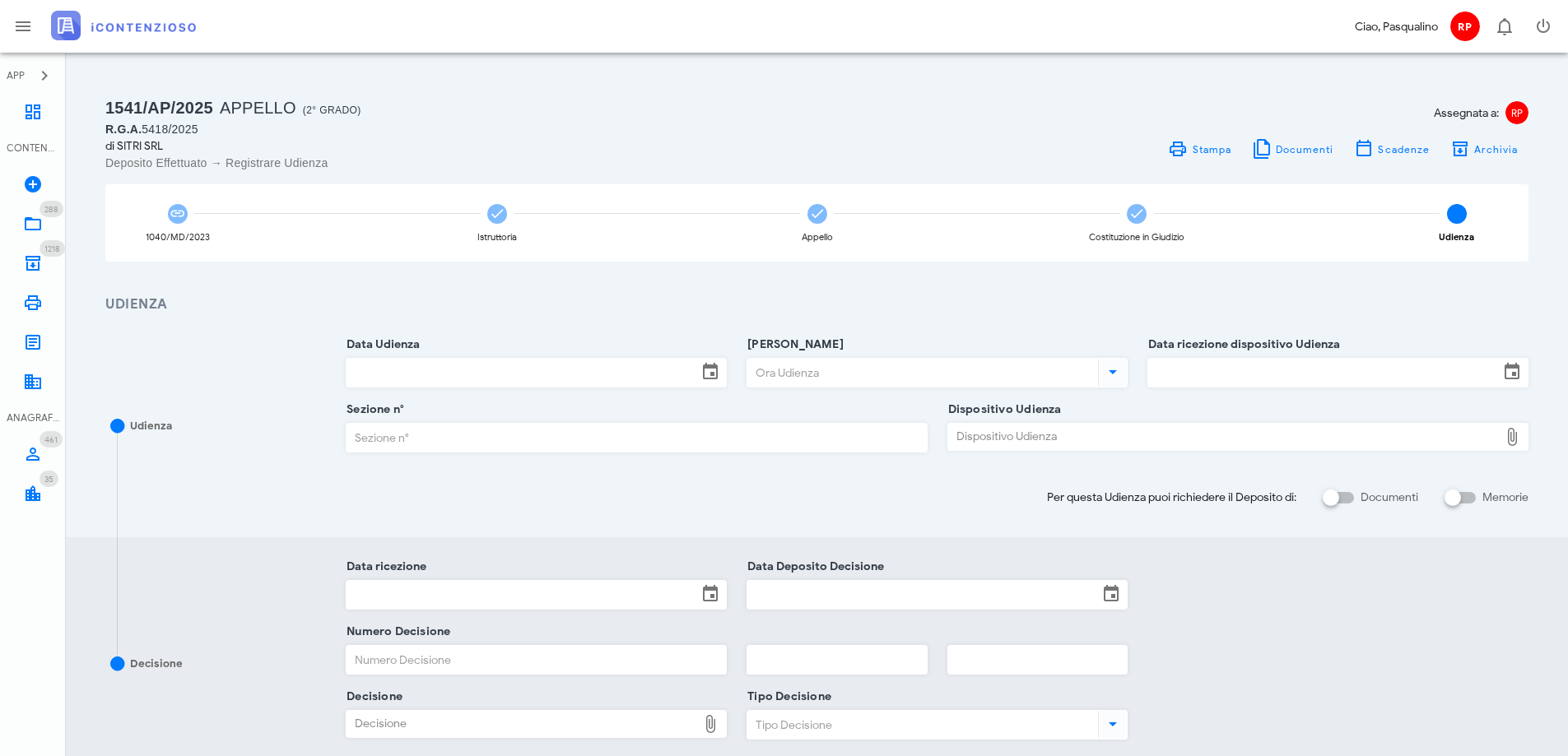
scroll to position [0, 0]
click at [1463, 156] on icon "button" at bounding box center [1460, 150] width 20 height 20
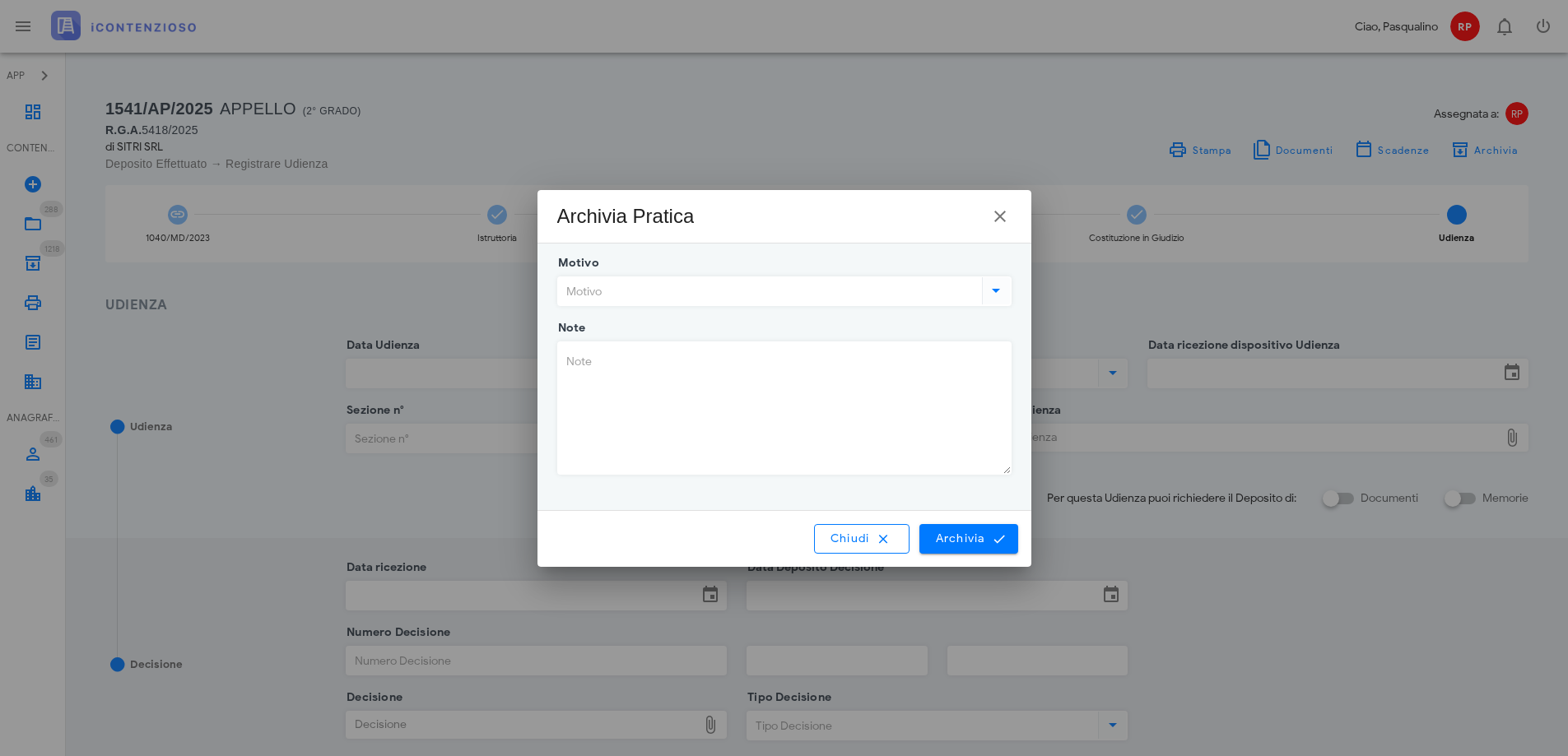
click at [833, 288] on input "Motivo" at bounding box center [768, 292] width 420 height 28
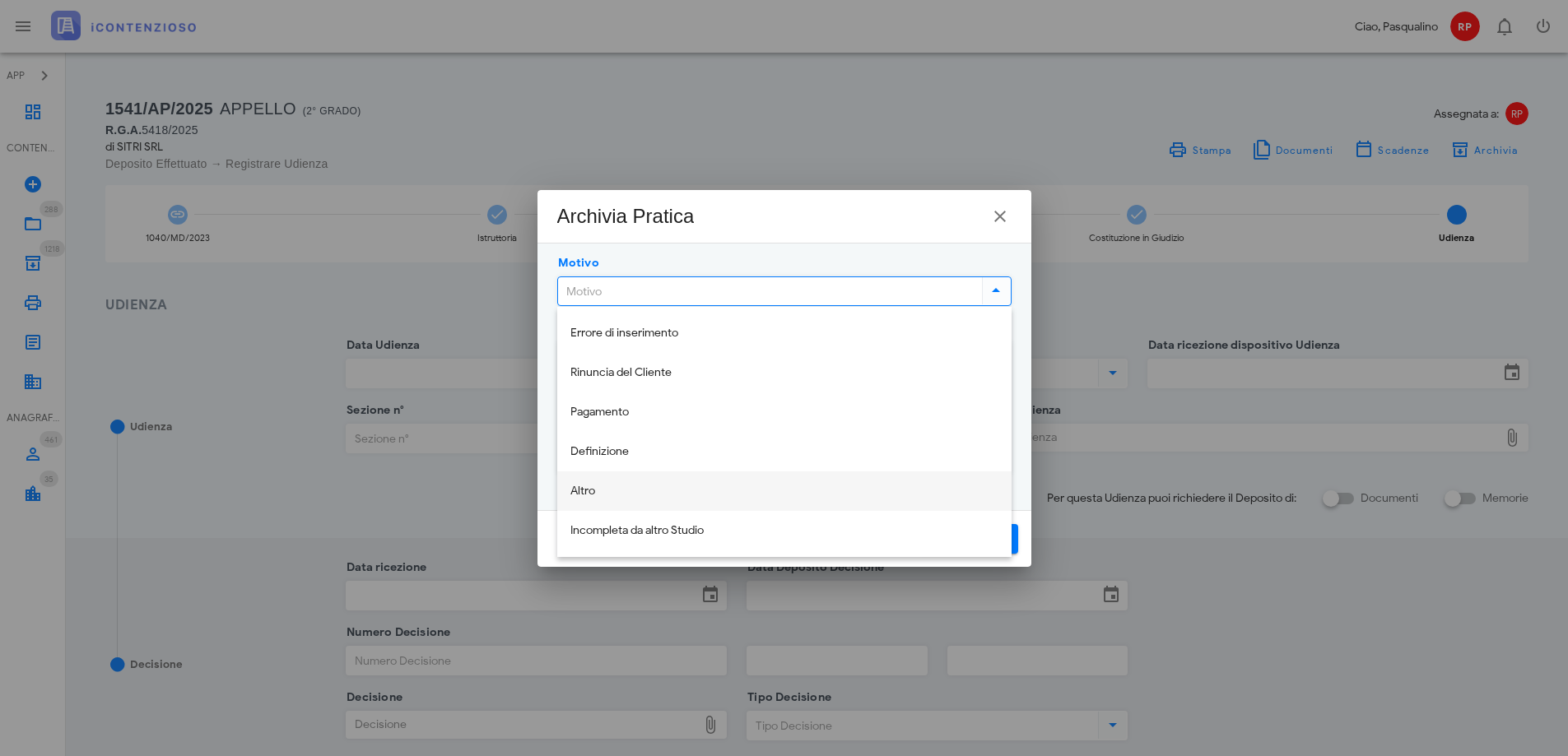
click at [597, 489] on div "Altro" at bounding box center [784, 491] width 428 height 14
type input "Altro"
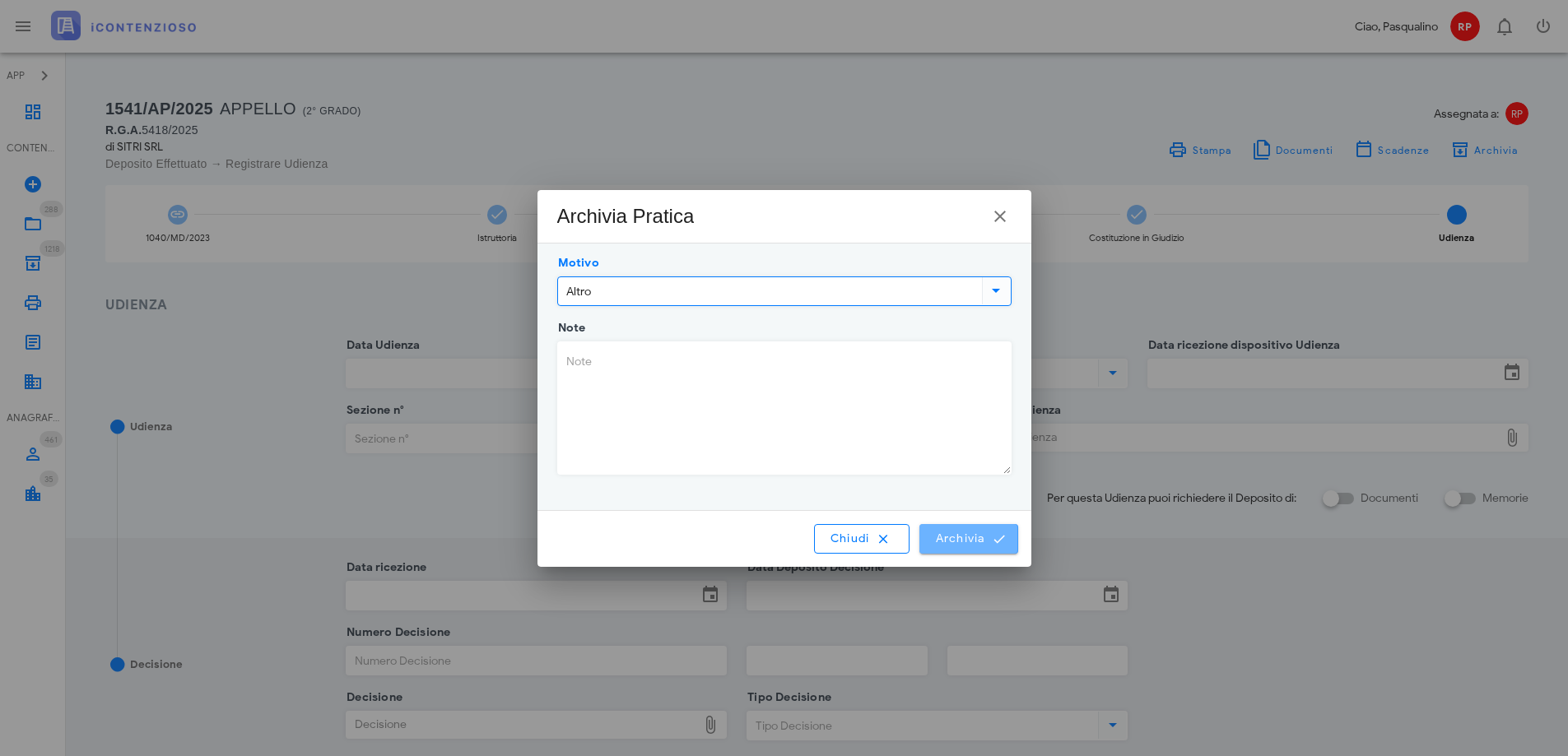
click at [962, 543] on span "Archivia" at bounding box center [968, 539] width 68 height 15
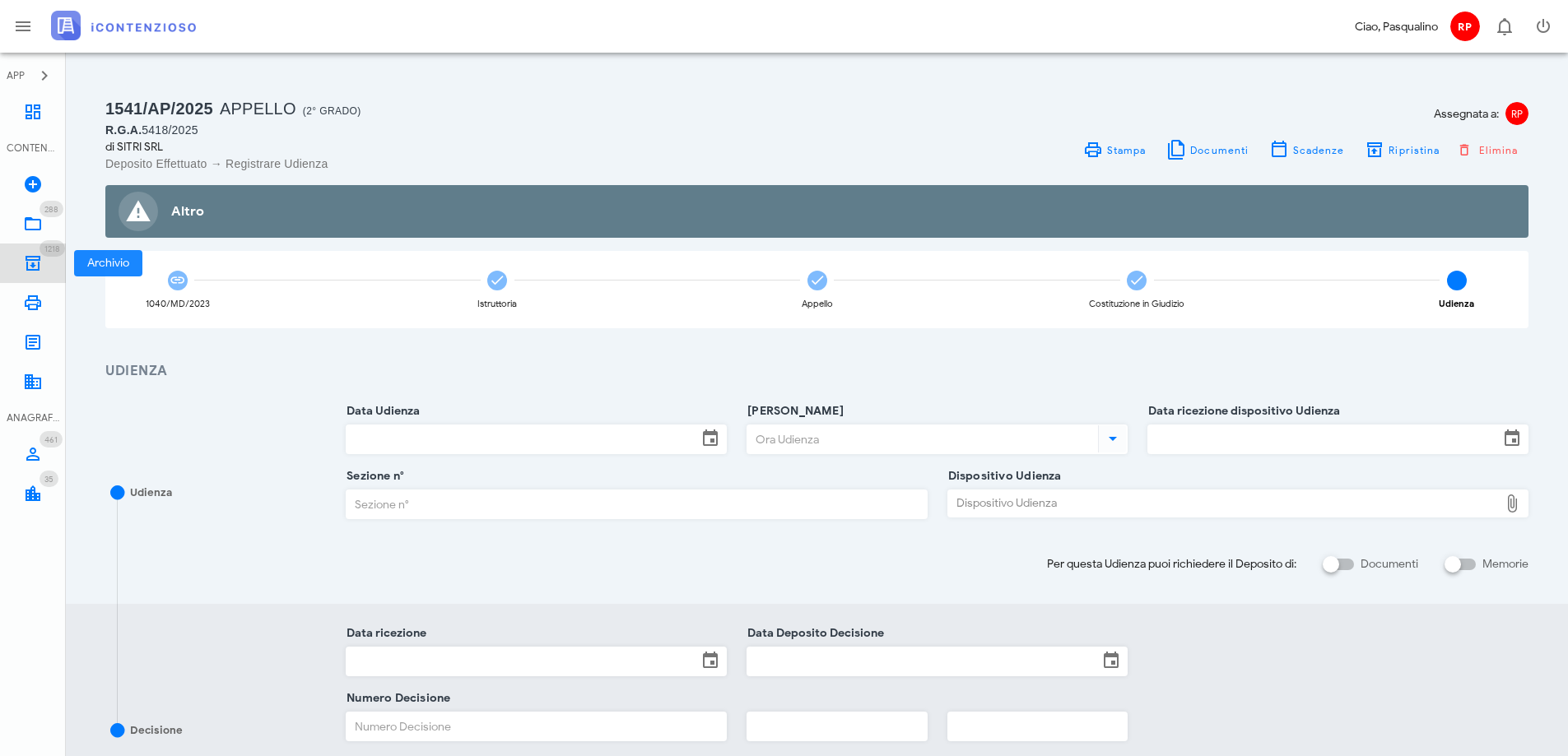
click at [28, 253] on link "1218 Archivio 1218" at bounding box center [33, 263] width 66 height 39
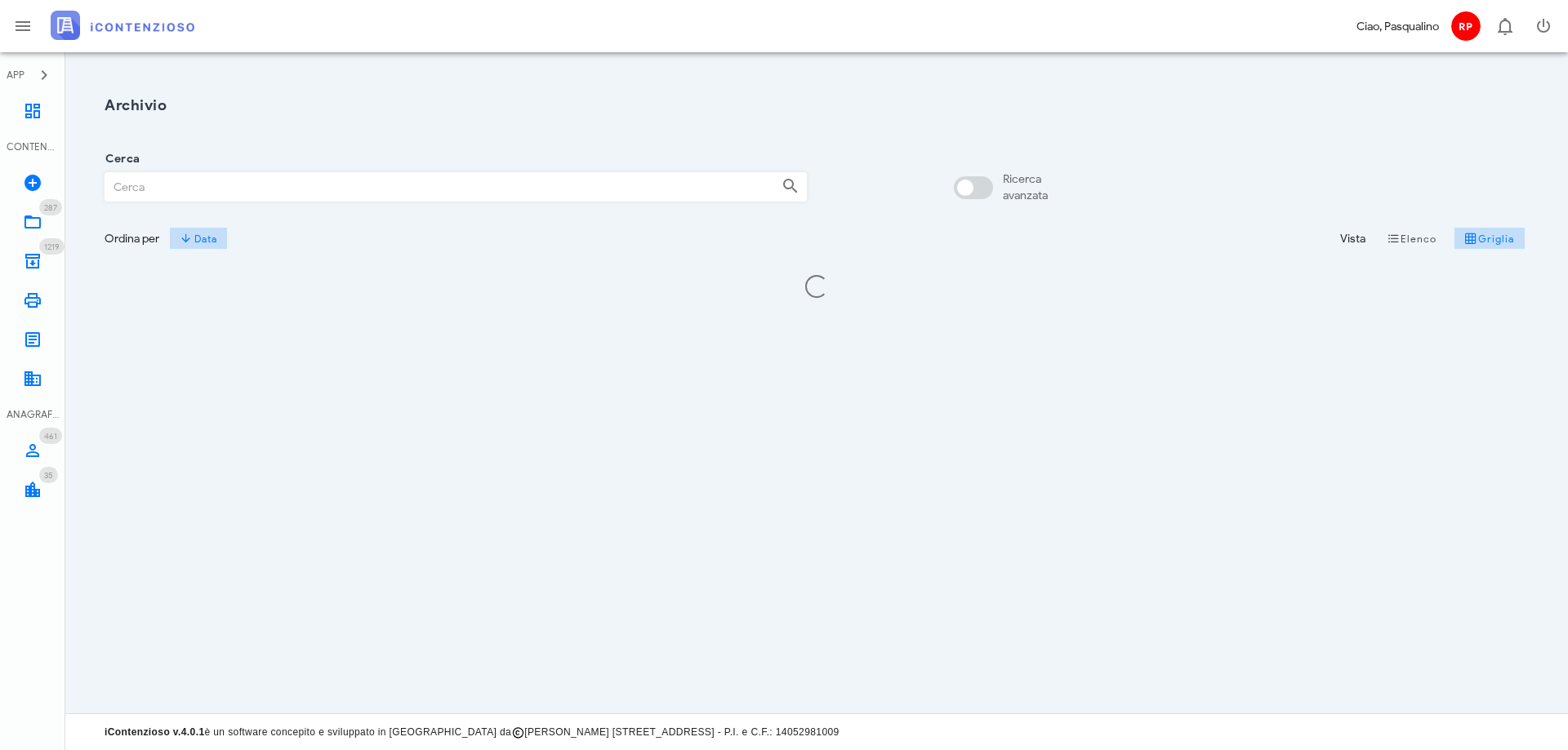
click at [218, 175] on input "Cerca" at bounding box center [436, 187] width 663 height 28
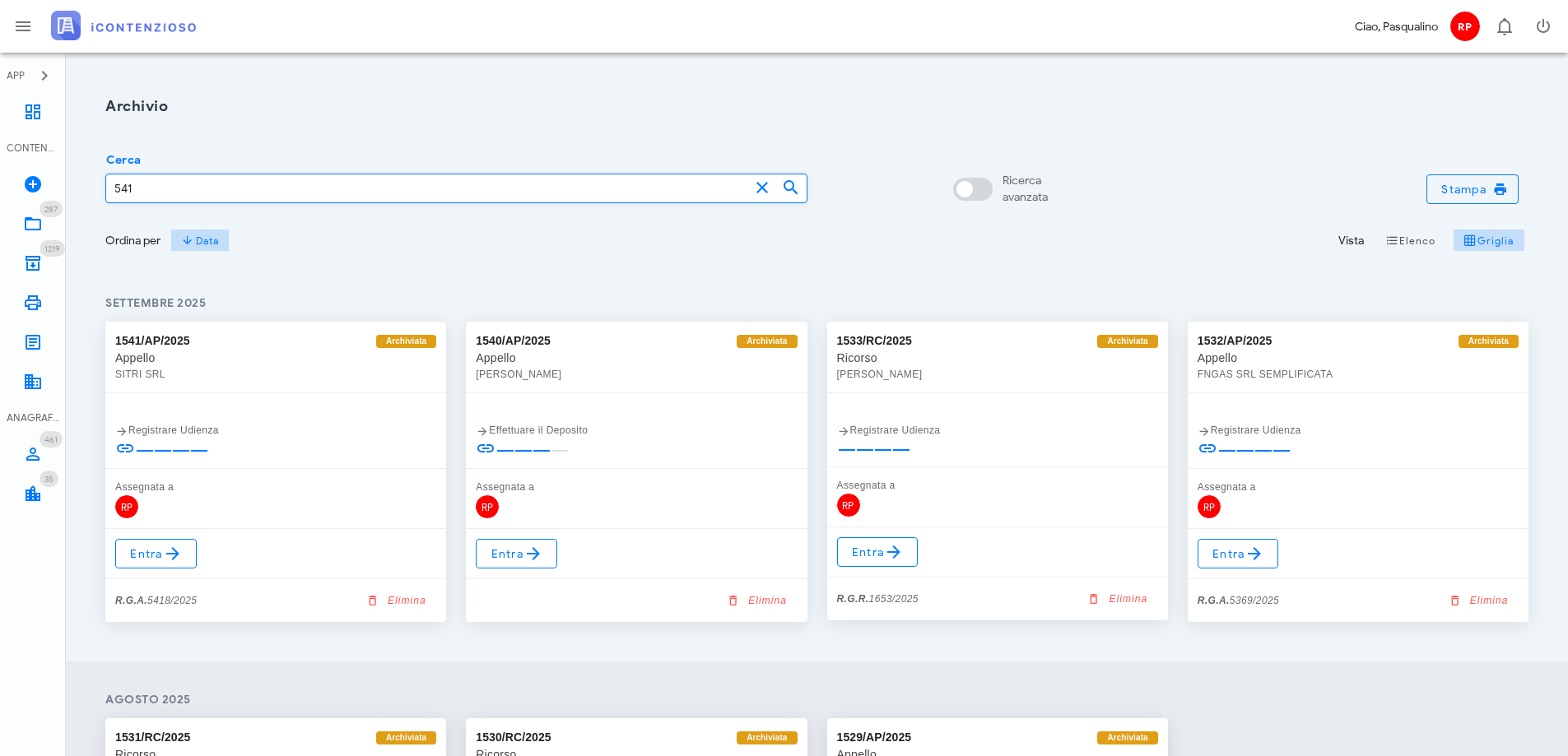
type input "5418"
